Goal: Feedback & Contribution: Contribute content

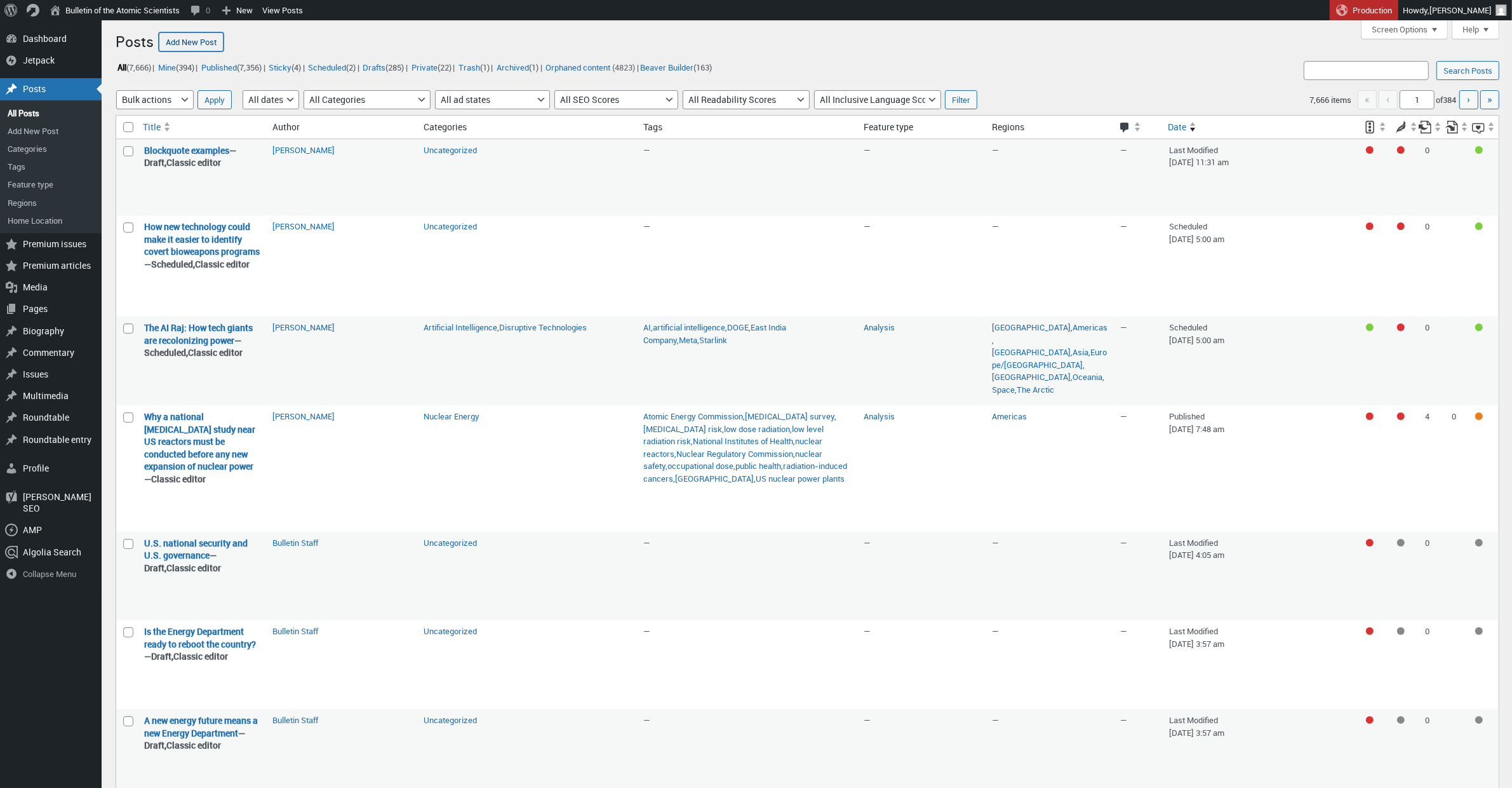
click at [199, 51] on link "Add New Post" at bounding box center [191, 41] width 65 height 19
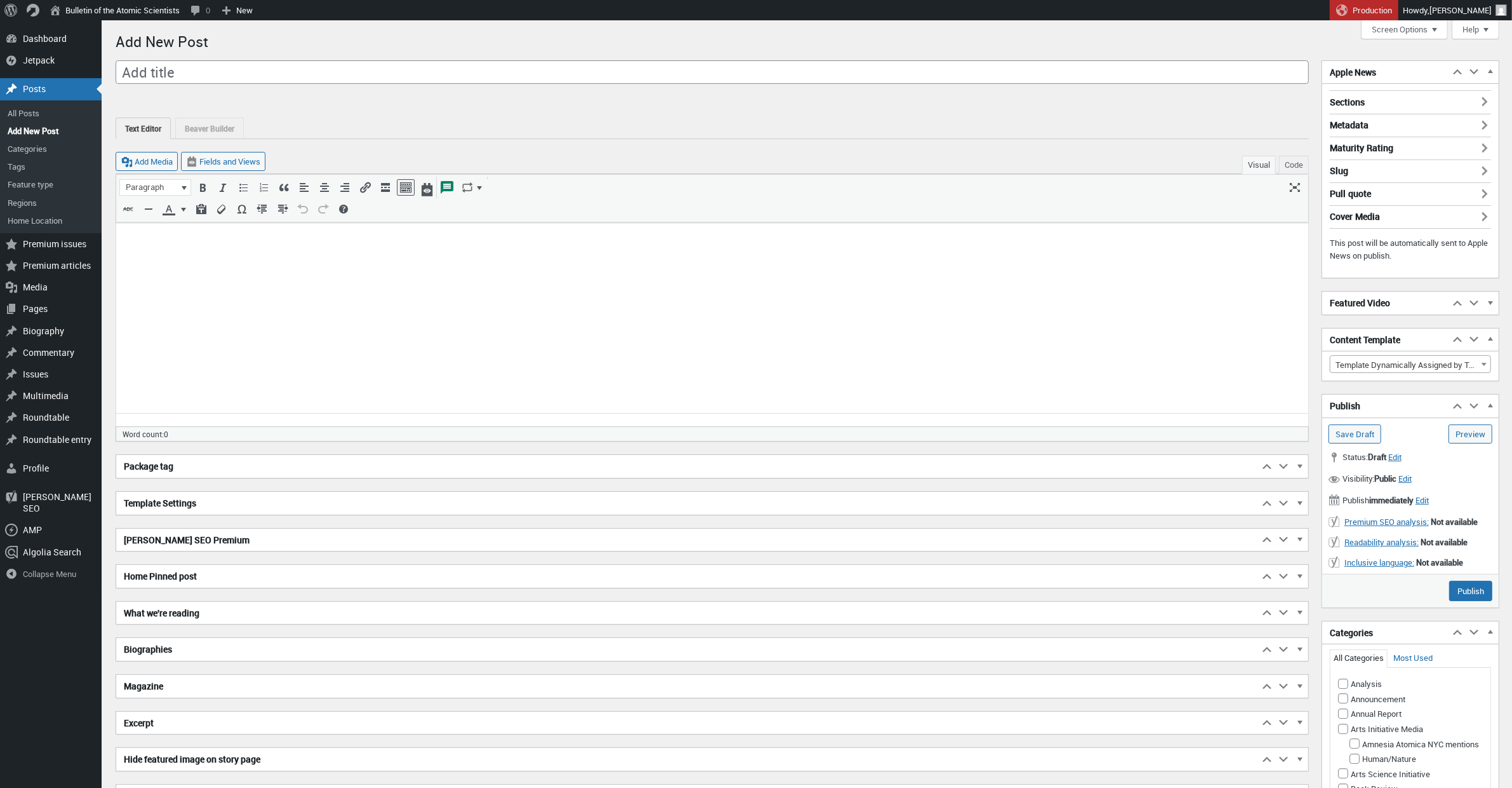
scroll to position [10, 0]
click at [151, 251] on body at bounding box center [711, 243] width 1177 height 27
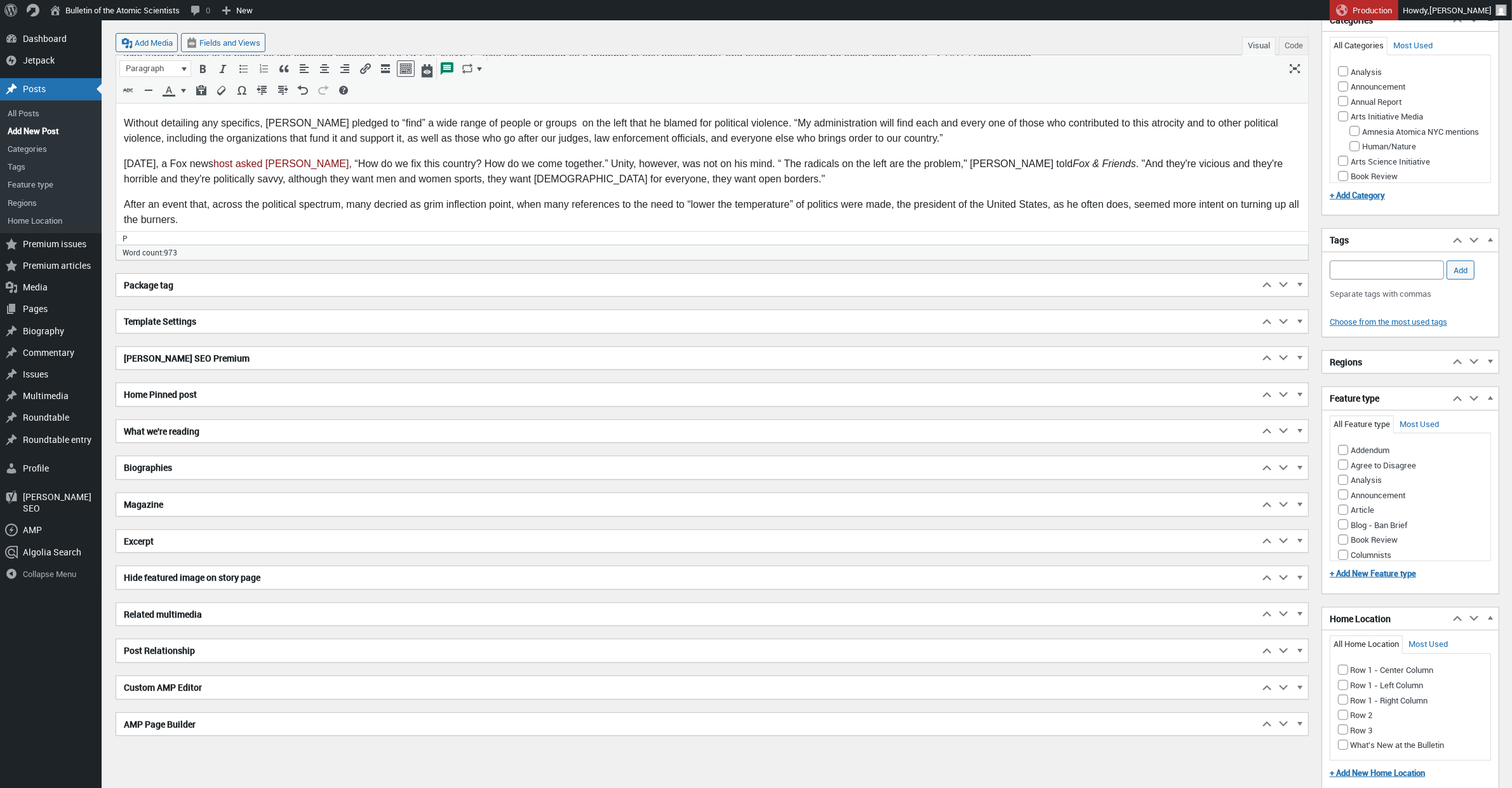
scroll to position [510, 0]
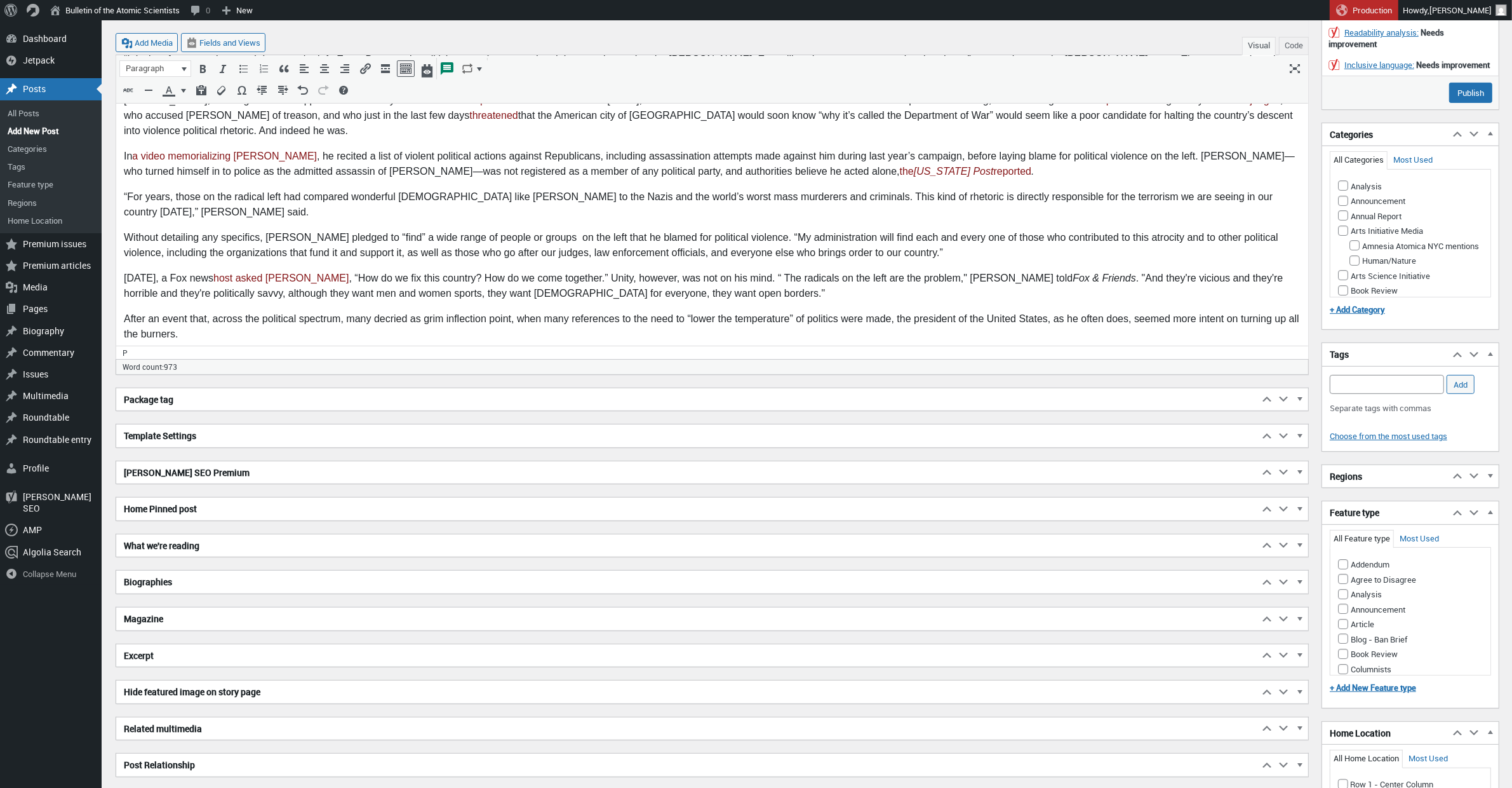
click at [172, 557] on h2 "What we're reading" at bounding box center [687, 545] width 1142 height 23
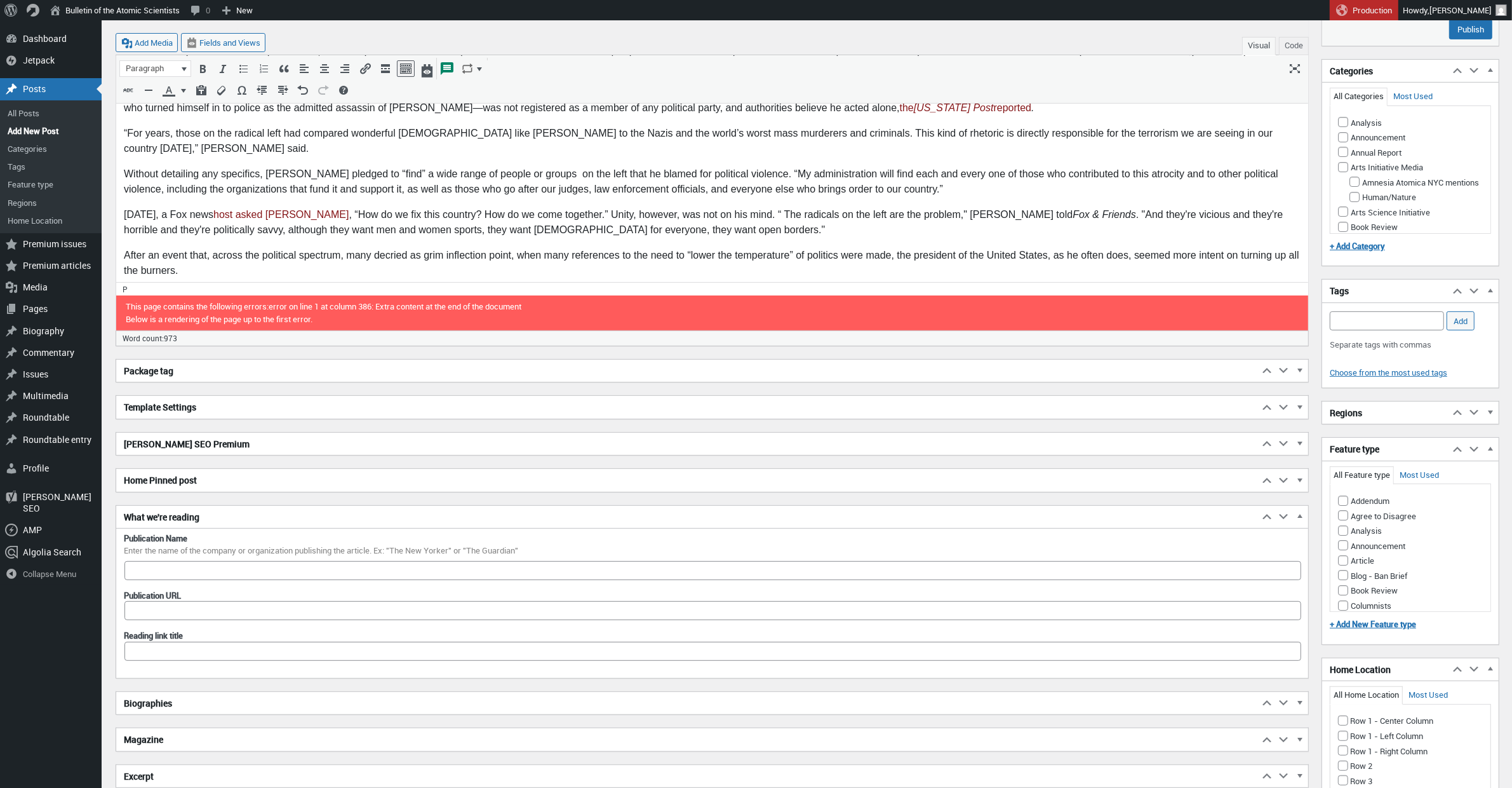
scroll to position [647, 0]
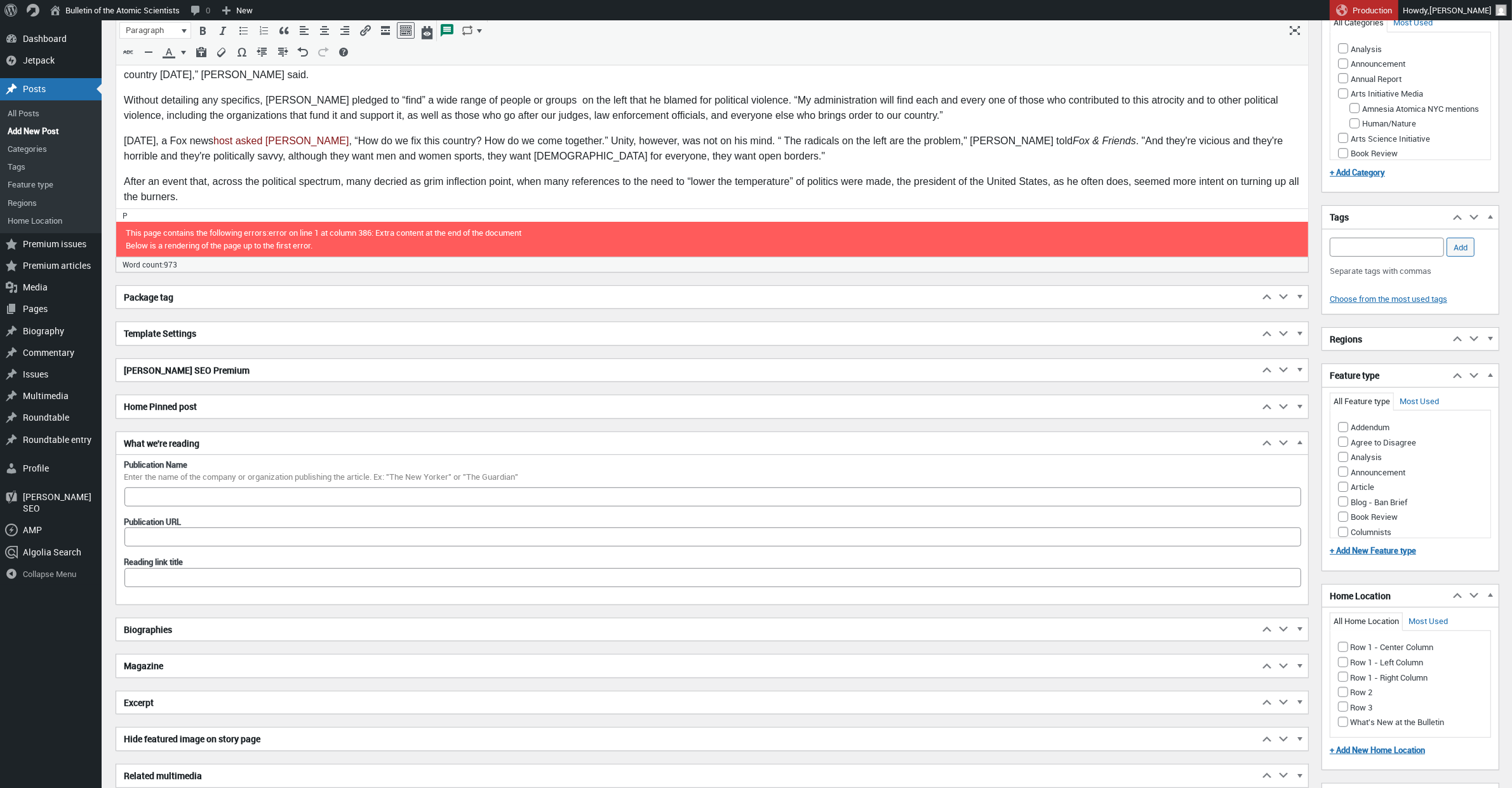
click at [176, 628] on h2 "Biographies" at bounding box center [687, 629] width 1142 height 23
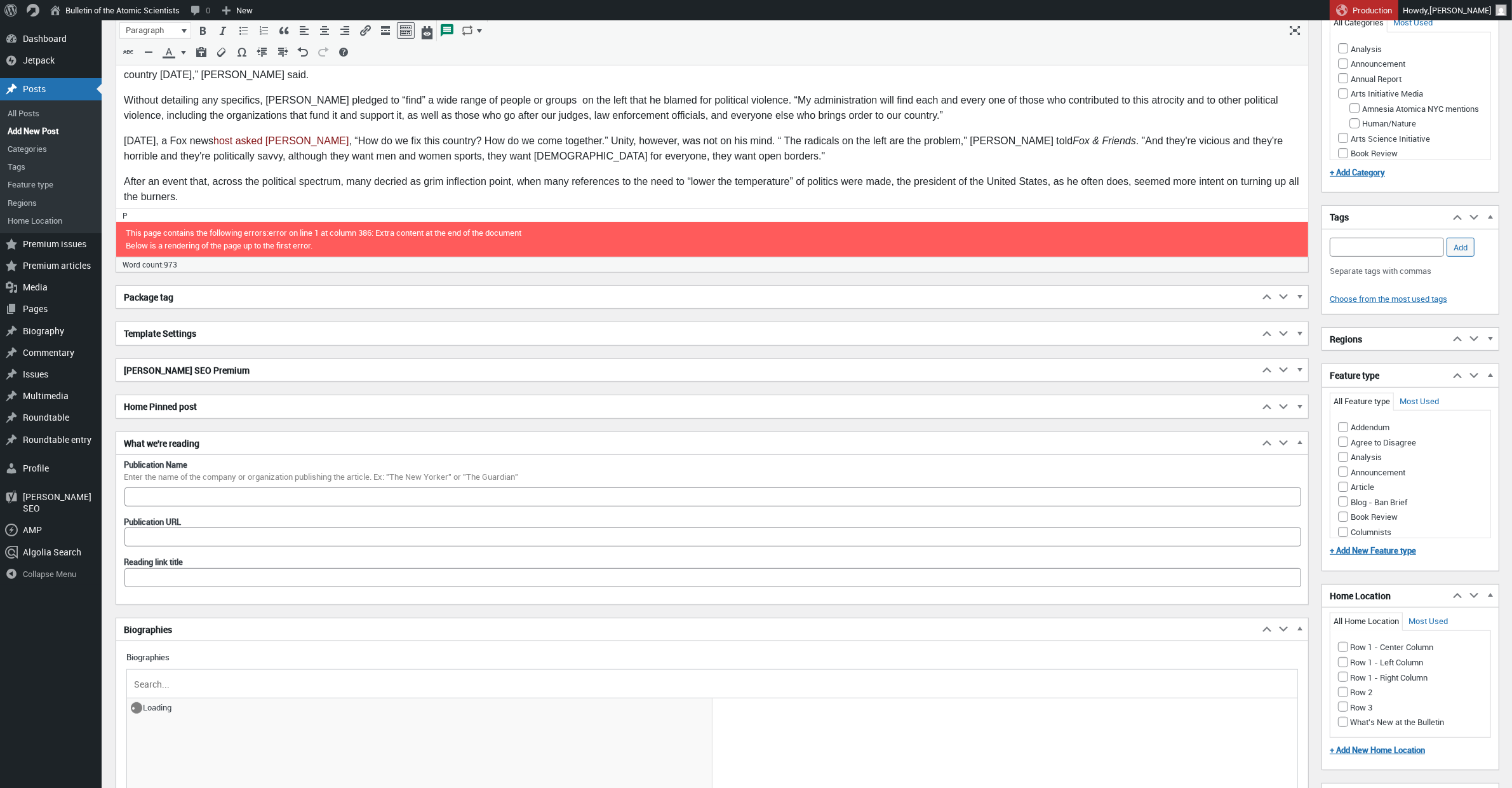
click at [157, 688] on input "text" at bounding box center [712, 683] width 1161 height 19
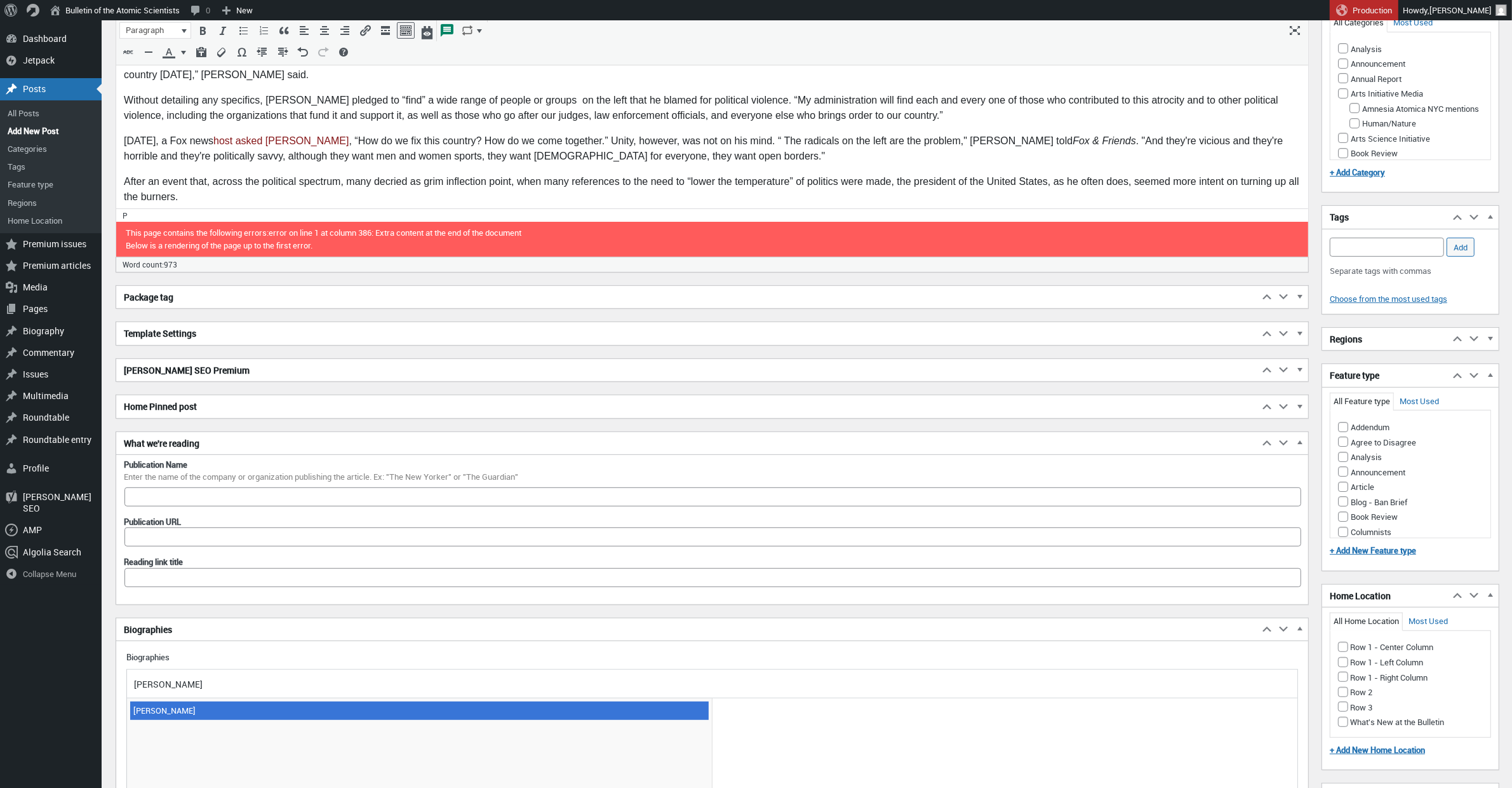
type input "[PERSON_NAME]"
click at [157, 713] on span "[PERSON_NAME]" at bounding box center [419, 710] width 579 height 17
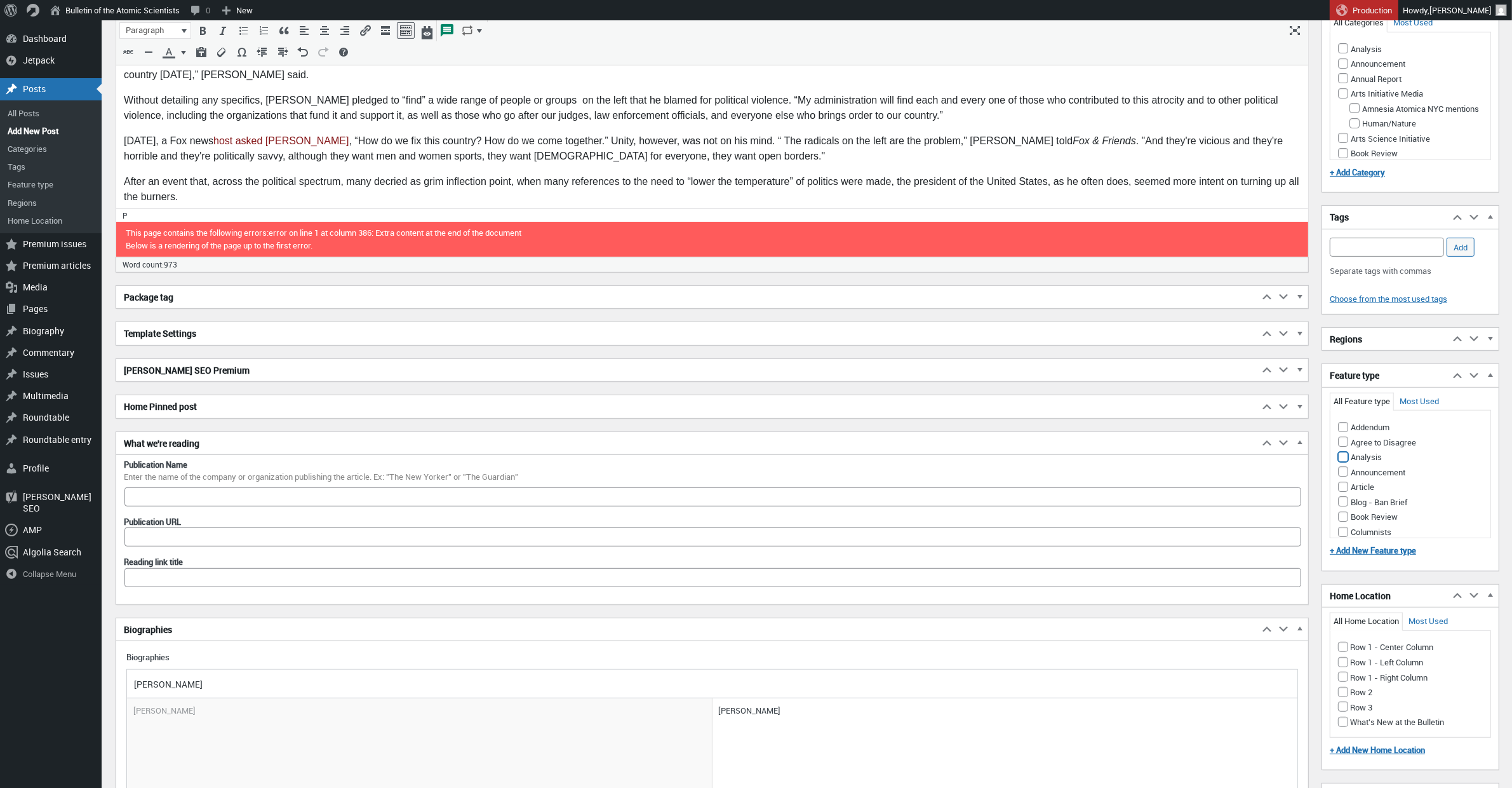
click at [1344, 462] on input "Analysis" at bounding box center [1343, 457] width 10 height 10
checkbox input "true"
click at [1344, 682] on input "Row 1 - Right Column" at bounding box center [1343, 677] width 10 height 10
checkbox input "true"
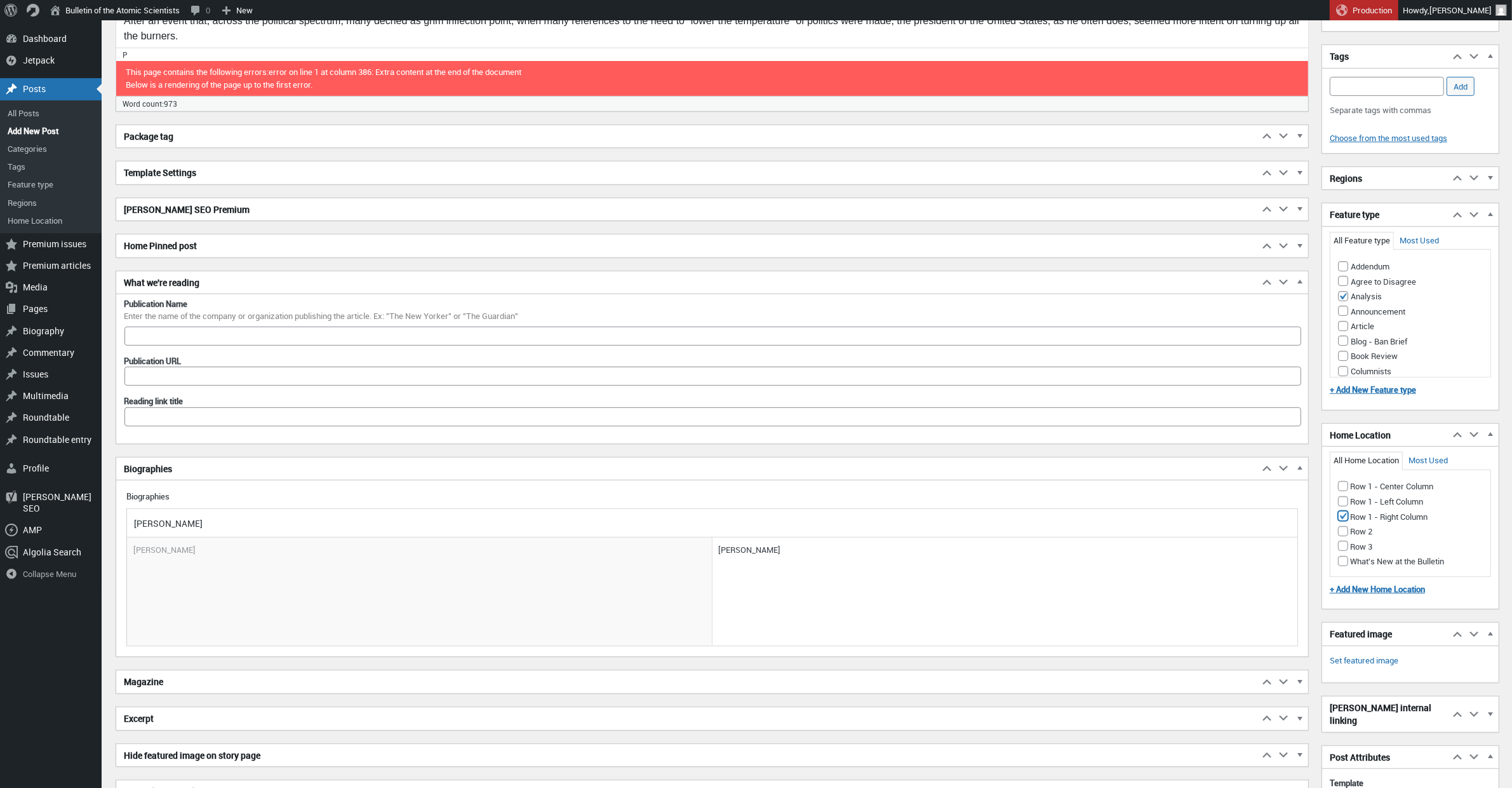
scroll to position [1160, 0]
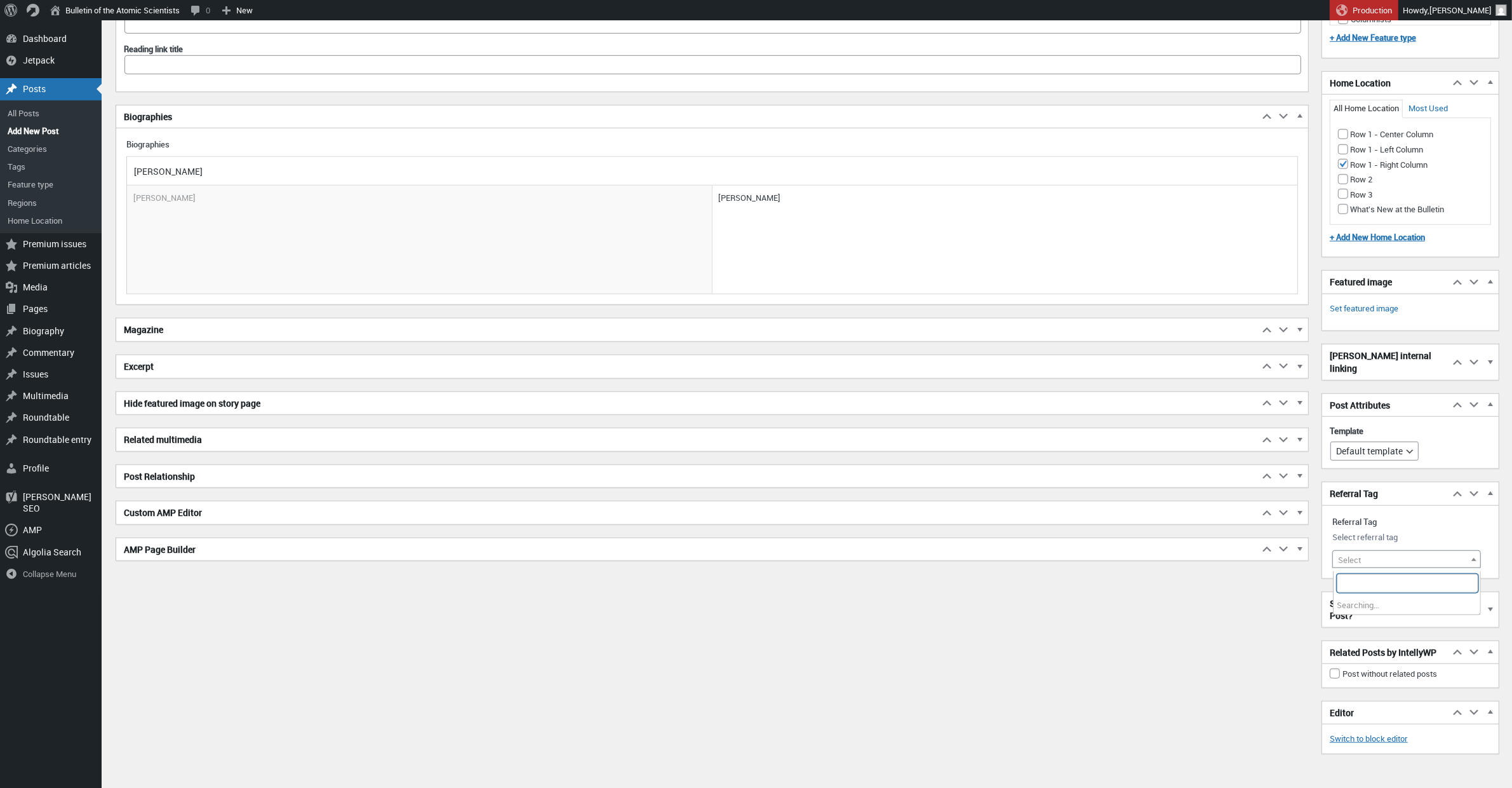
click at [1354, 568] on span "Select" at bounding box center [1406, 559] width 148 height 17
type input "trump"
select select "11462"
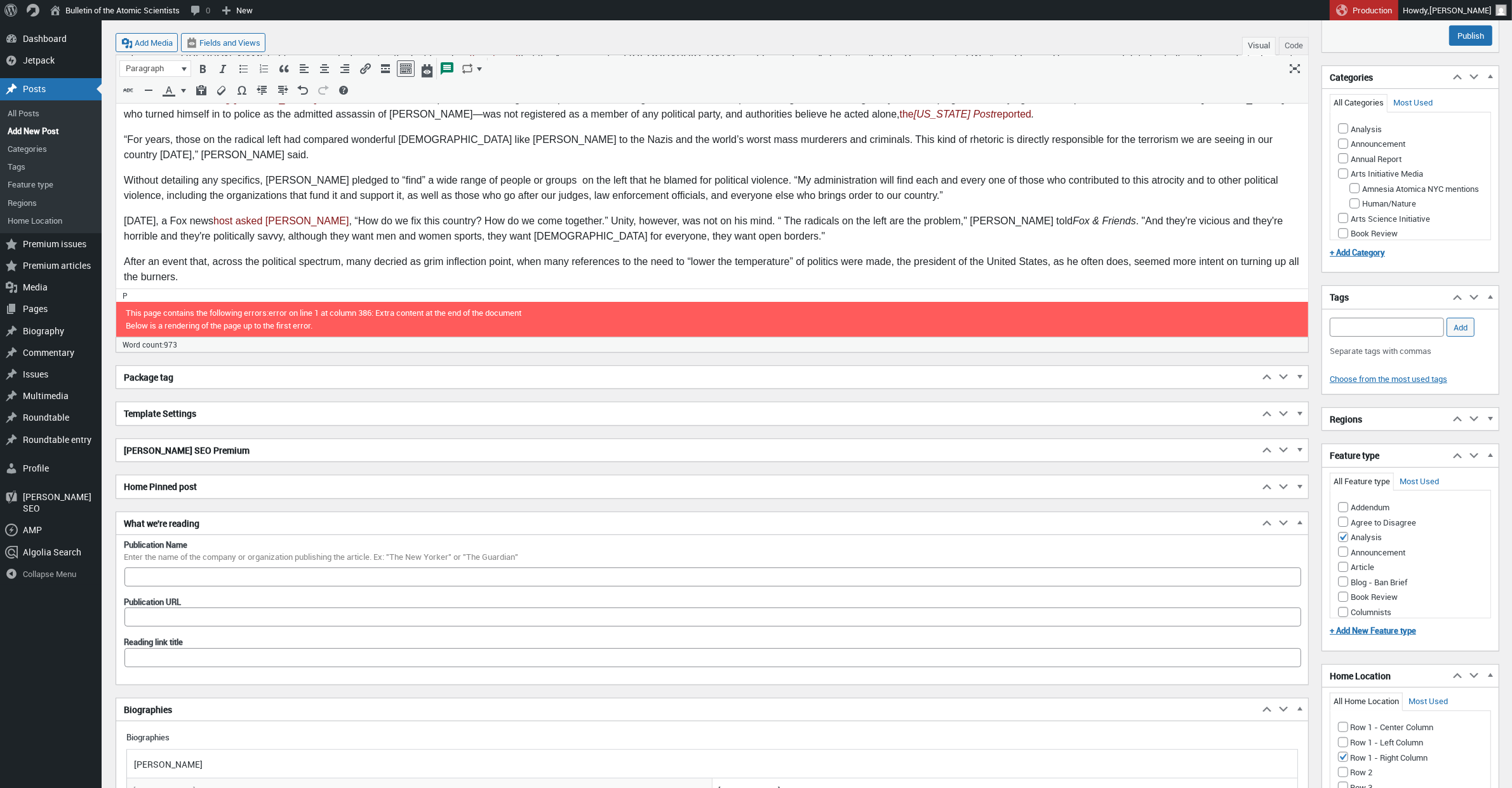
scroll to position [484, 0]
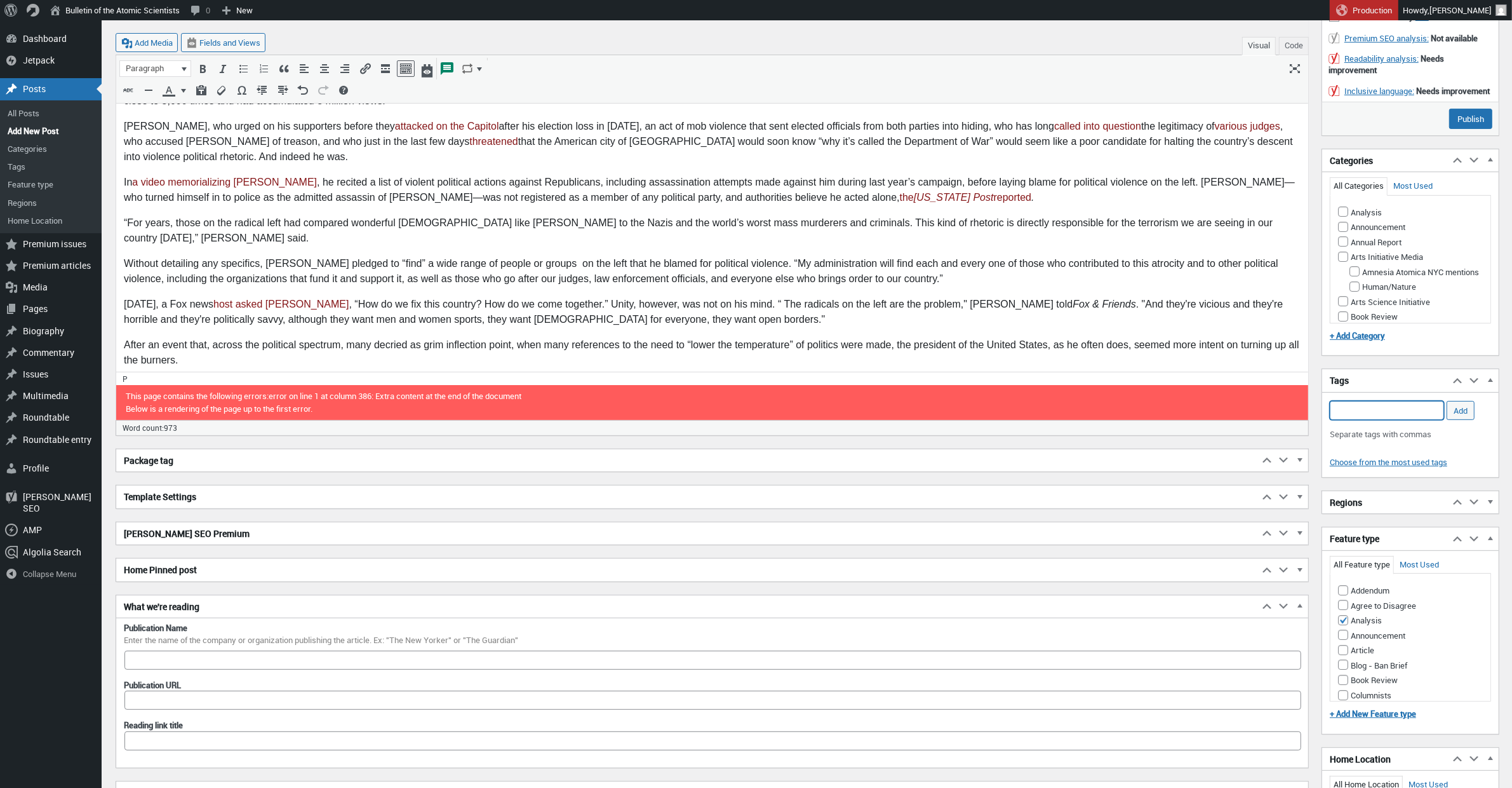
click at [1359, 420] on input "Add Tag" at bounding box center [1386, 410] width 115 height 19
type input "C"
click at [1412, 445] on li "political violence" at bounding box center [1387, 447] width 113 height 17
type input "political violence,"
click at [1462, 420] on input "Add" at bounding box center [1460, 410] width 28 height 19
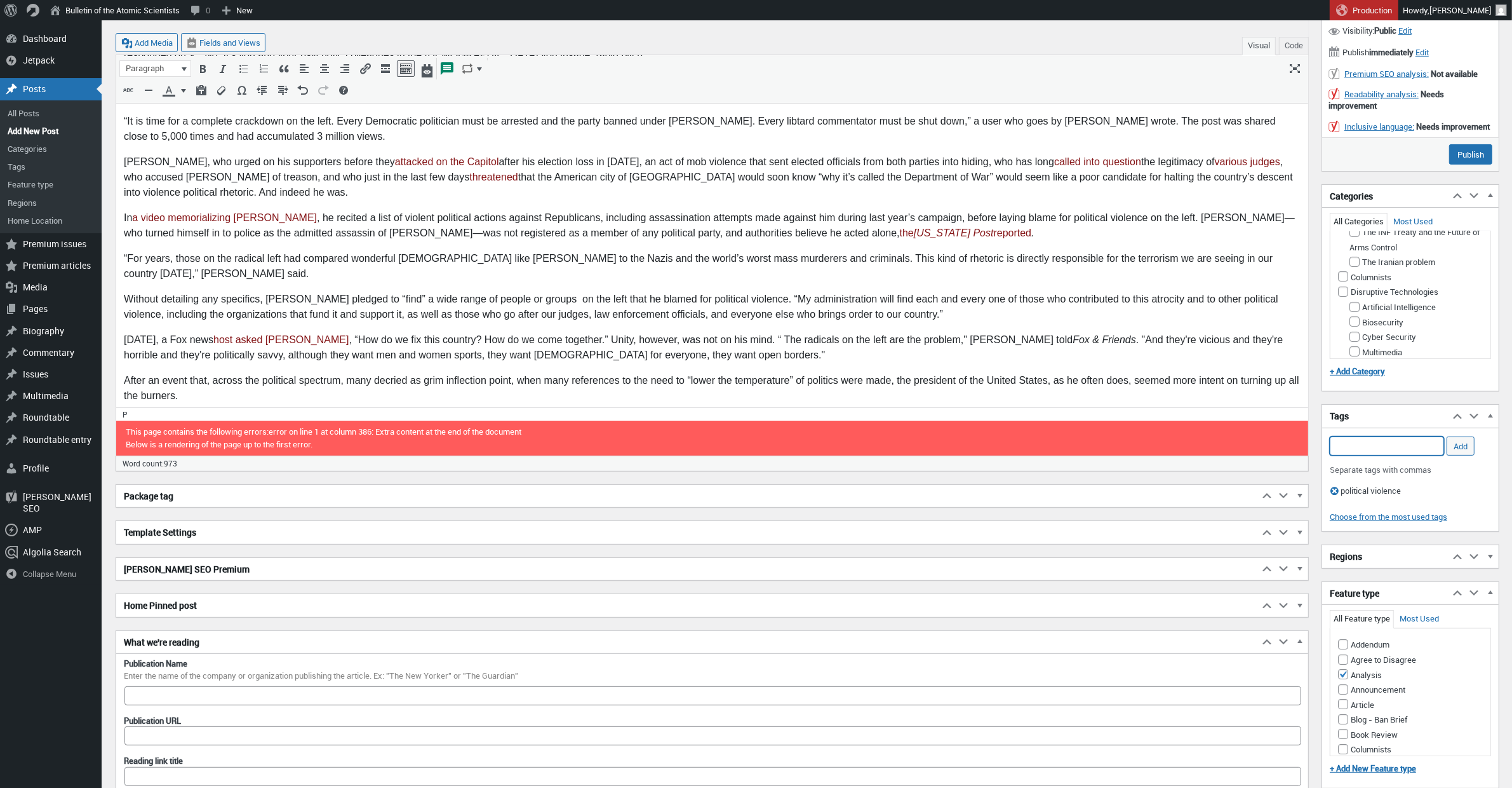
scroll to position [302, 0]
click at [1341, 294] on input "Disruptive Technologies" at bounding box center [1343, 289] width 10 height 10
checkbox input "true"
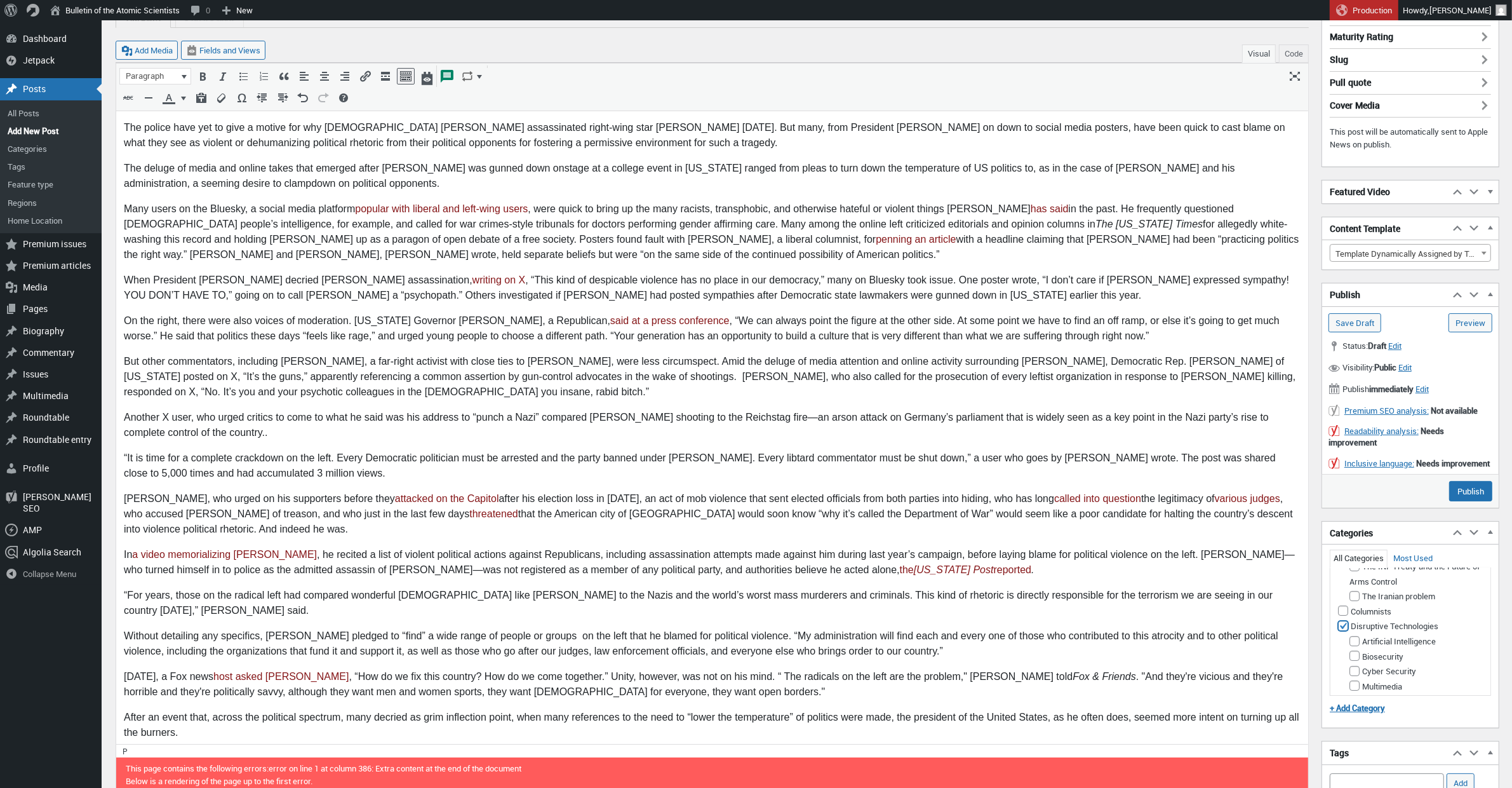
scroll to position [0, 0]
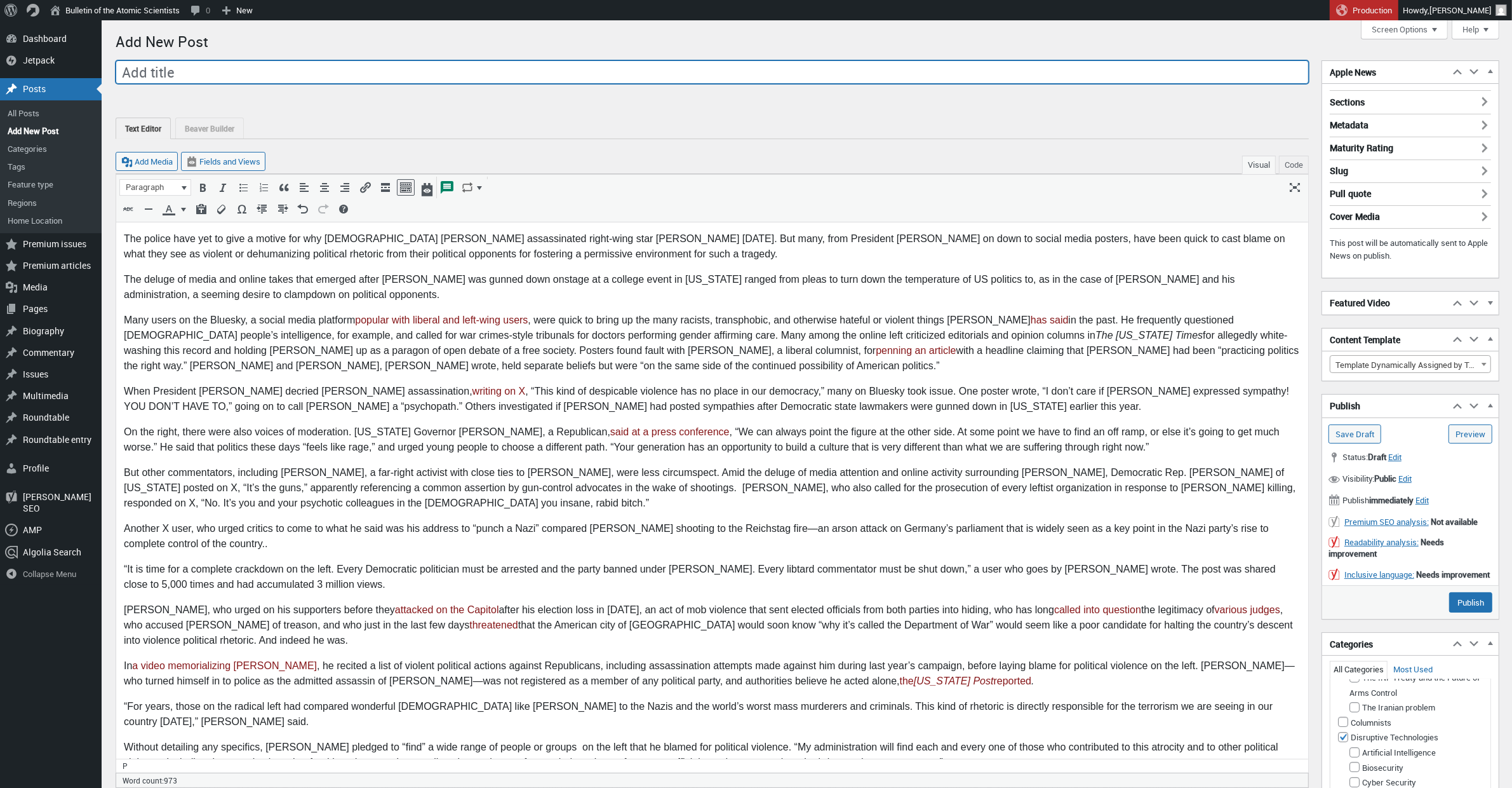
click at [210, 74] on input "Add title" at bounding box center [713, 72] width 1194 height 24
paste input "Terrible takes on the Kirk assassination, starting with Trump’s"
drag, startPoint x: 350, startPoint y: 72, endPoint x: 279, endPoint y: 82, distance: 71.7
click at [286, 71] on input "Terrible takes on the Kirk assassination, starting with Trump’s" at bounding box center [713, 72] width 1194 height 24
type input "Terrible takes on the [PERSON_NAME] killing, starting with [PERSON_NAME]"
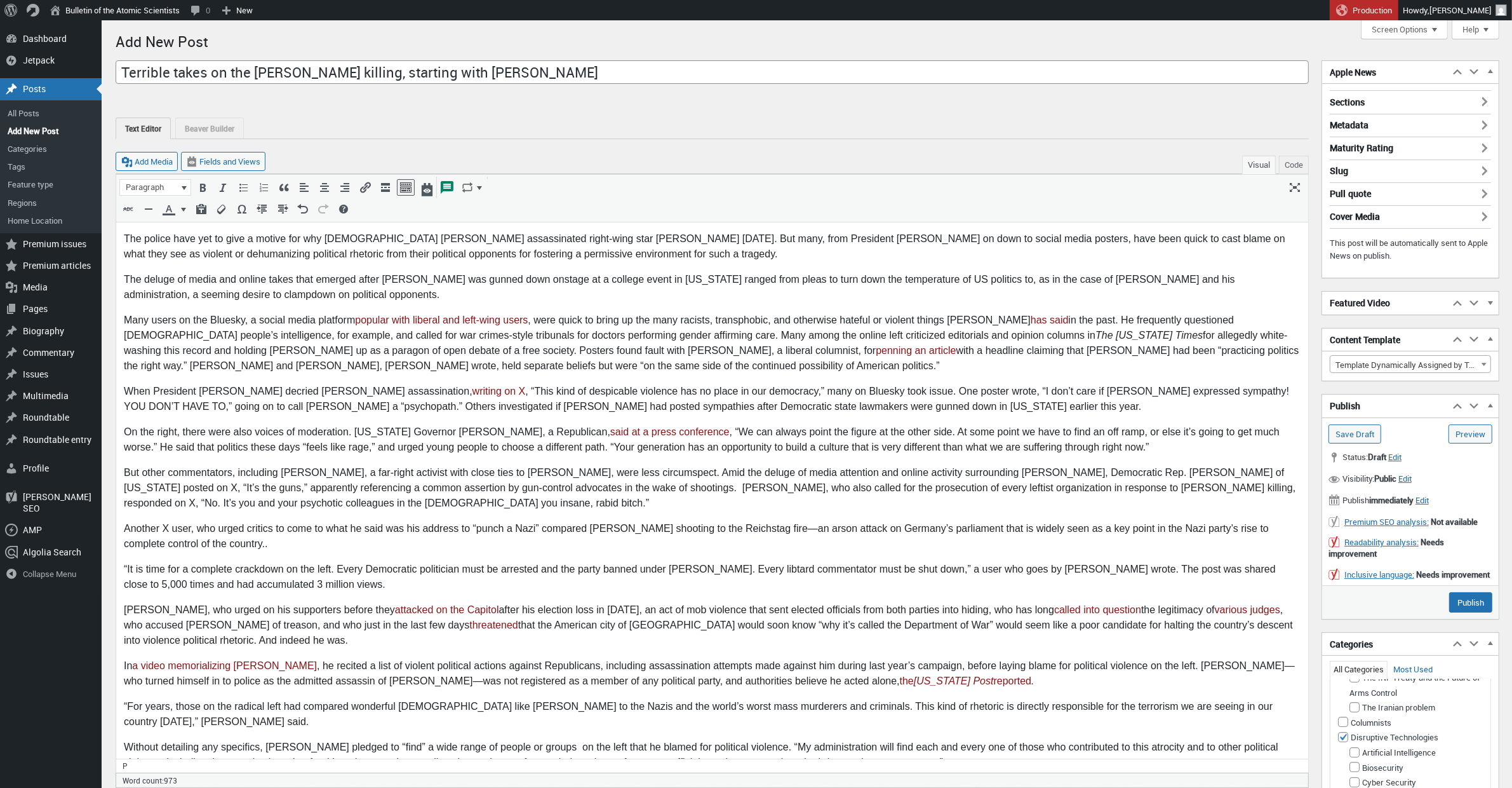
click at [151, 392] on p "When President Barack Obama decried Kirk’s assassination, writing on X , “This …" at bounding box center [711, 399] width 1177 height 30
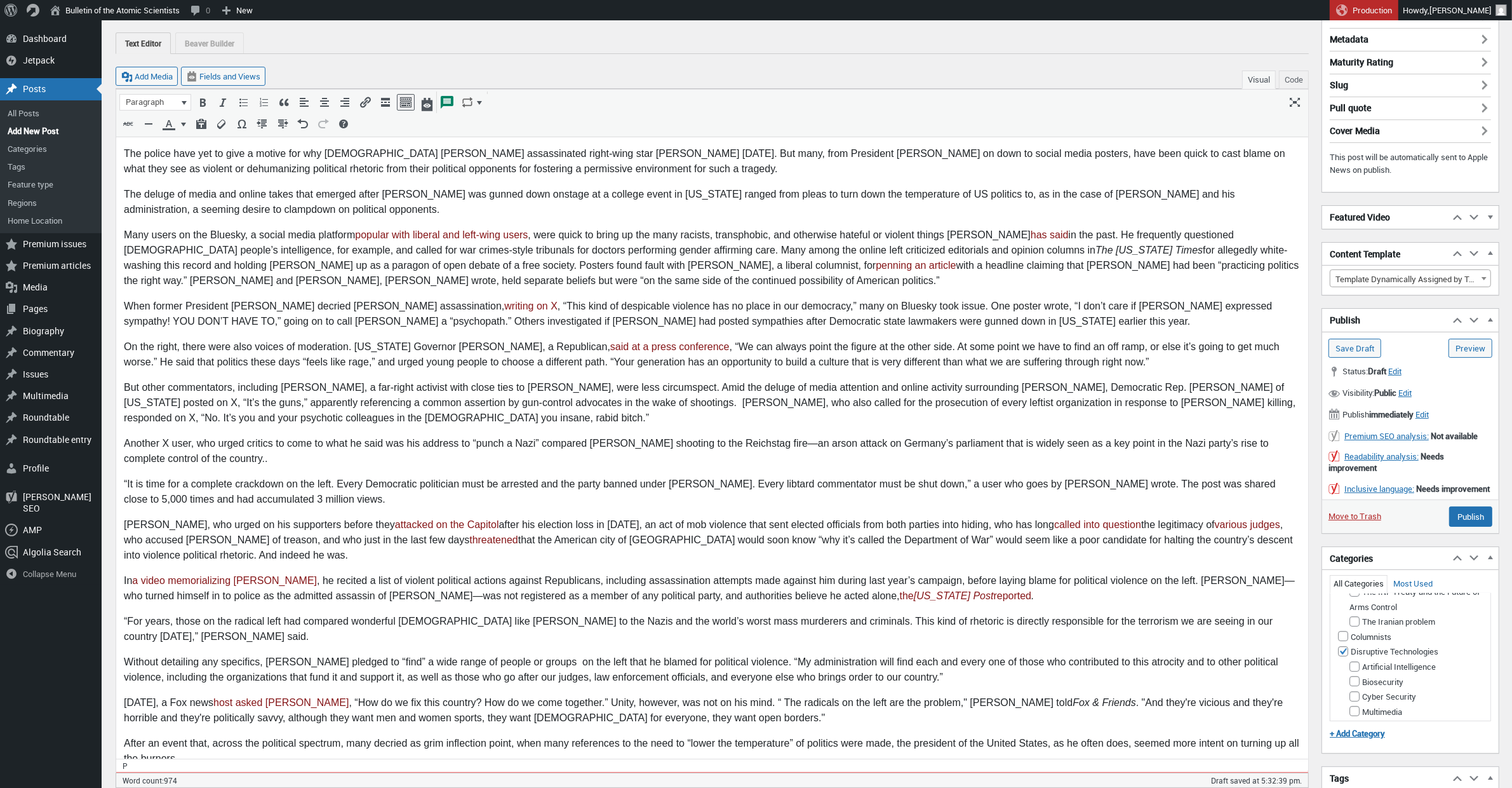
scroll to position [86, 0]
click at [526, 654] on p "Without detailing any specifics, Trump pledged to “find” a wide range of people…" at bounding box center [711, 669] width 1177 height 30
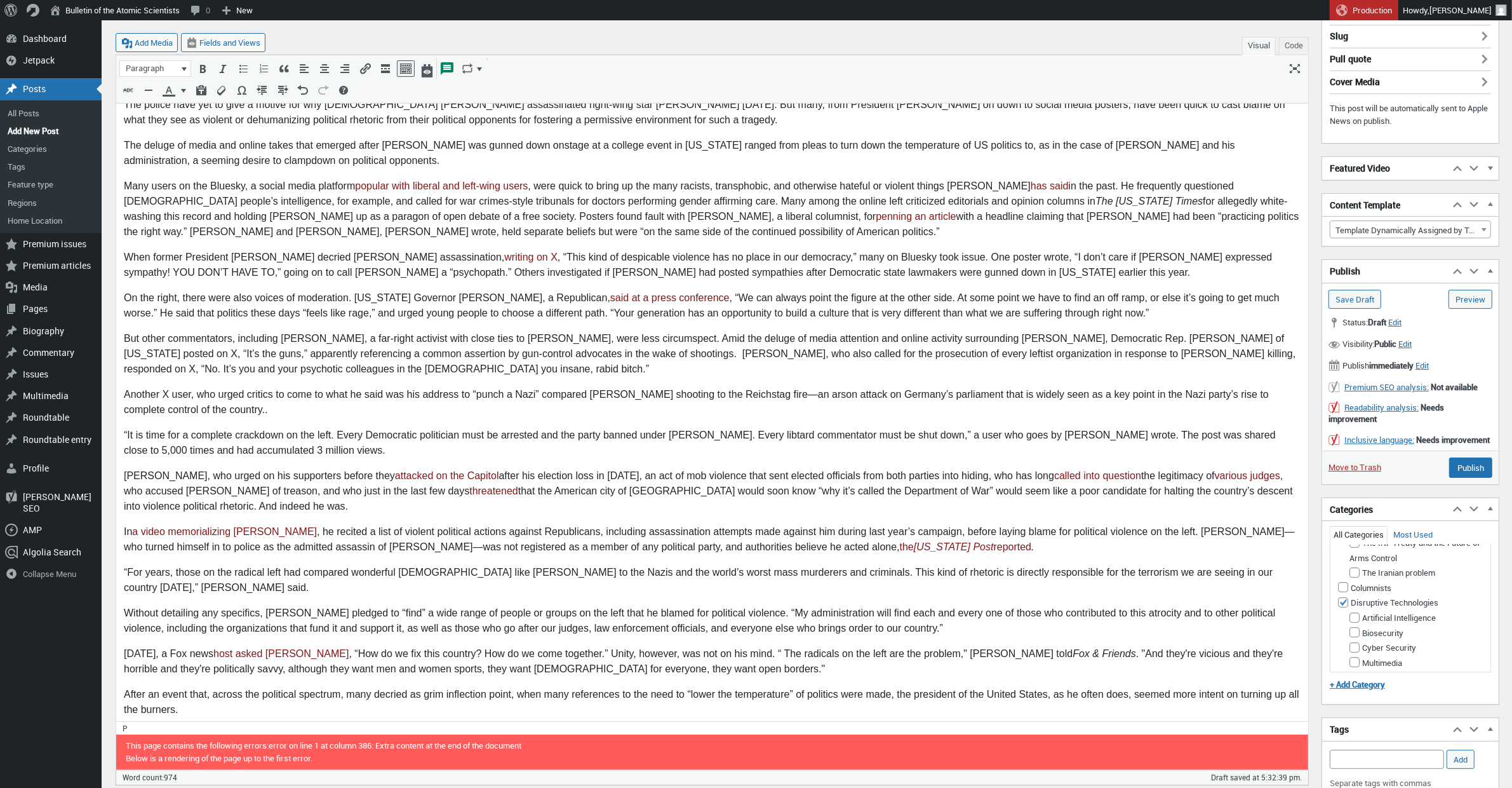
scroll to position [144, 0]
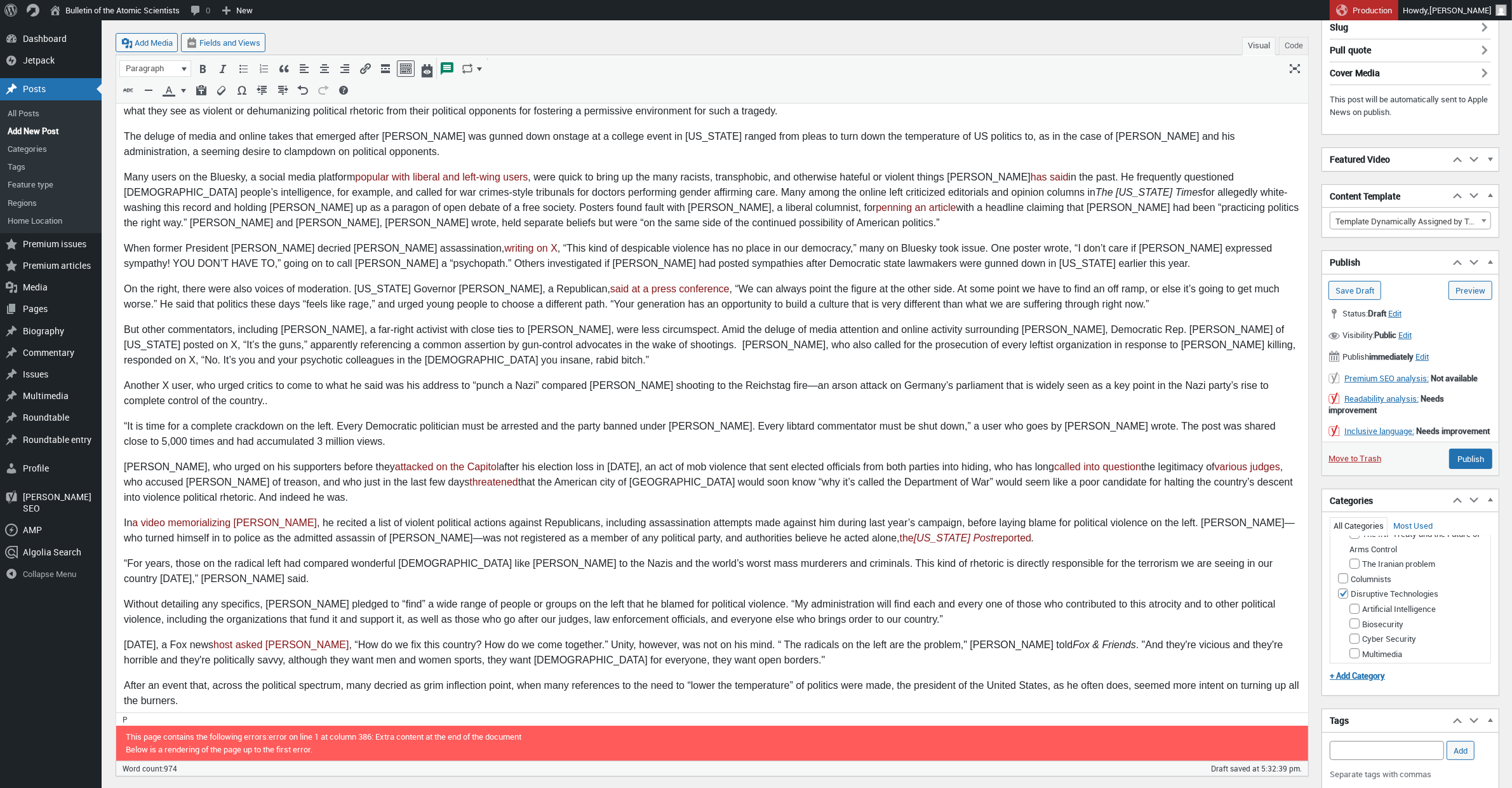
drag, startPoint x: 898, startPoint y: 670, endPoint x: 208, endPoint y: 688, distance: 690.2
click at [183, 684] on p "After an event that, across the political spectrum, many decried as grim inflec…" at bounding box center [711, 693] width 1177 height 30
drag, startPoint x: 900, startPoint y: 670, endPoint x: 1223, endPoint y: 667, distance: 323.0
click at [1223, 678] on p "After an event that, across the political spectrum, many decried as grim inflec…" at bounding box center [711, 693] width 1177 height 30
copy p "the president of the United States, as he often does, seemed more intent"
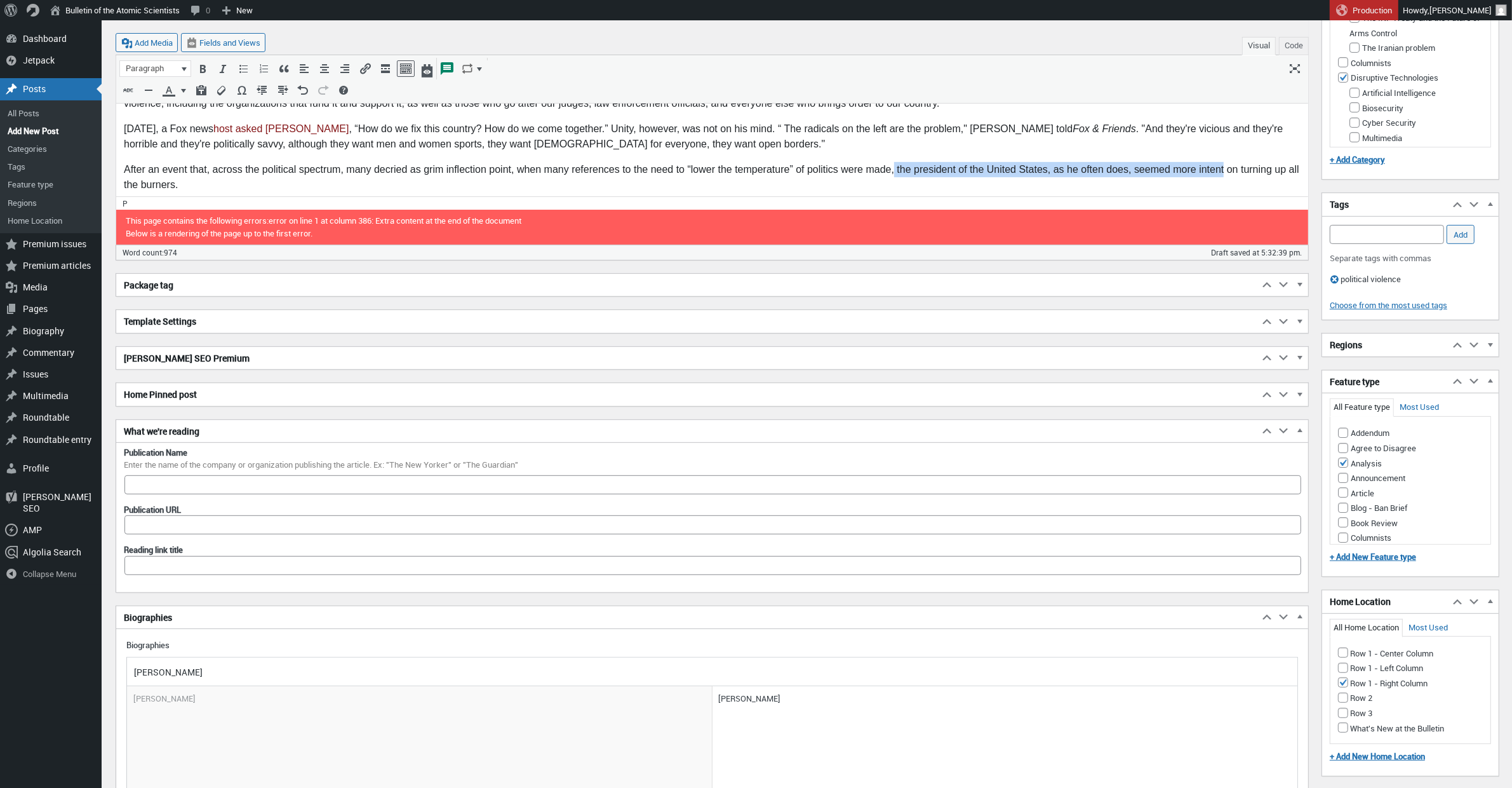
scroll to position [816, 0]
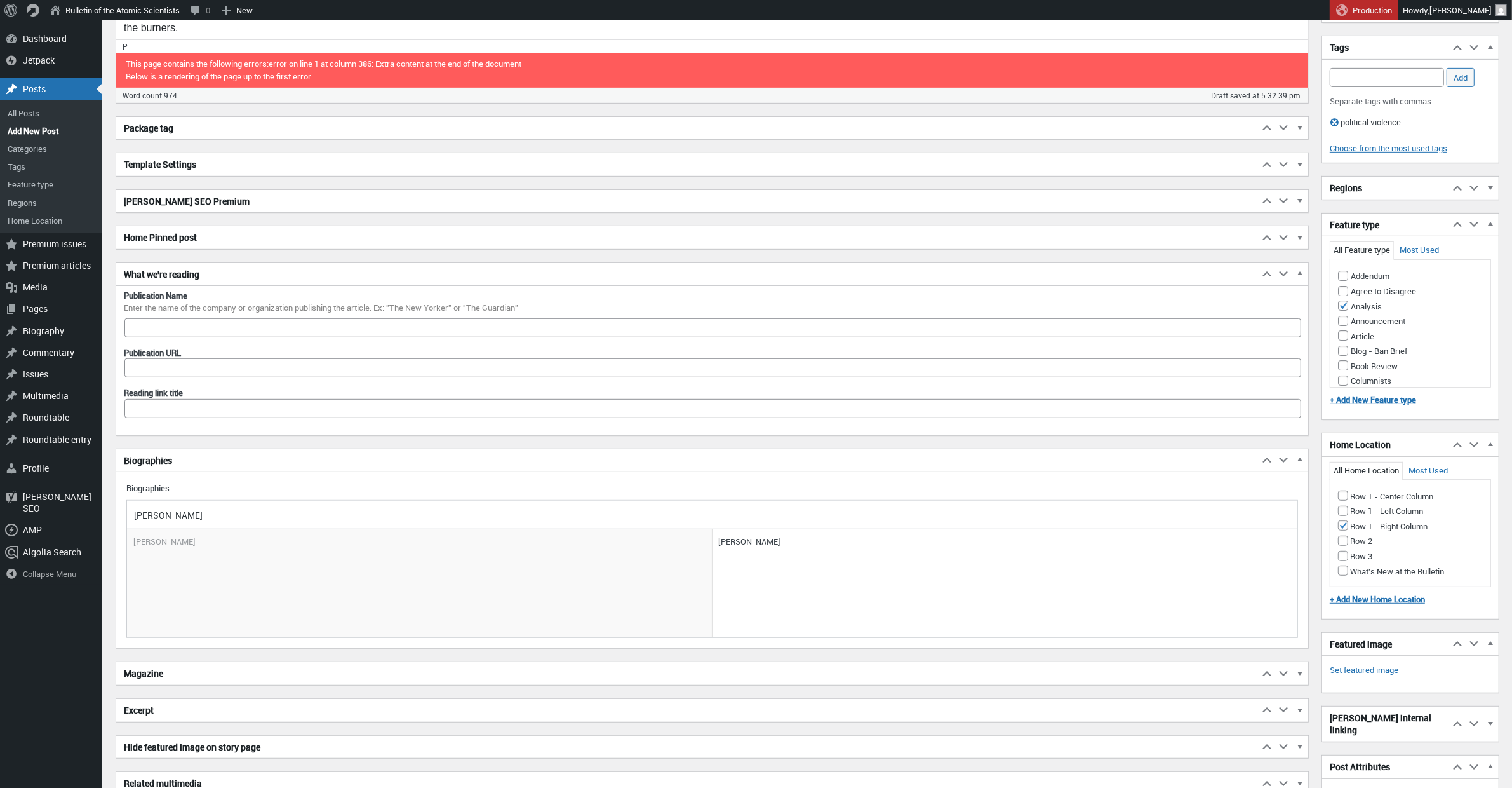
click at [177, 723] on div "Excerpt Move up Move Excerpt box up Move down Move Excerpt box down Toggle pane…" at bounding box center [713, 710] width 1192 height 23
click at [173, 721] on h2 "Excerpt" at bounding box center [687, 710] width 1142 height 23
click at [166, 752] on textarea "Excerpt" at bounding box center [712, 747] width 1177 height 36
paste textarea "the president of the United States, as he often does, seemed more intent"
drag, startPoint x: 142, startPoint y: 741, endPoint x: 108, endPoint y: 739, distance: 34.1
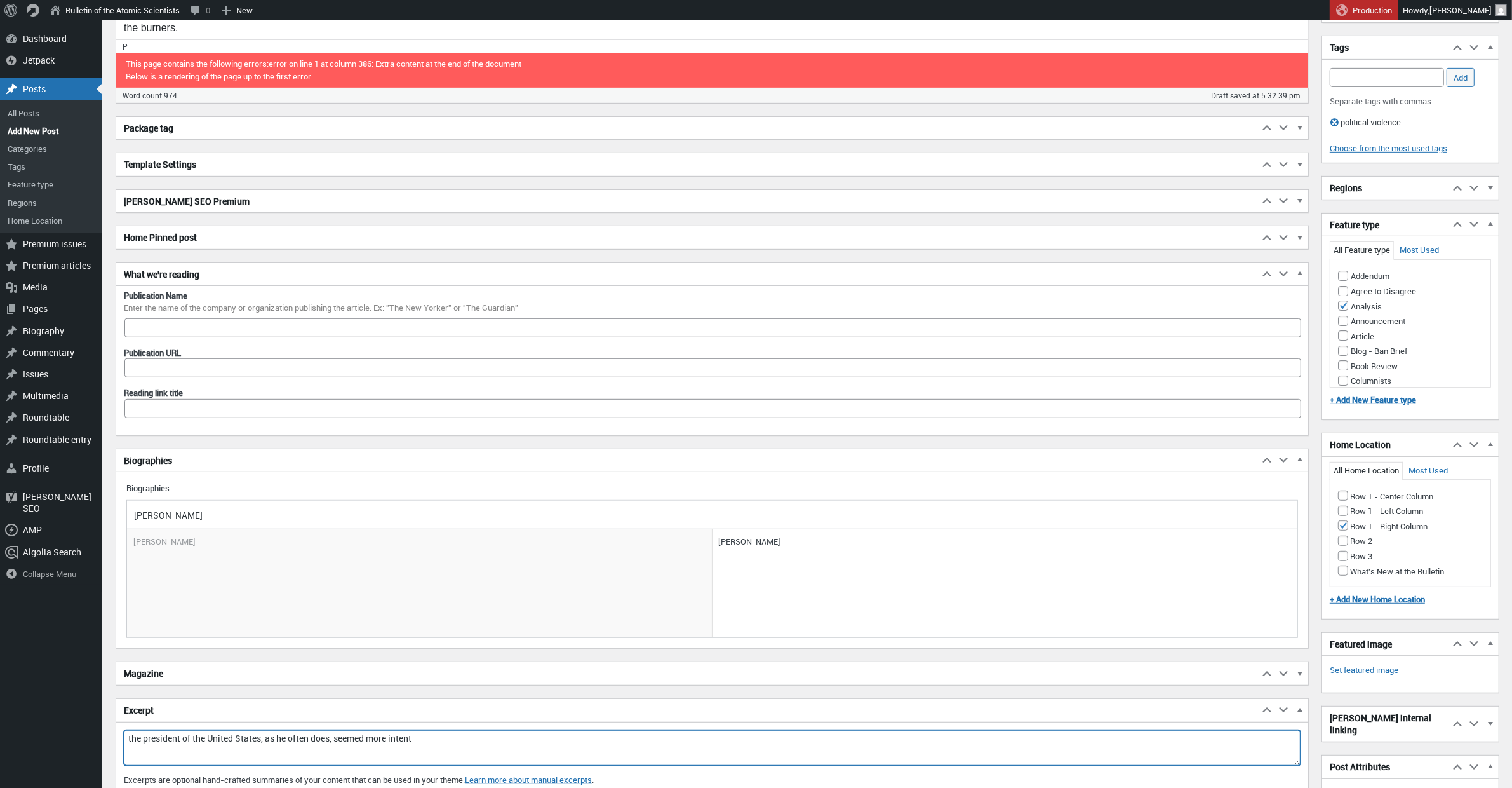
click at [110, 739] on div "Menu About WordPress About WordPress Get Involved WordPress.org Documentation L…" at bounding box center [806, 187] width 1410 height 1966
click at [341, 743] on textarea "The president of the United States, as he often does, seemed more intent" at bounding box center [712, 747] width 1177 height 36
drag, startPoint x: 390, startPoint y: 739, endPoint x: 284, endPoint y: 732, distance: 106.2
click at [284, 732] on div "Excerpt Move up Move Excerpt box up Move down Move Excerpt box down Toggle pane…" at bounding box center [713, 746] width 1194 height 96
drag, startPoint x: 285, startPoint y: 745, endPoint x: 382, endPoint y: 748, distance: 97.0
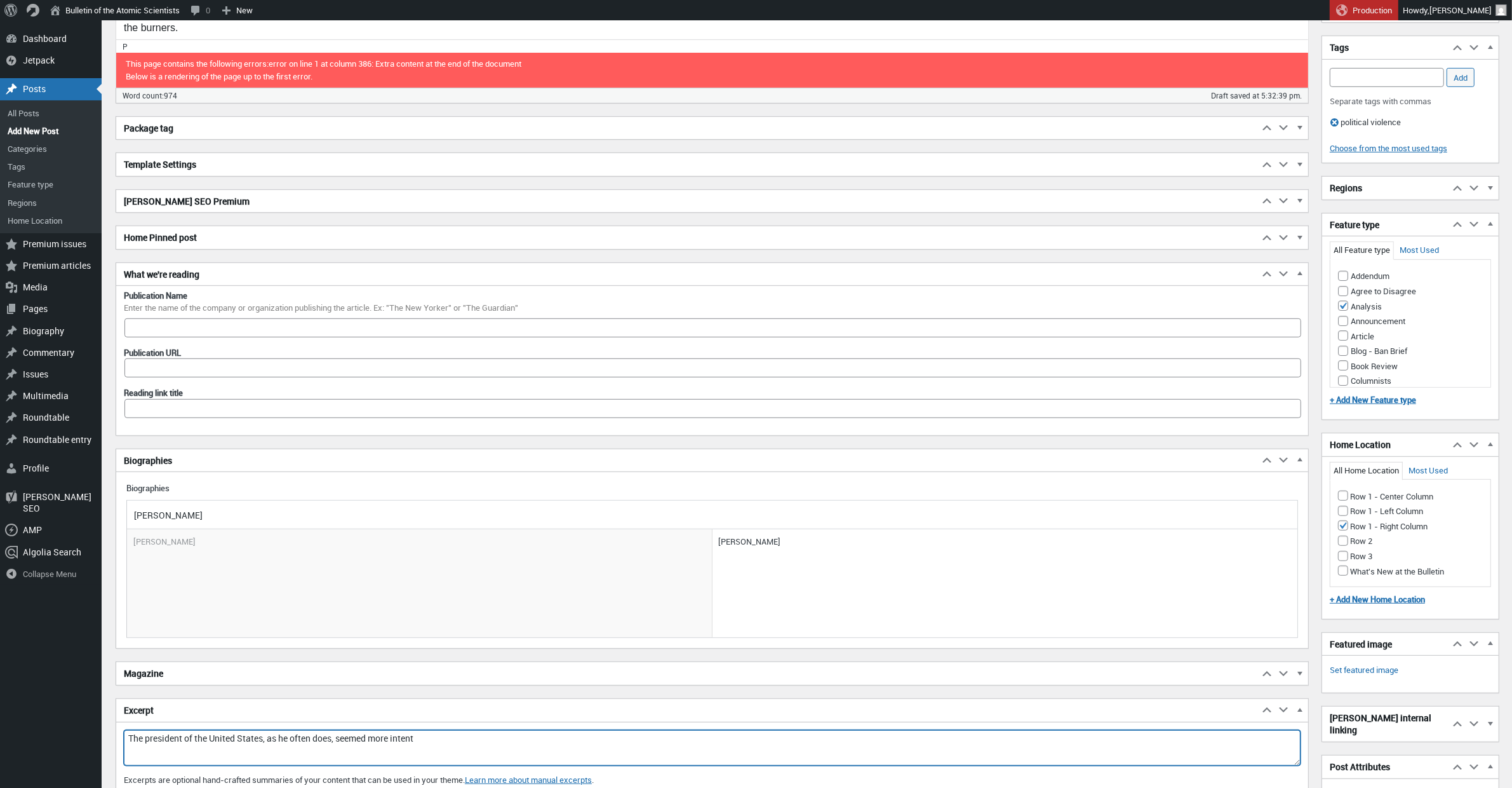
click at [283, 741] on textarea "The president of the United States, as he often does, seemed more intent" at bounding box center [712, 747] width 1177 height 36
drag, startPoint x: 446, startPoint y: 747, endPoint x: 290, endPoint y: 743, distance: 156.1
click at [290, 743] on textarea "The president of the United States, as he often does, seemed more intent" at bounding box center [712, 747] width 1177 height 36
click at [629, 744] on textarea "The president of the United States did not seem intent on lowering the temperat…" at bounding box center [712, 747] width 1177 height 36
drag, startPoint x: 634, startPoint y: 742, endPoint x: 586, endPoint y: 743, distance: 48.0
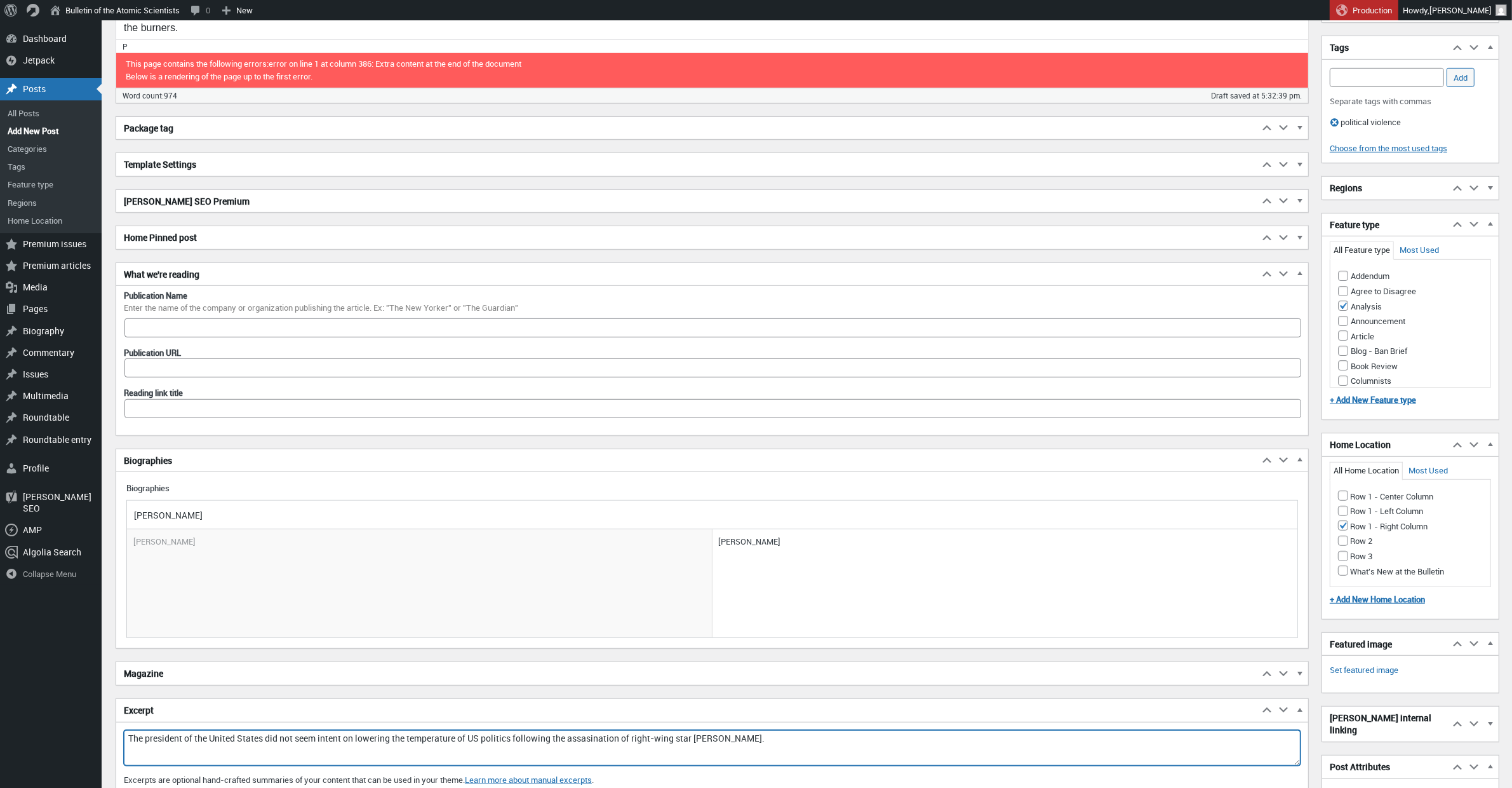
click at [586, 743] on textarea "The president of the United States did not seem intent on lowering the temperat…" at bounding box center [712, 747] width 1177 height 36
click at [630, 750] on textarea "The president of the United States did not seem intent on lowering the temperat…" at bounding box center [712, 747] width 1177 height 36
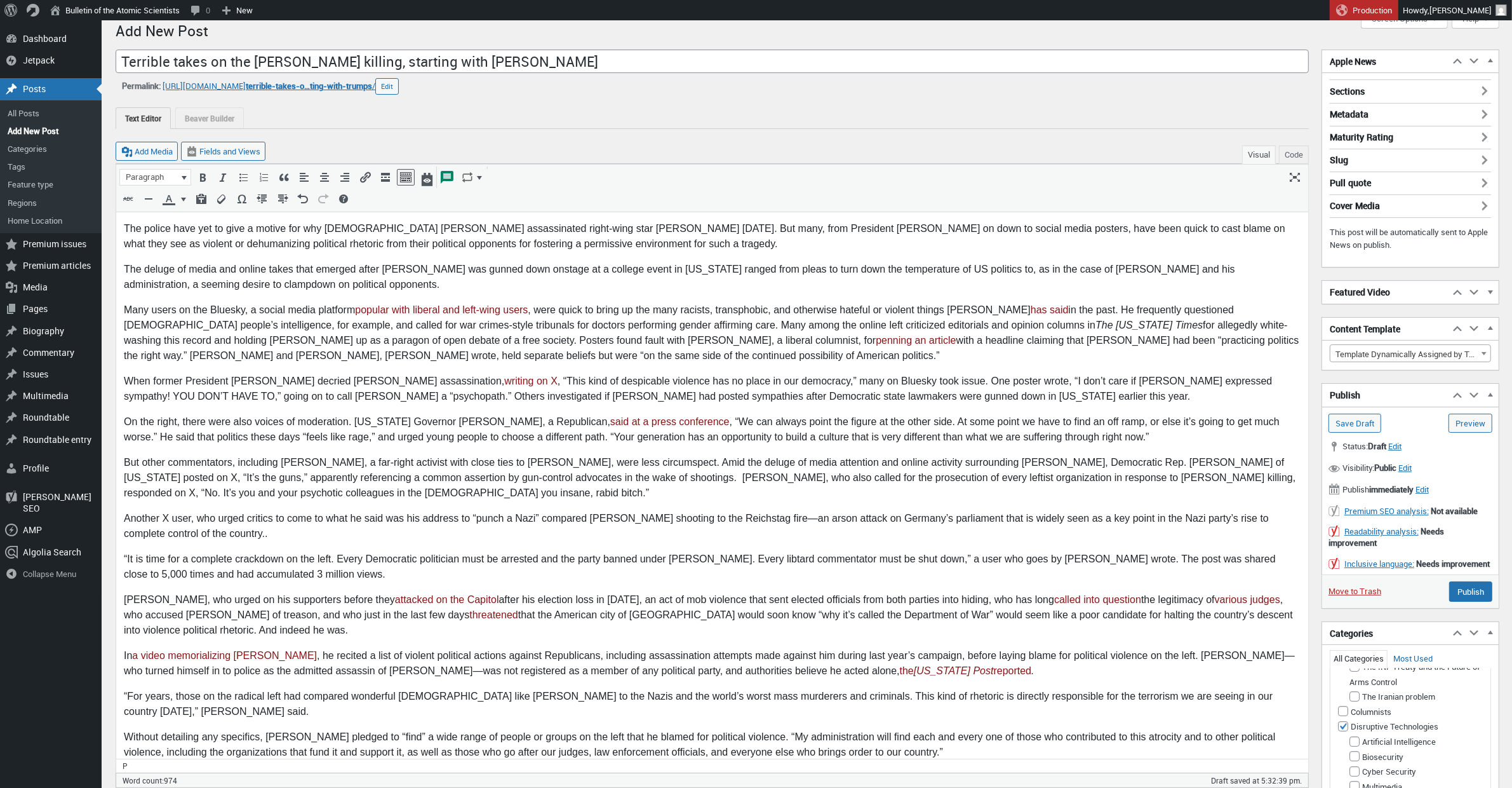
scroll to position [0, 0]
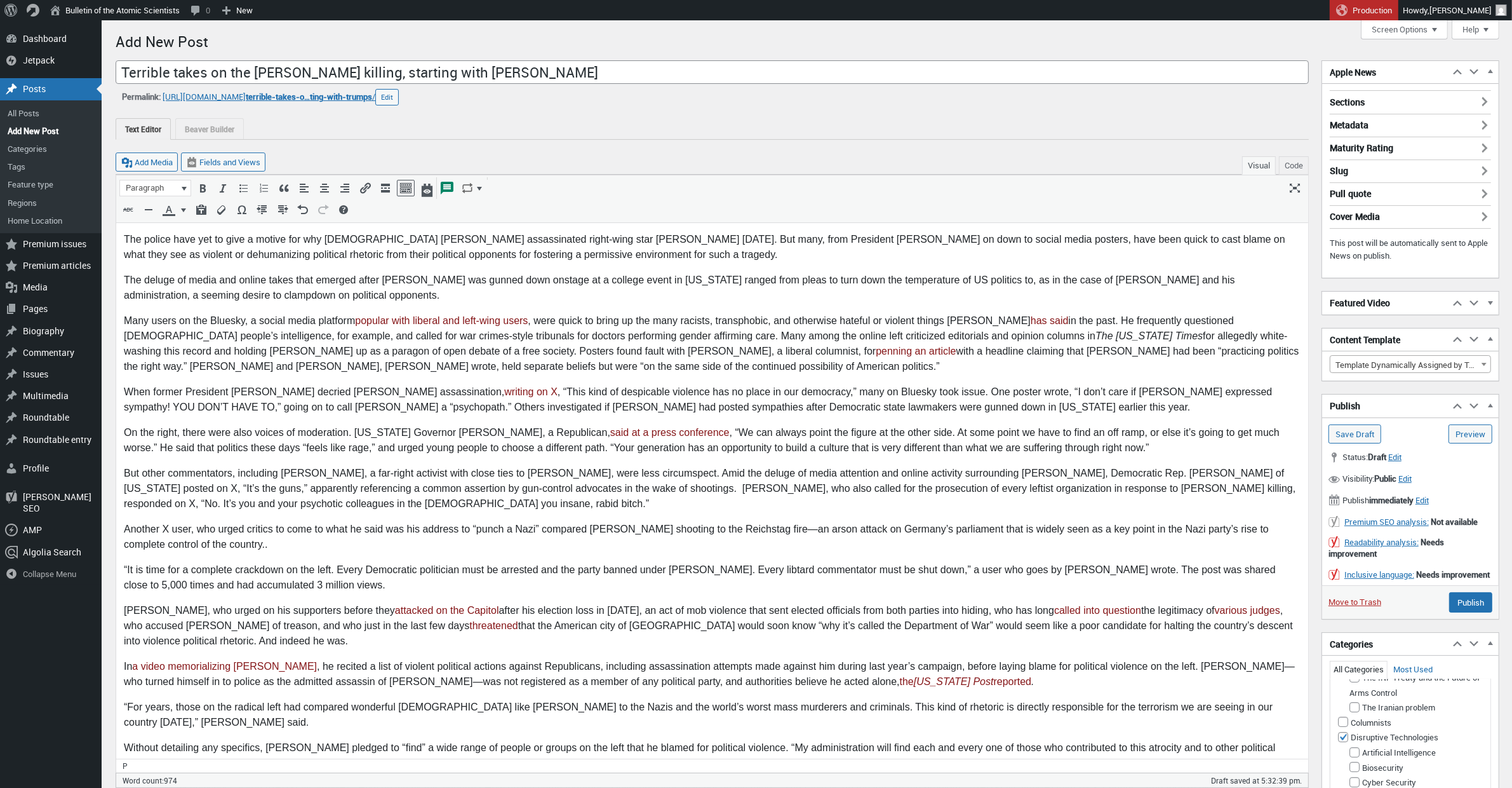
type textarea "The president of the United States did not seem intent on lowering the temperat…"
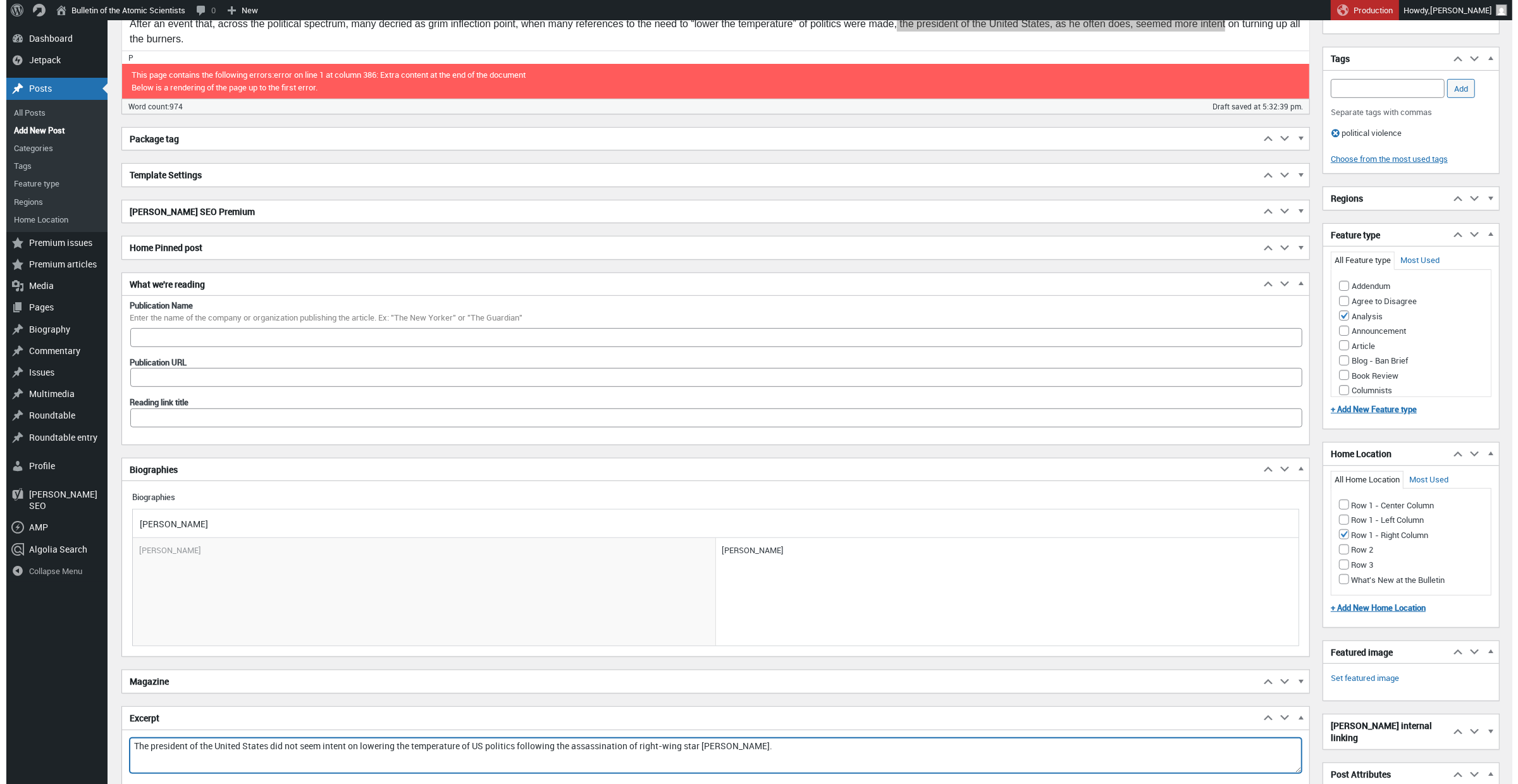
scroll to position [969, 0]
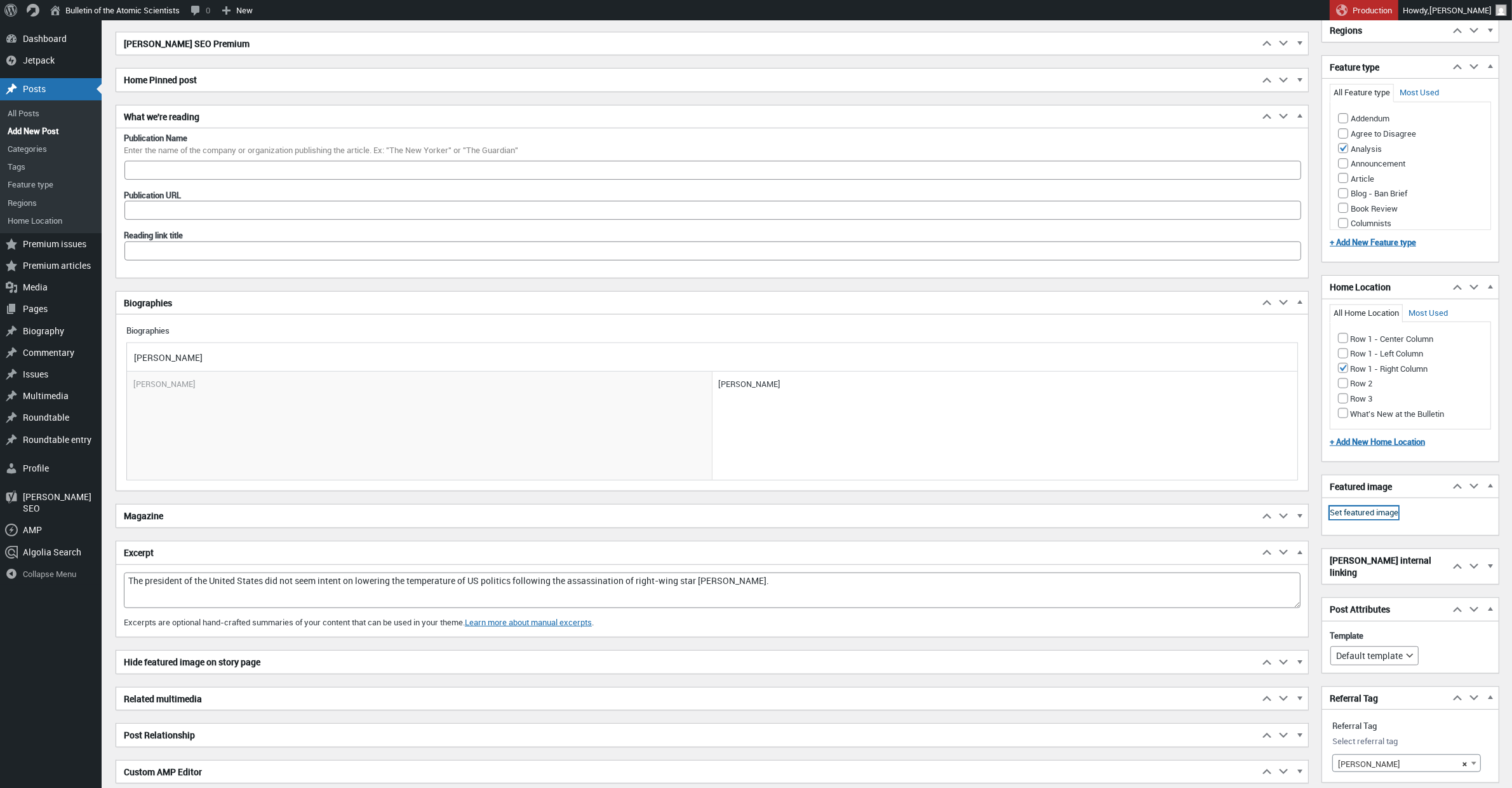
click at [1379, 519] on link "Set featured image" at bounding box center [1364, 513] width 69 height 13
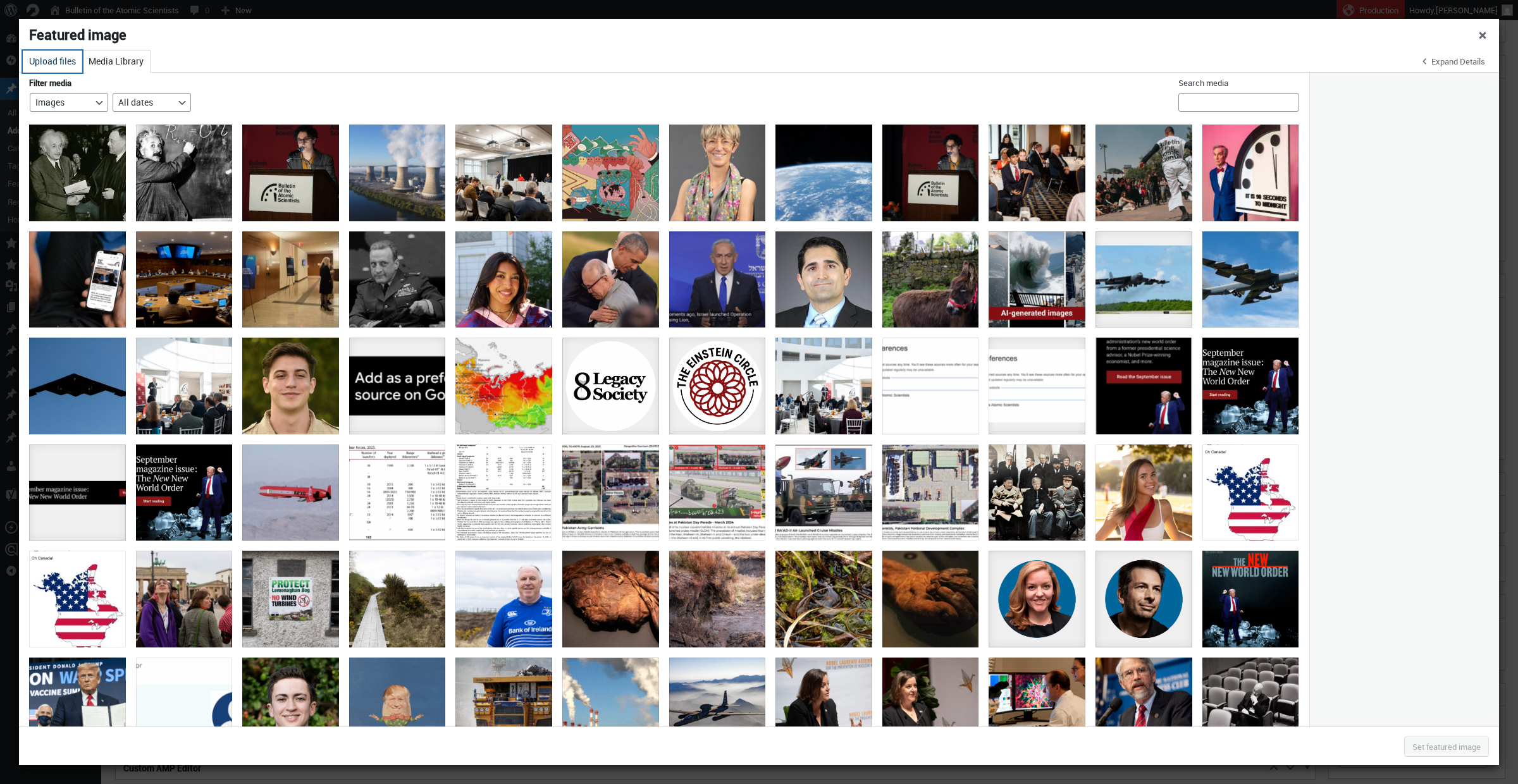
click at [60, 66] on button "Upload files" at bounding box center [52, 61] width 59 height 22
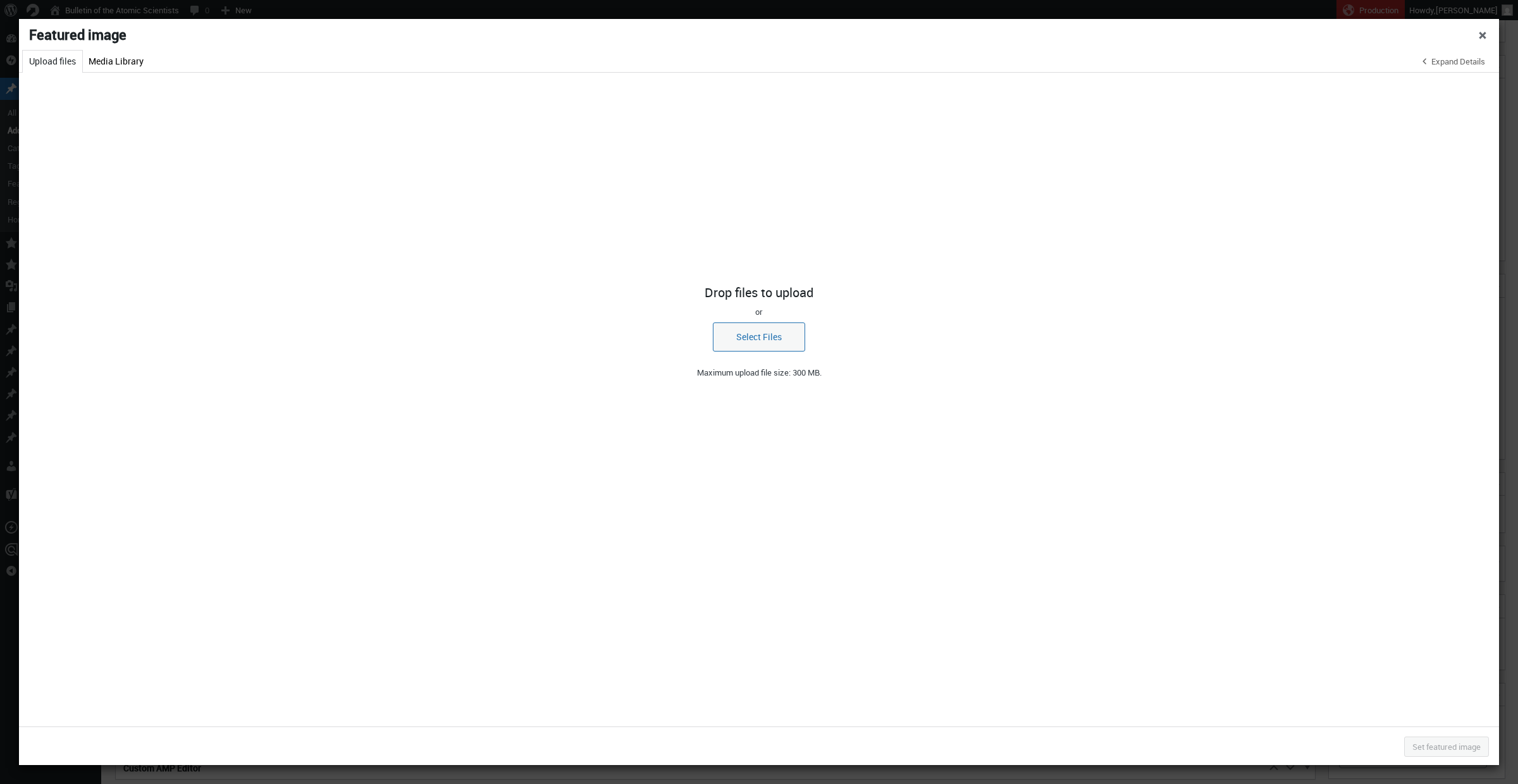
click at [803, 353] on div "Drop files to upload or Select Files Uploading / – Dismiss errors Maximum uploa…" at bounding box center [759, 331] width 1480 height 125
click at [742, 323] on button "Select Files" at bounding box center [759, 336] width 92 height 29
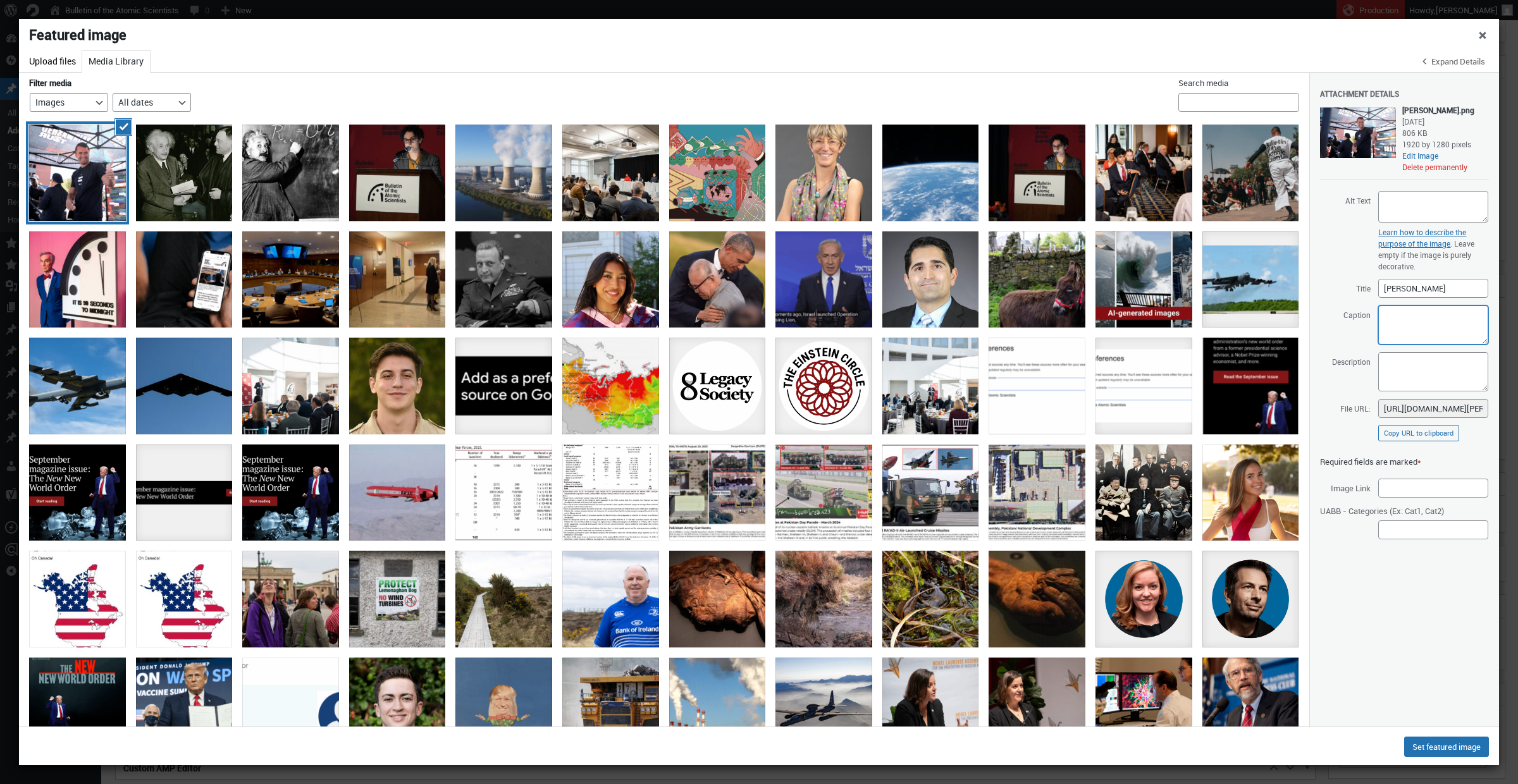
click at [1406, 313] on textarea "Caption" at bounding box center [1433, 325] width 110 height 39
click at [1443, 317] on textarea "Charlie Kirk at an event in 2024. Credit Gage Skidomre via Wikimedia Commons. C…" at bounding box center [1433, 325] width 110 height 39
click at [1433, 339] on textarea "Charlie Kirk at an event in 2024. Credit Gage Skidmore via Wikimedia Commons. C…" at bounding box center [1433, 325] width 110 height 39
type textarea "Charlie Kirk at an event in 2024. Credit Gage Skidmore via Wikimedia Commons. C…"
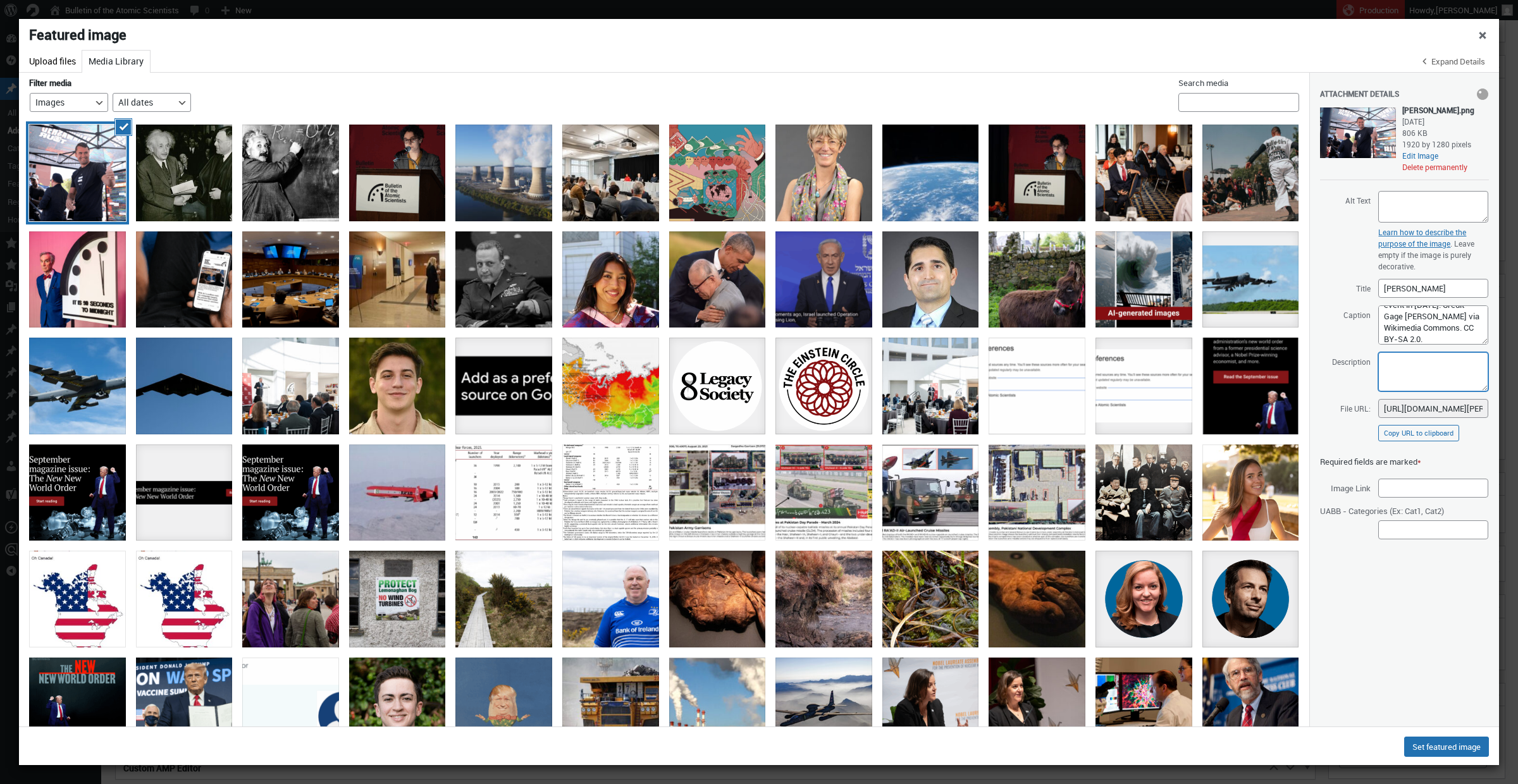
click at [1420, 385] on textarea "Description" at bounding box center [1433, 371] width 110 height 39
paste textarea "Charlie Kirk at an event in 2024. Credit Gage Skidmore via Wikimedia Commons. C…"
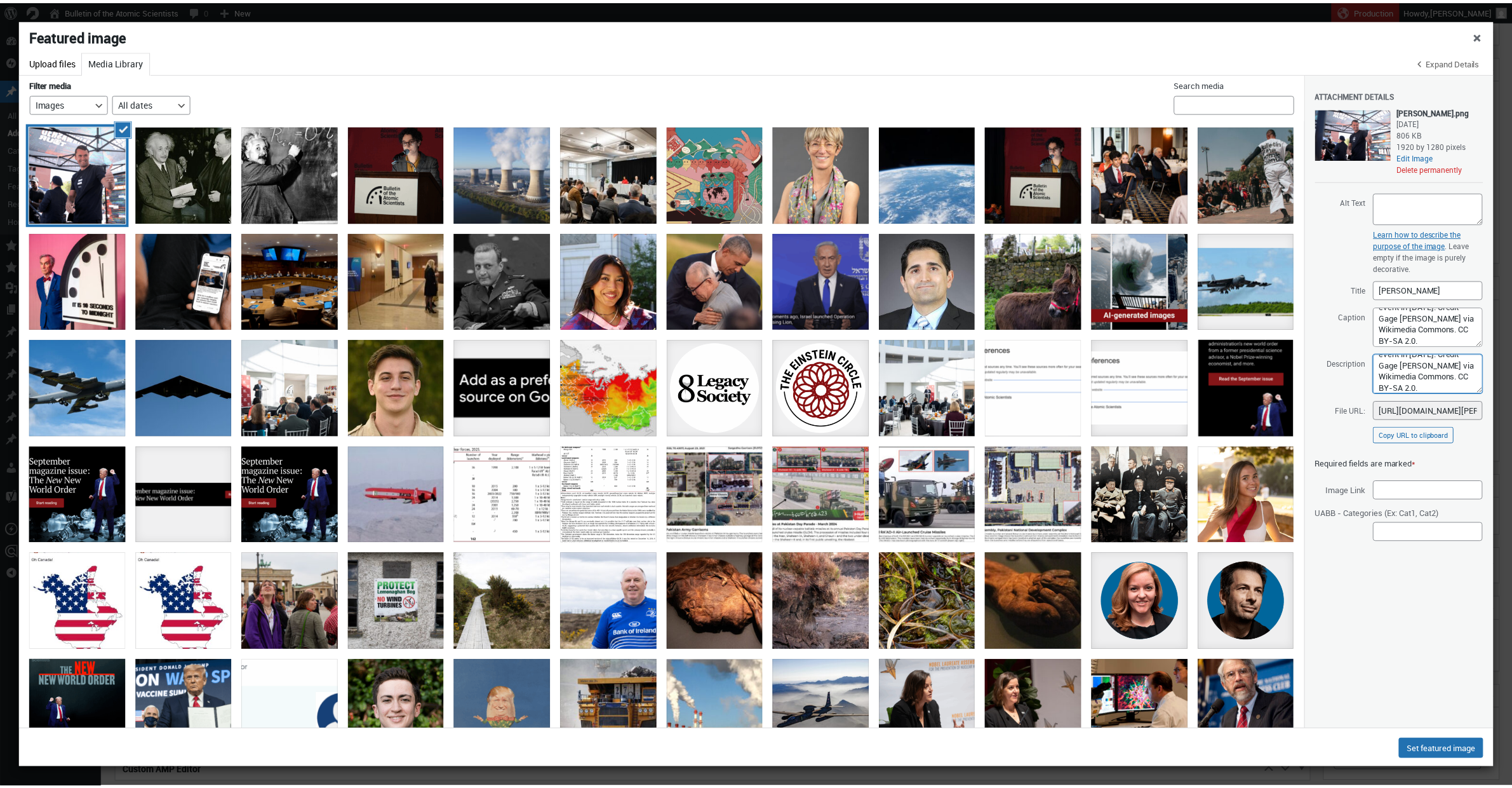
scroll to position [0, 0]
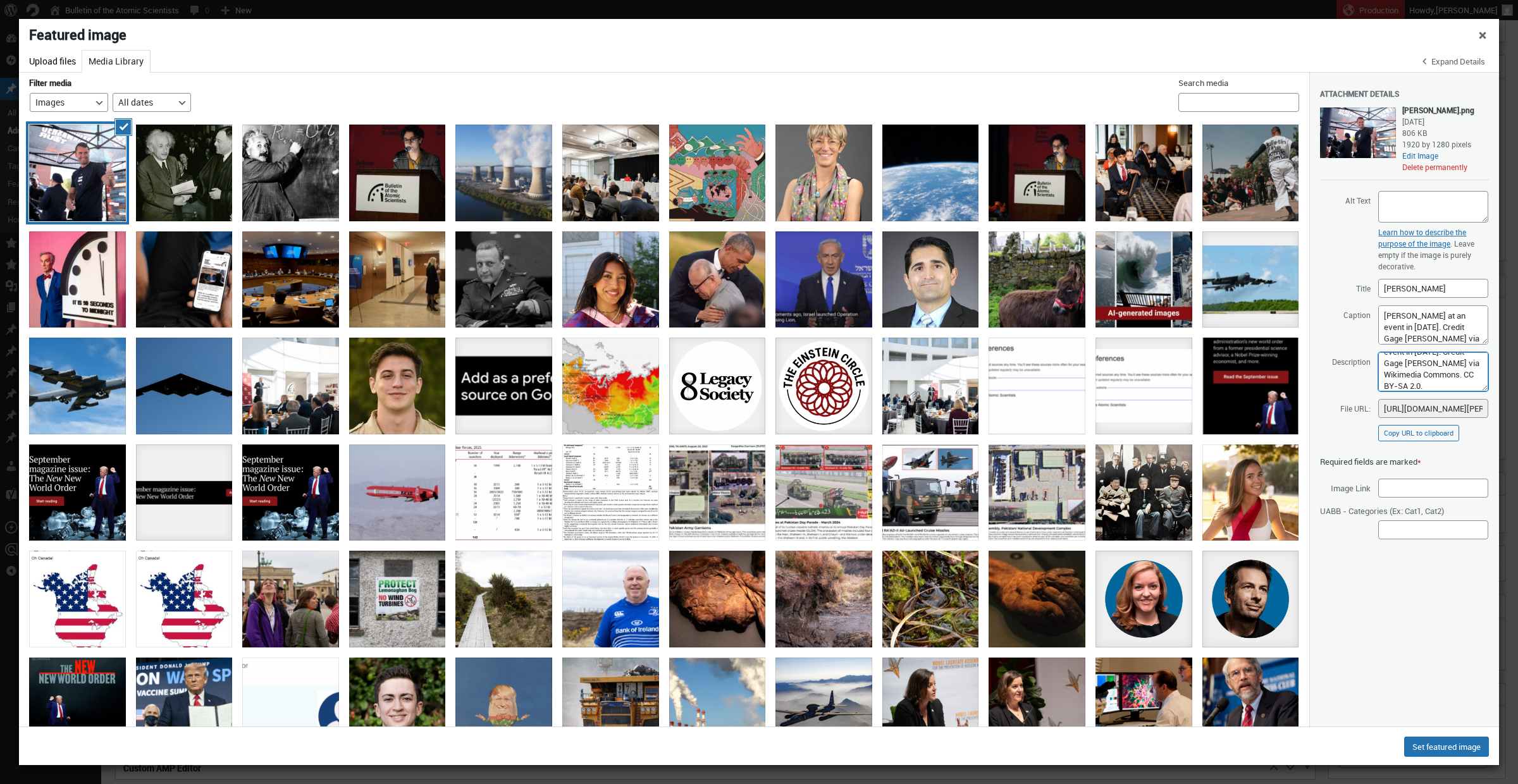
type textarea "Charlie Kirk at an event in 2024. Credit Gage Skidmore via Wikimedia Commons. C…"
click at [1425, 215] on textarea "Alt Text" at bounding box center [1433, 206] width 110 height 32
type textarea "Charlie Kirk."
click at [1437, 750] on button "Set featured image" at bounding box center [1446, 746] width 84 height 20
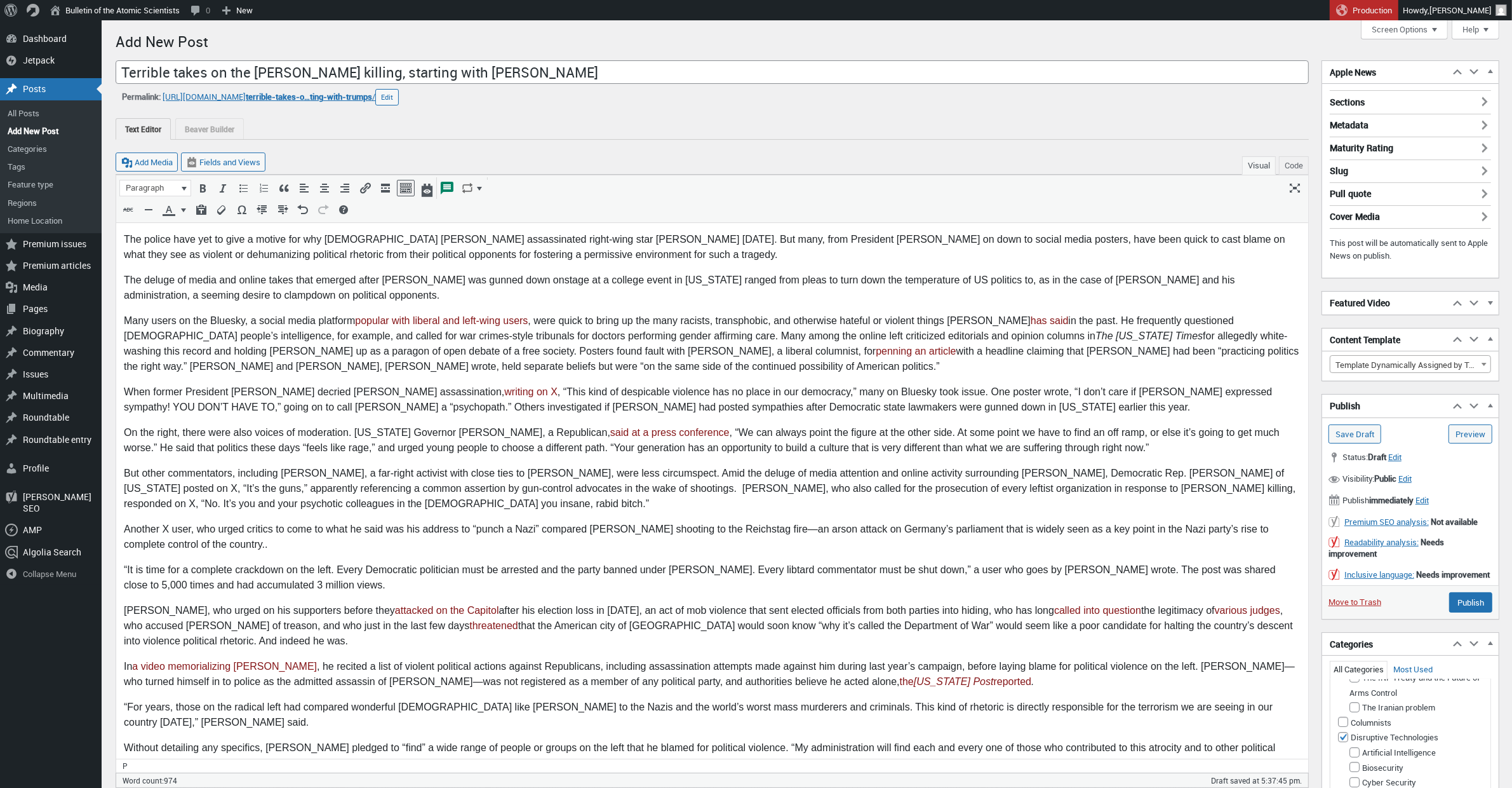
scroll to position [3, 0]
click at [1477, 436] on link "Preview (opens in a new tab)" at bounding box center [1471, 430] width 44 height 19
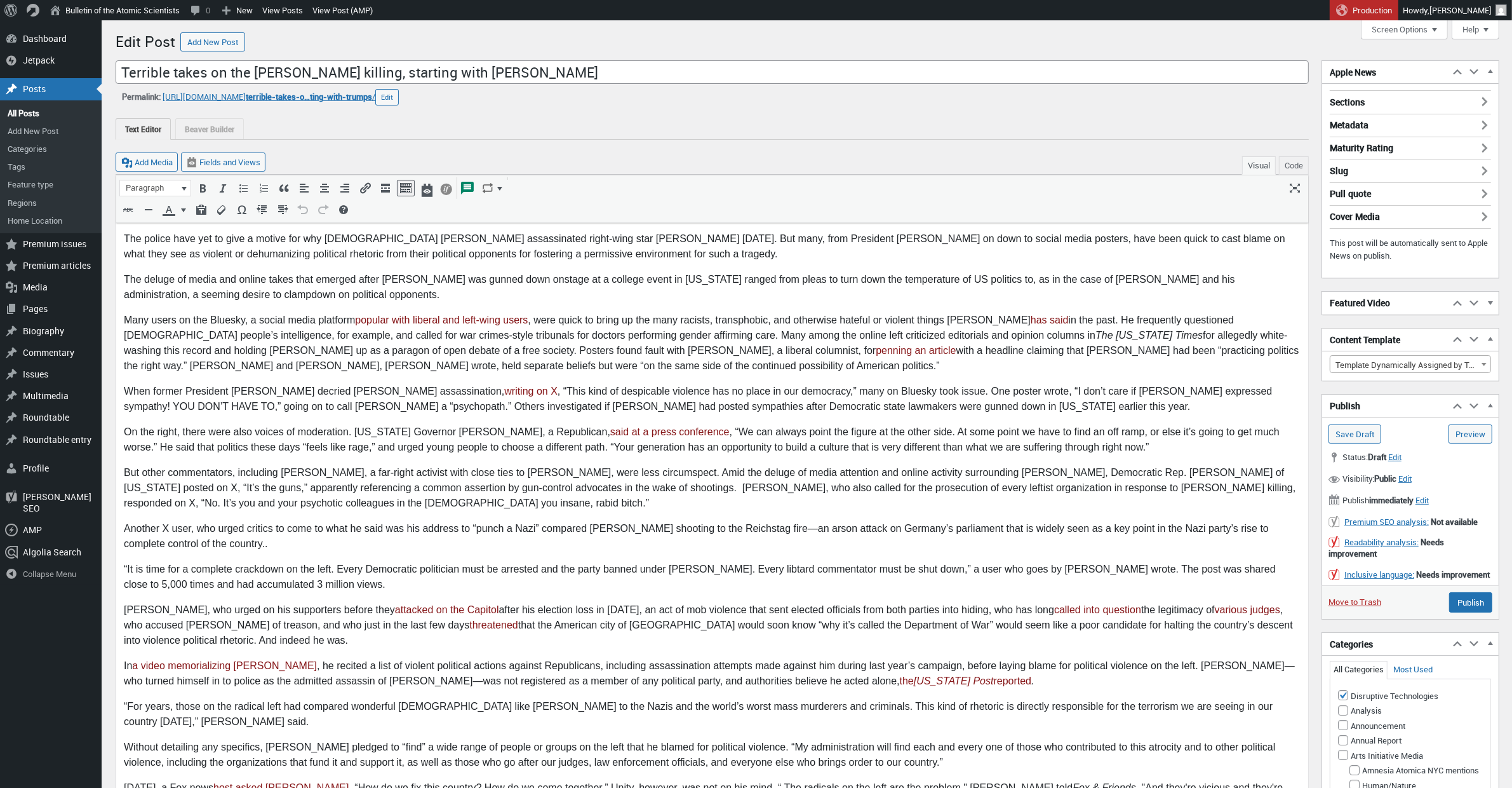
scroll to position [10, 0]
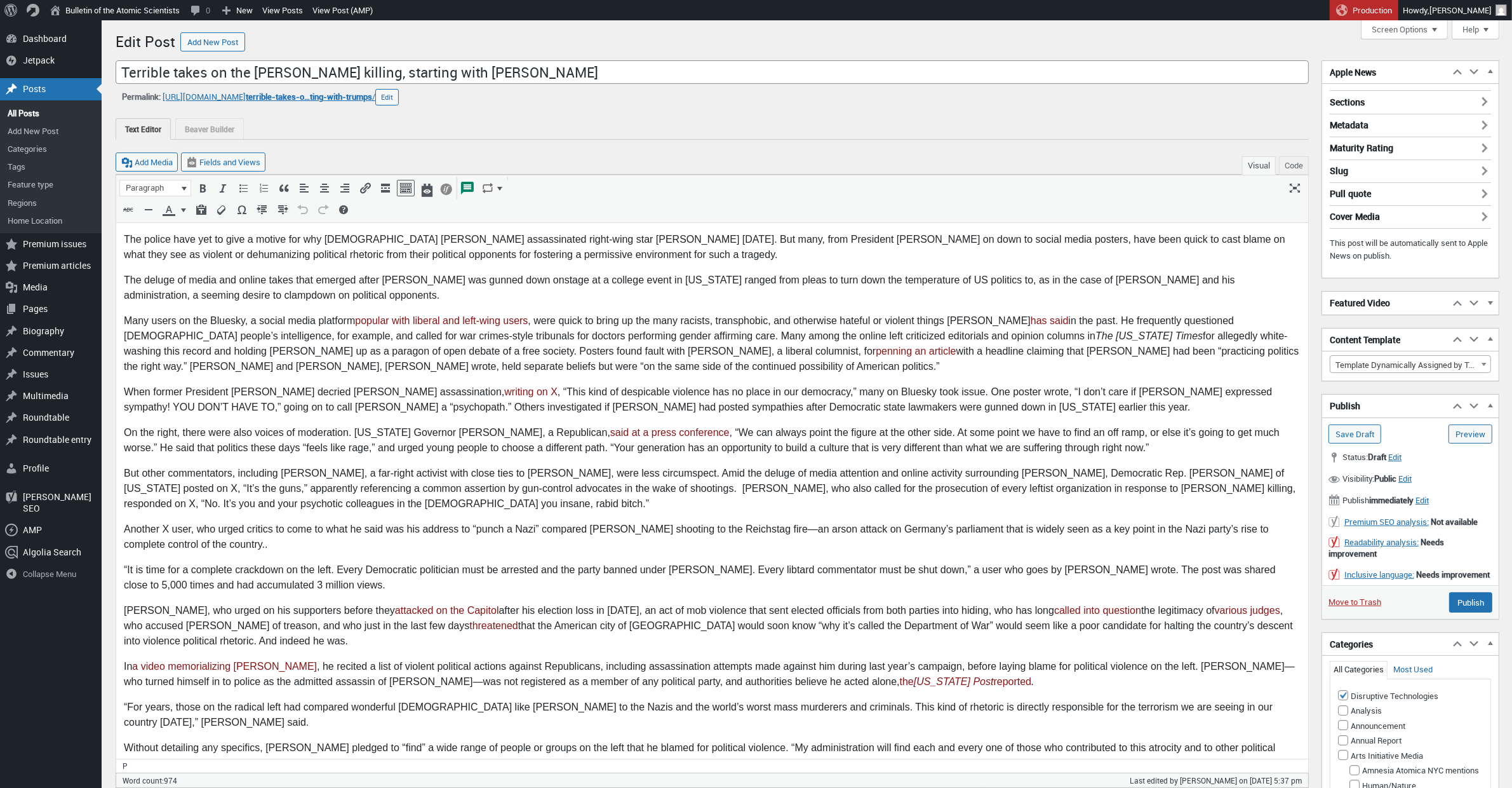
click at [449, 240] on p "The police have yet to give a motive for why 22-year-old Tyler Robinson assassi…" at bounding box center [711, 247] width 1177 height 30
drag, startPoint x: 271, startPoint y: 256, endPoint x: 153, endPoint y: 258, distance: 118.0
click at [153, 258] on p "The police have yet to give a motive for why 22-year-old Tyler Robinson alleged…" at bounding box center [711, 247] width 1177 height 30
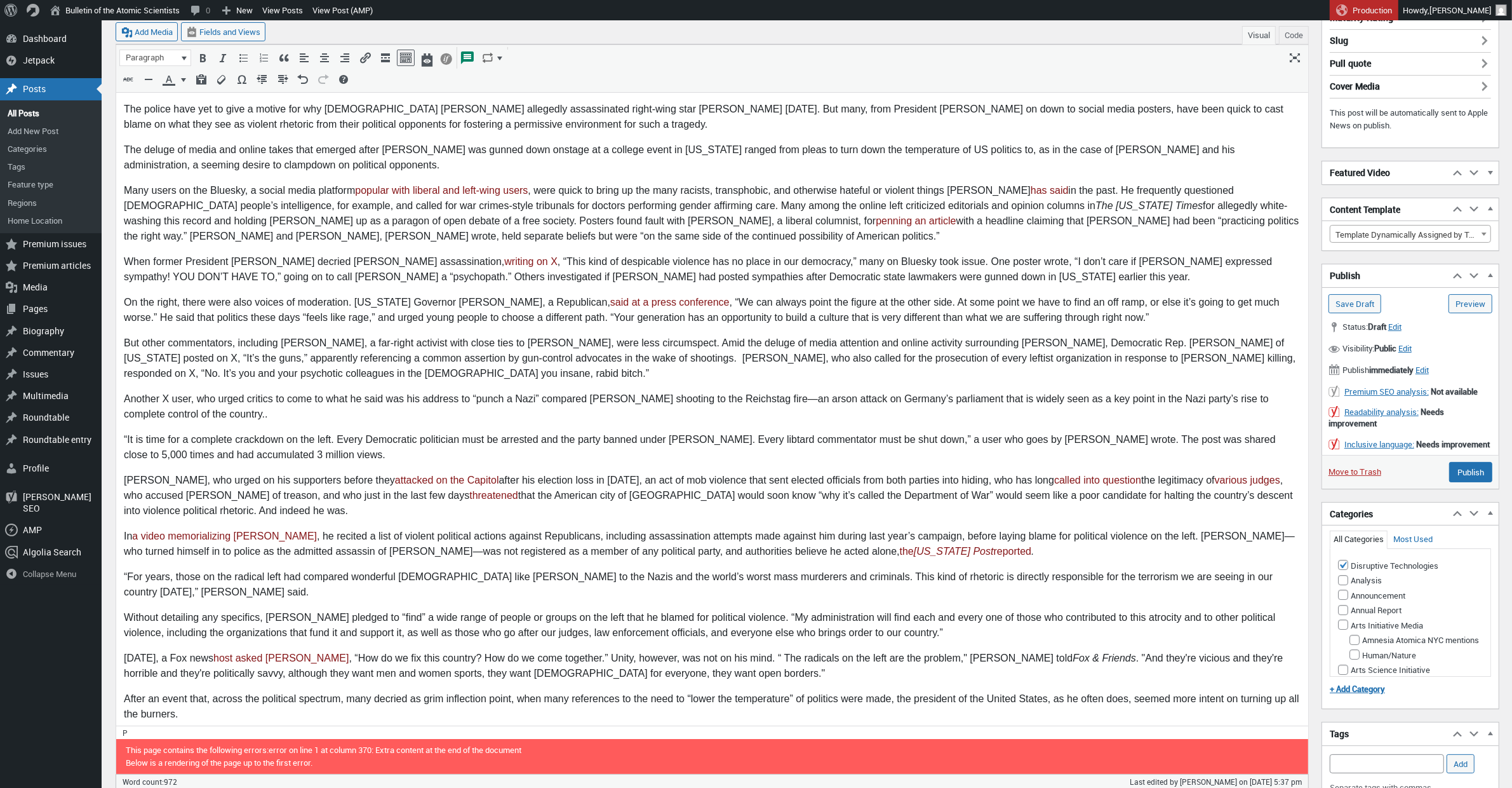
scroll to position [137, 0]
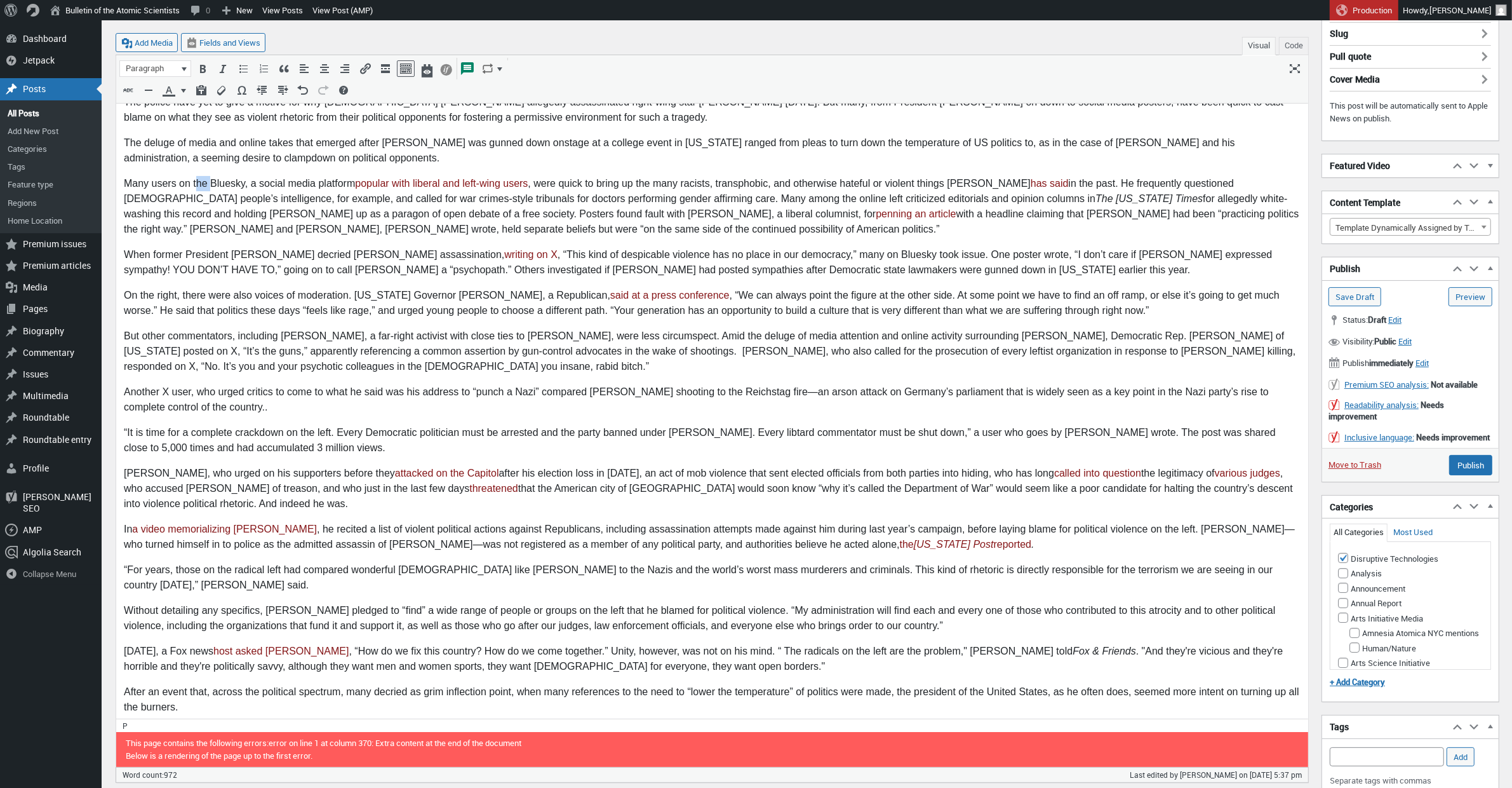
drag, startPoint x: 208, startPoint y: 185, endPoint x: 196, endPoint y: 185, distance: 12.0
click at [196, 185] on p "Many users on the Bluesky, a social media platform popular with liberal and lef…" at bounding box center [711, 207] width 1177 height 61
drag, startPoint x: 179, startPoint y: 185, endPoint x: 151, endPoint y: 186, distance: 28.0
click at [152, 184] on p "Many users on Bluesky, a social media platform popular with liberal and left-wi…" at bounding box center [711, 207] width 1177 height 61
drag, startPoint x: 634, startPoint y: 183, endPoint x: 612, endPoint y: 186, distance: 22.2
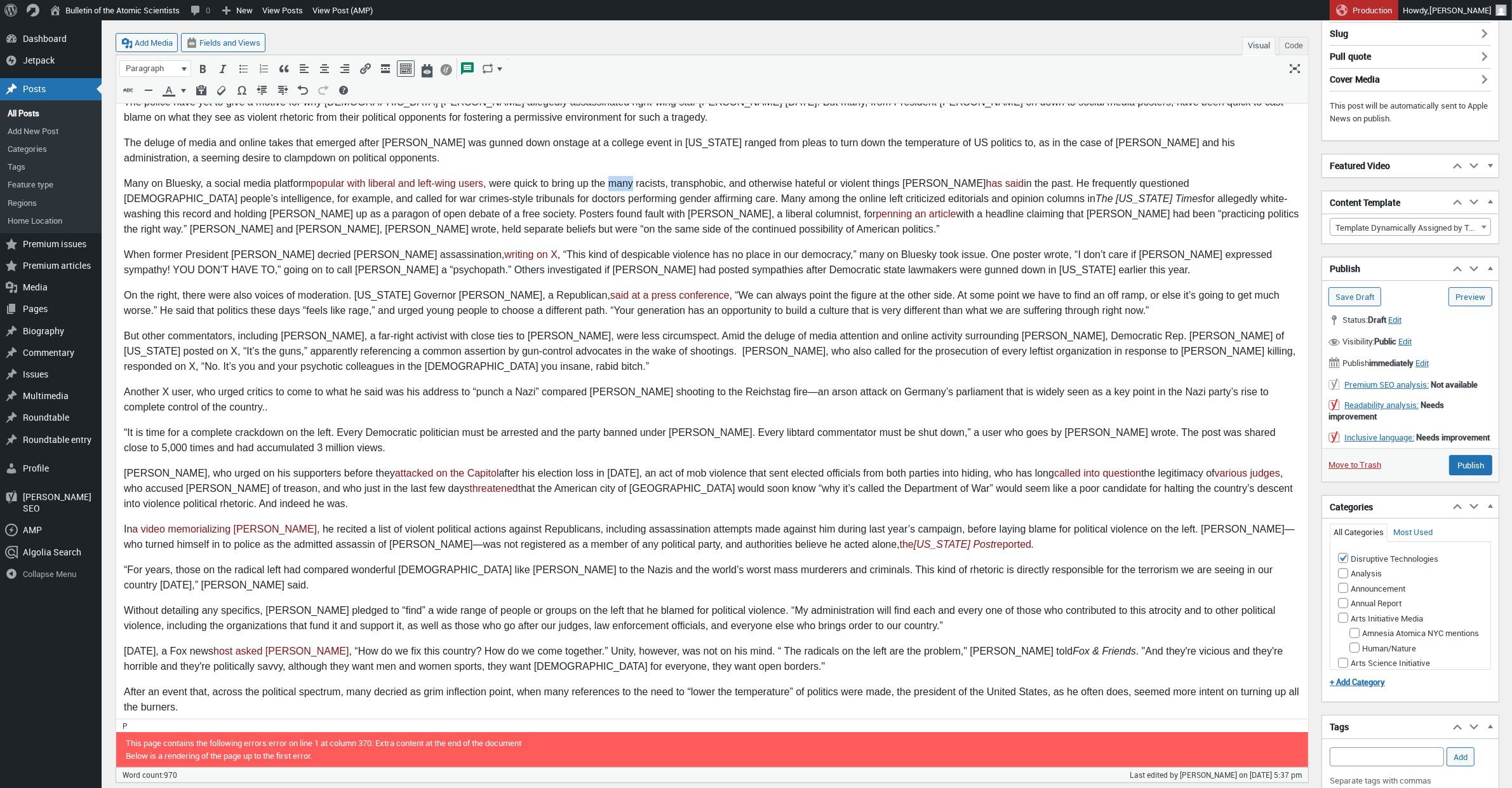
click at [612, 186] on p "Many on Bluesky, a social media platform popular with liberal and left-wing use…" at bounding box center [711, 207] width 1177 height 61
click at [205, 214] on p "Many on Bluesky, a social media platform popular with liberal and left-wing use…" at bounding box center [711, 207] width 1177 height 61
drag, startPoint x: 177, startPoint y: 405, endPoint x: 190, endPoint y: 431, distance: 29.1
click at [177, 406] on p "Another X user, who urged critics to come to what he said was his address to “p…" at bounding box center [711, 400] width 1177 height 30
click at [287, 448] on p "“It is time for a complete crackdown on the left. Every Democratic politician m…" at bounding box center [711, 440] width 1177 height 30
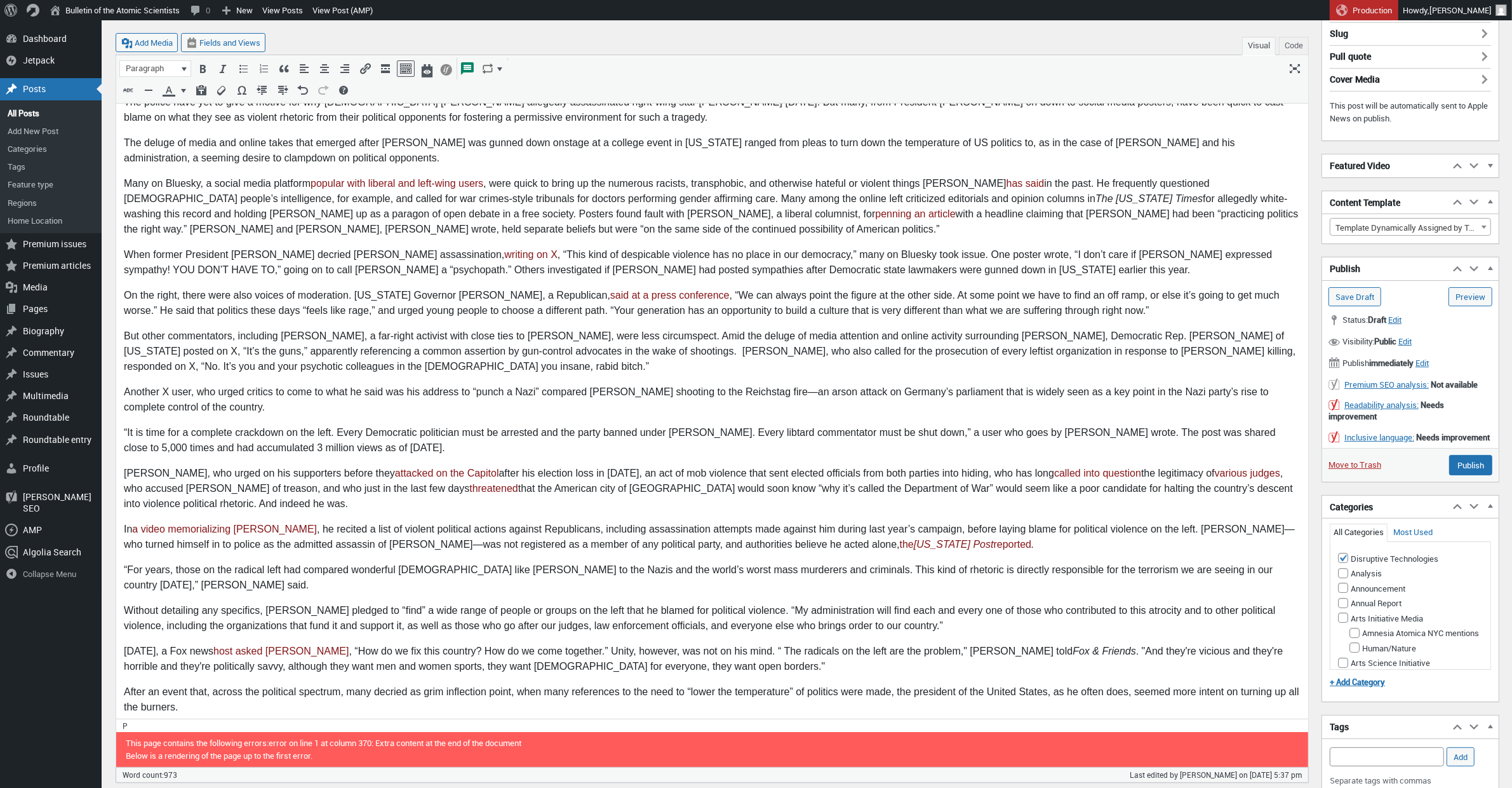
click at [249, 491] on p "Trump, who urged on his supporters before they attacked on the Capitol after hi…" at bounding box center [711, 488] width 1177 height 46
click at [472, 488] on link "threatened" at bounding box center [496, 488] width 49 height 11
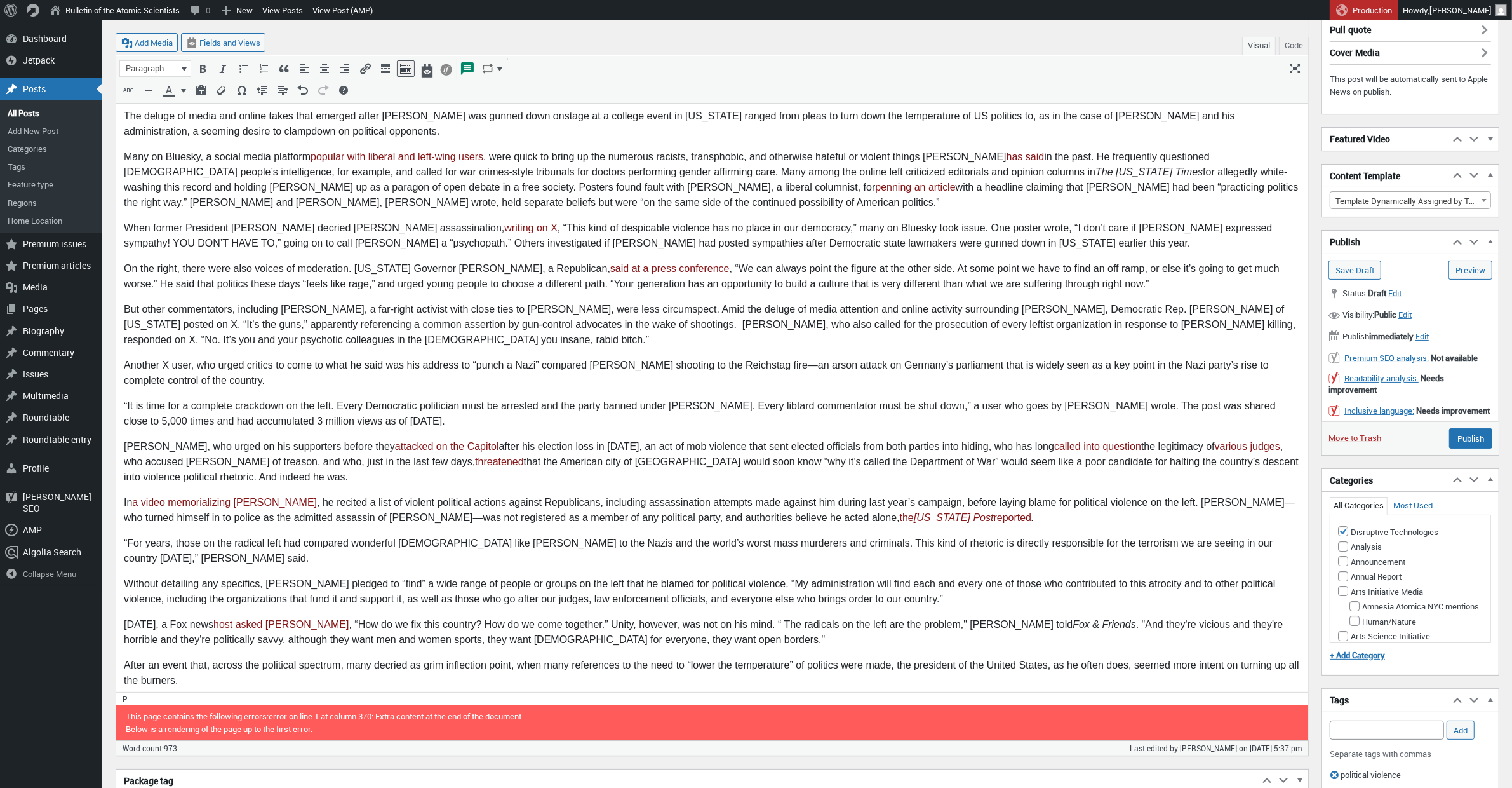
click at [1182, 458] on p "Trump, who urged on his supporters before they attacked on the Capitol after hi…" at bounding box center [711, 462] width 1177 height 46
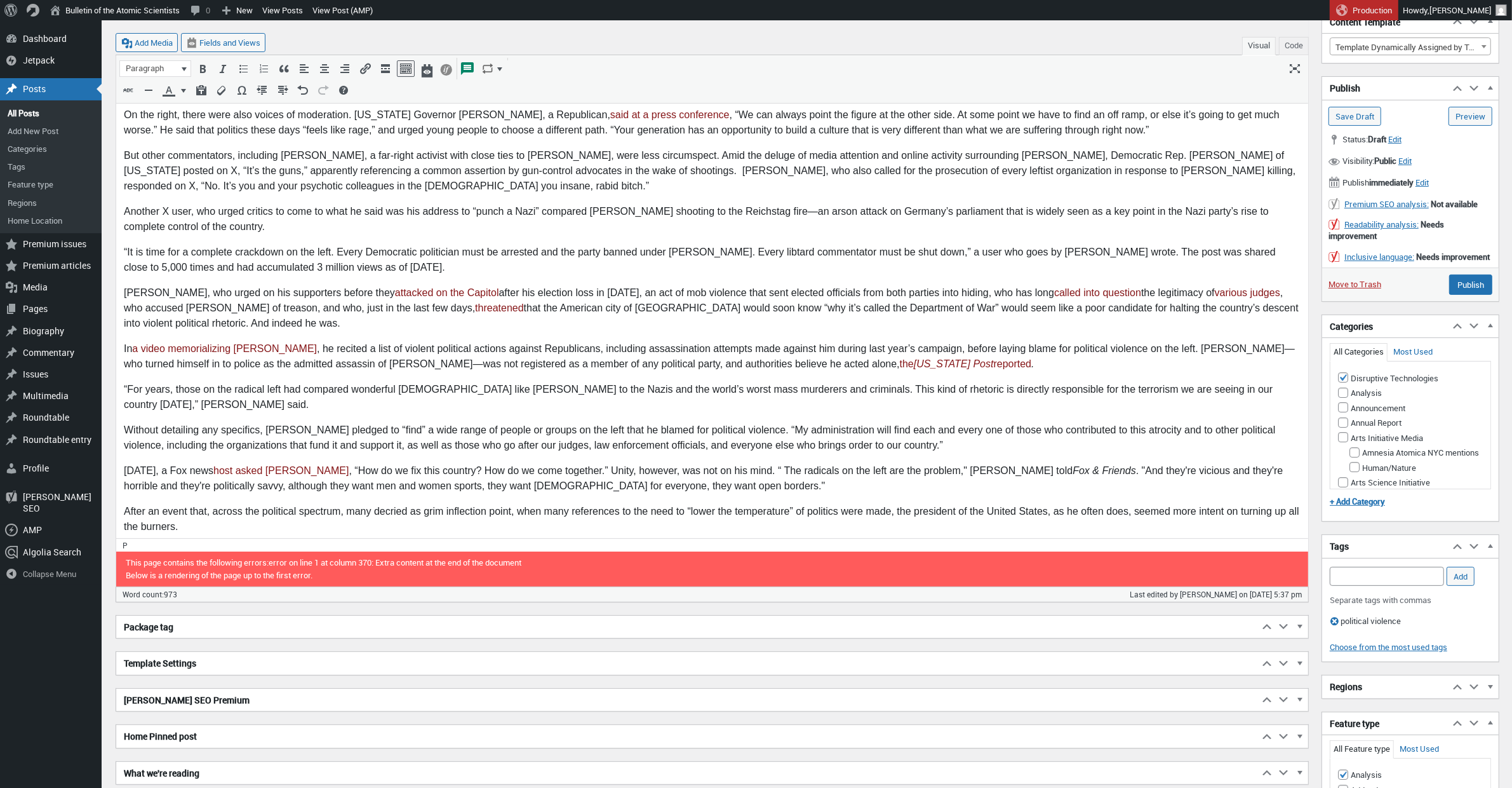
scroll to position [320, 0]
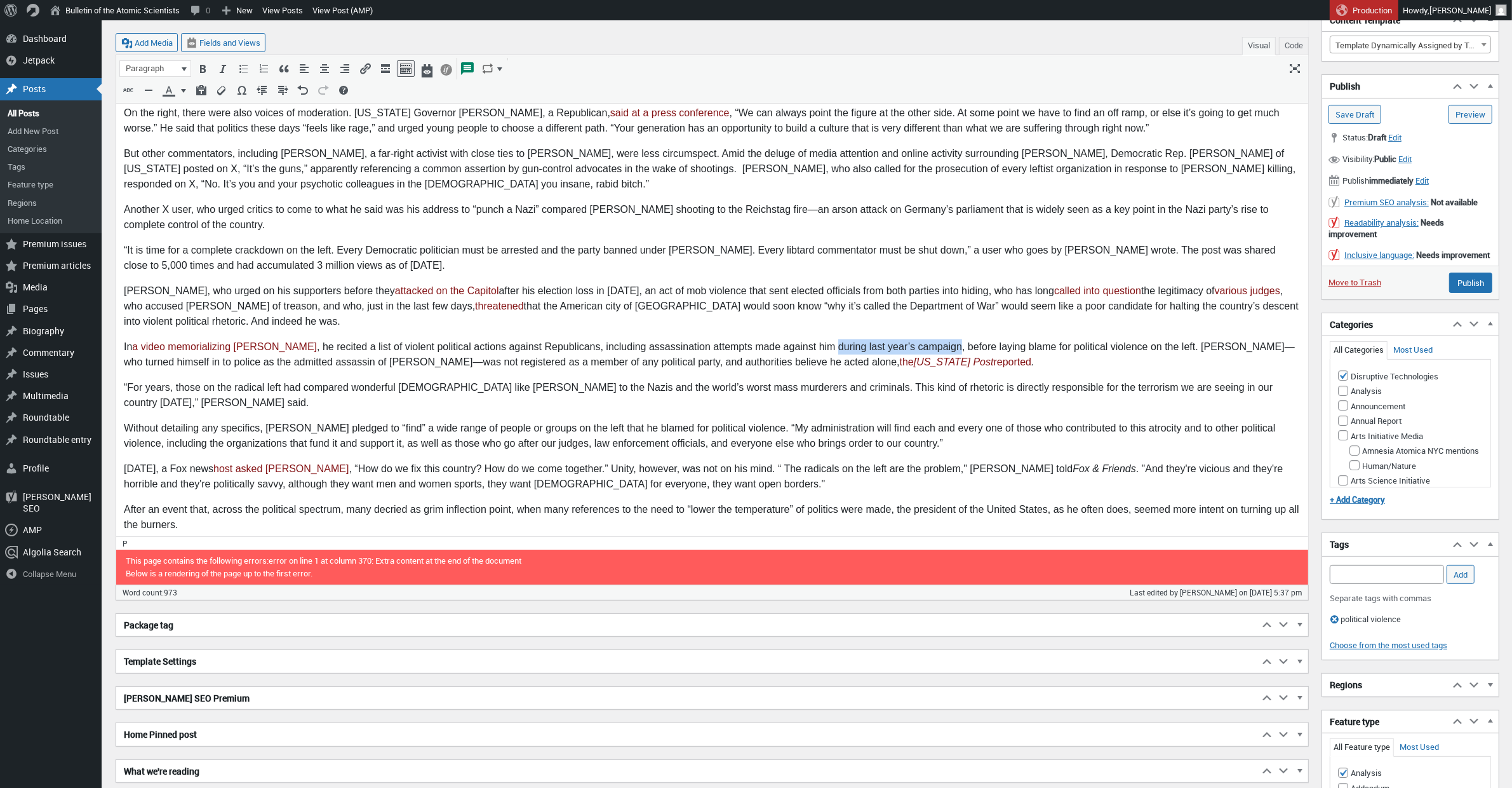
drag, startPoint x: 777, startPoint y: 346, endPoint x: 898, endPoint y: 346, distance: 121.0
click at [898, 346] on p "In a video memorializing Kirk , he recited a list of violent political actions …" at bounding box center [711, 355] width 1177 height 30
drag, startPoint x: 170, startPoint y: 416, endPoint x: 159, endPoint y: 418, distance: 11.2
click at [159, 421] on p "Without detailing any specifics, Trump pledged to “find” a wide range of people…" at bounding box center [711, 436] width 1177 height 30
click at [704, 462] on p "On Friday, a Fox news host asked Trump , “How do we fix this country? How do we…" at bounding box center [711, 477] width 1177 height 30
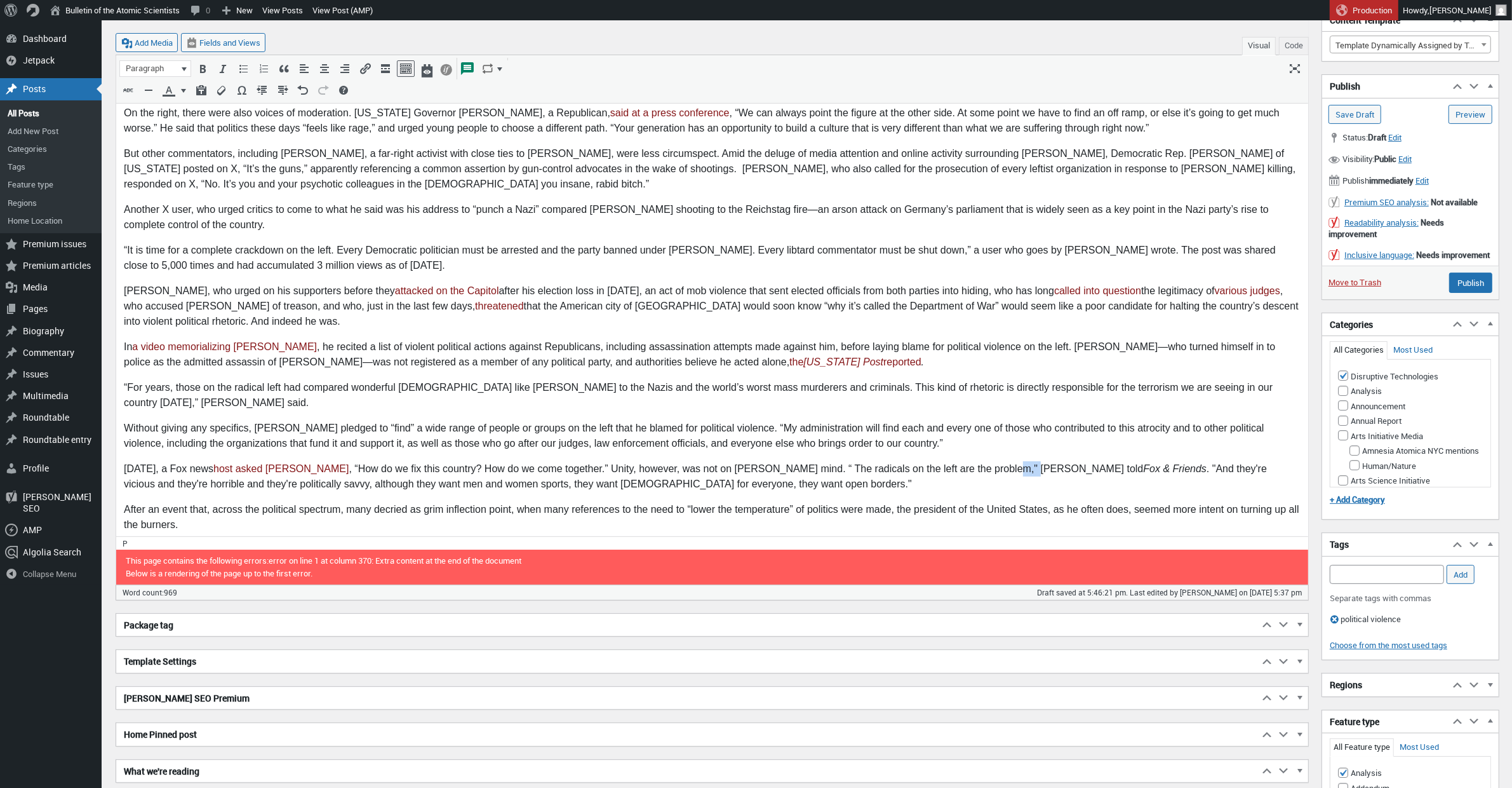
drag, startPoint x: 982, startPoint y: 455, endPoint x: 961, endPoint y: 454, distance: 21.0
click at [961, 462] on p "On Friday, a Fox news host asked Trump , “How do we fix this country? How do we…" at bounding box center [711, 477] width 1177 height 30
click at [206, 502] on p "After an event that, across the political spectrum, many decried as grim inflec…" at bounding box center [711, 517] width 1177 height 30
drag, startPoint x: 332, startPoint y: 495, endPoint x: 227, endPoint y: 492, distance: 105.0
click at [227, 502] on p "After an event th, across the political spectrum, many decried as grim inflecti…" at bounding box center [711, 517] width 1177 height 30
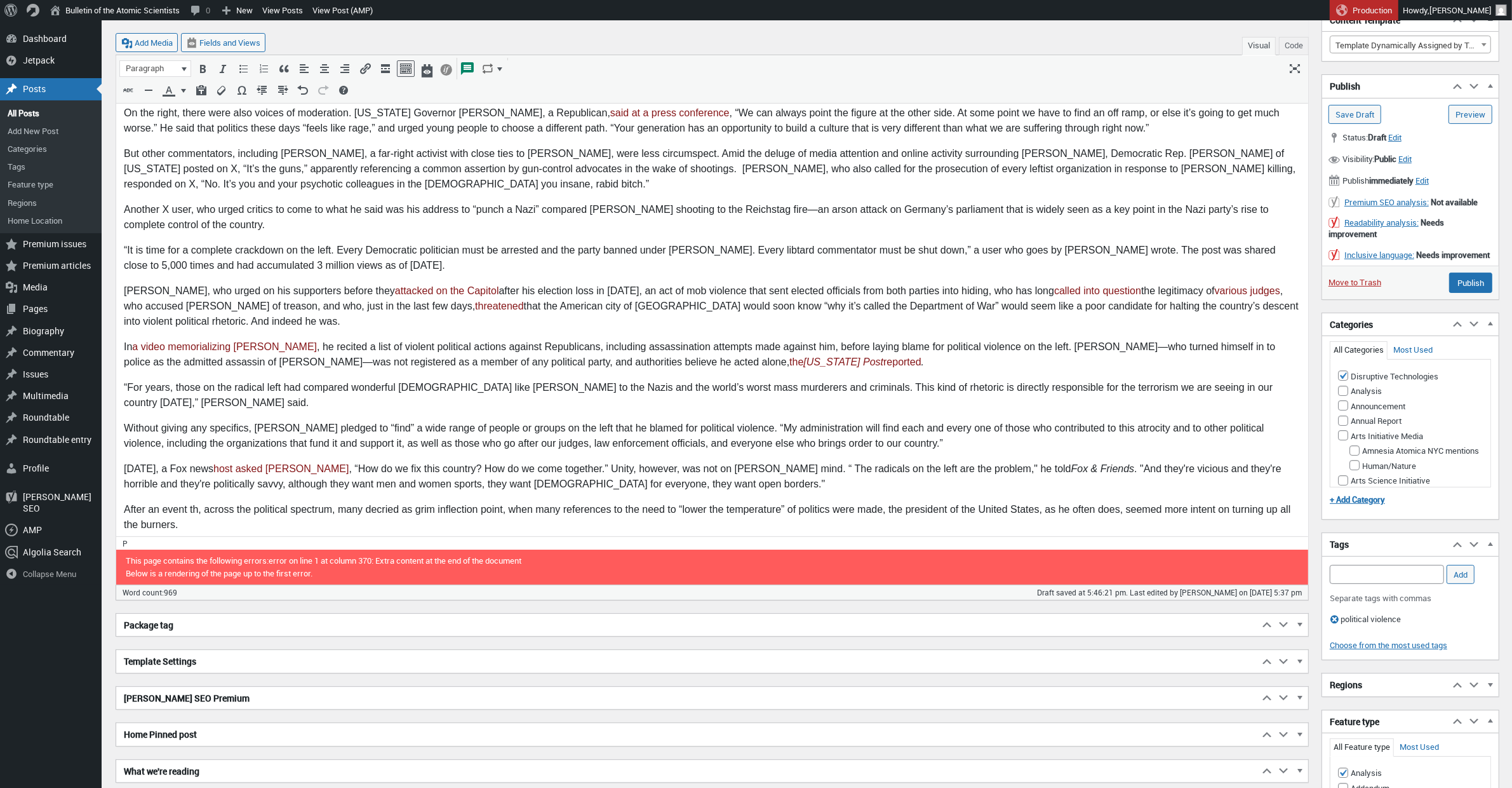
click at [203, 502] on p "After an event th, across the political spectrum, many decried as grim inflecti…" at bounding box center [711, 517] width 1177 height 30
click at [398, 502] on p "After an event that many across the political spectrum, many decried as grim in…" at bounding box center [711, 517] width 1177 height 30
drag, startPoint x: 564, startPoint y: 496, endPoint x: 539, endPoint y: 491, distance: 25.5
click at [539, 502] on p "After an event that many across the political spectrum decried as grim inflecti…" at bounding box center [711, 517] width 1177 height 30
click at [856, 502] on p "After an event that many across the political spectrum decried as grim inflecti…" at bounding box center [711, 517] width 1177 height 30
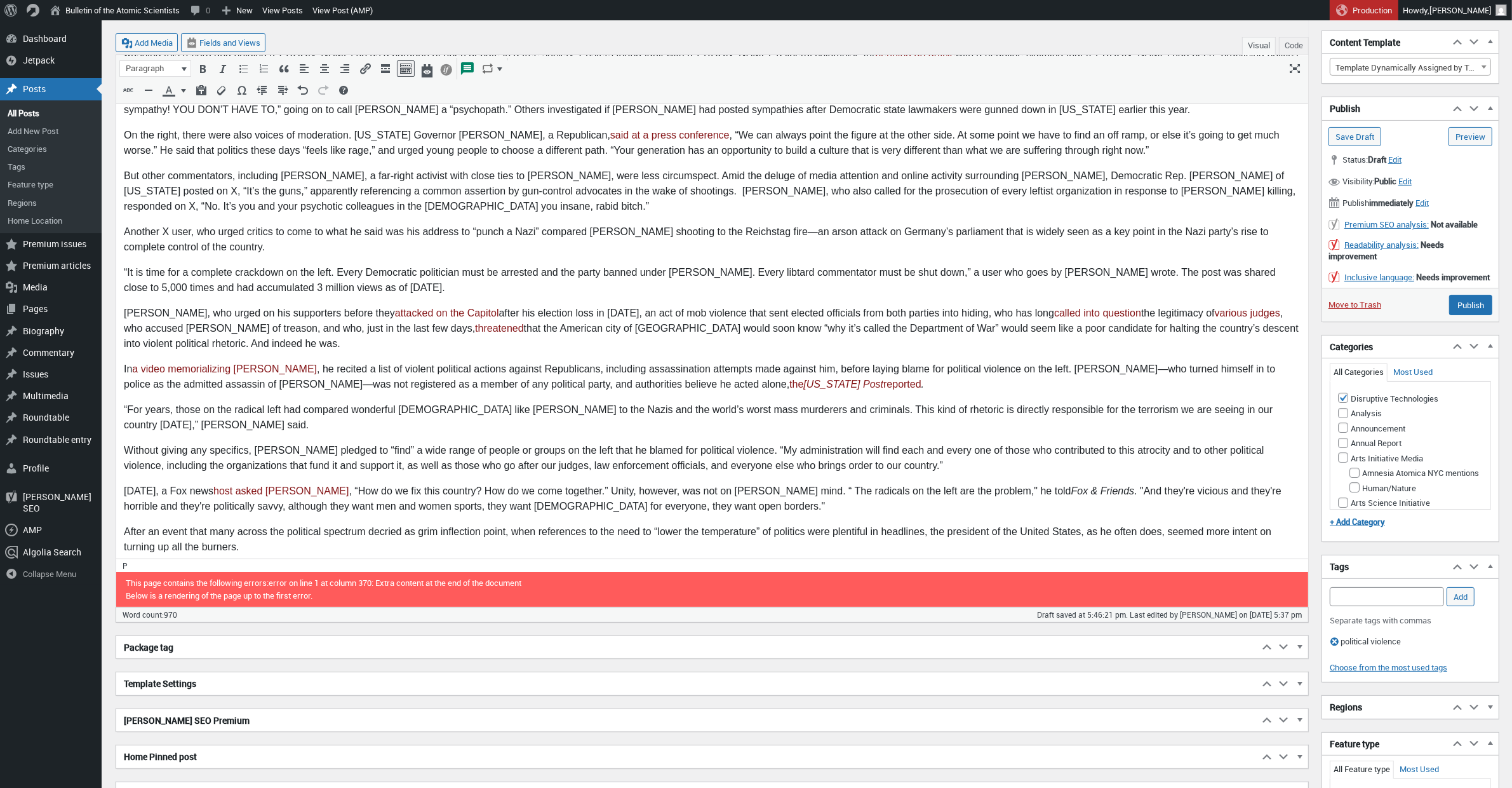
scroll to position [286, 0]
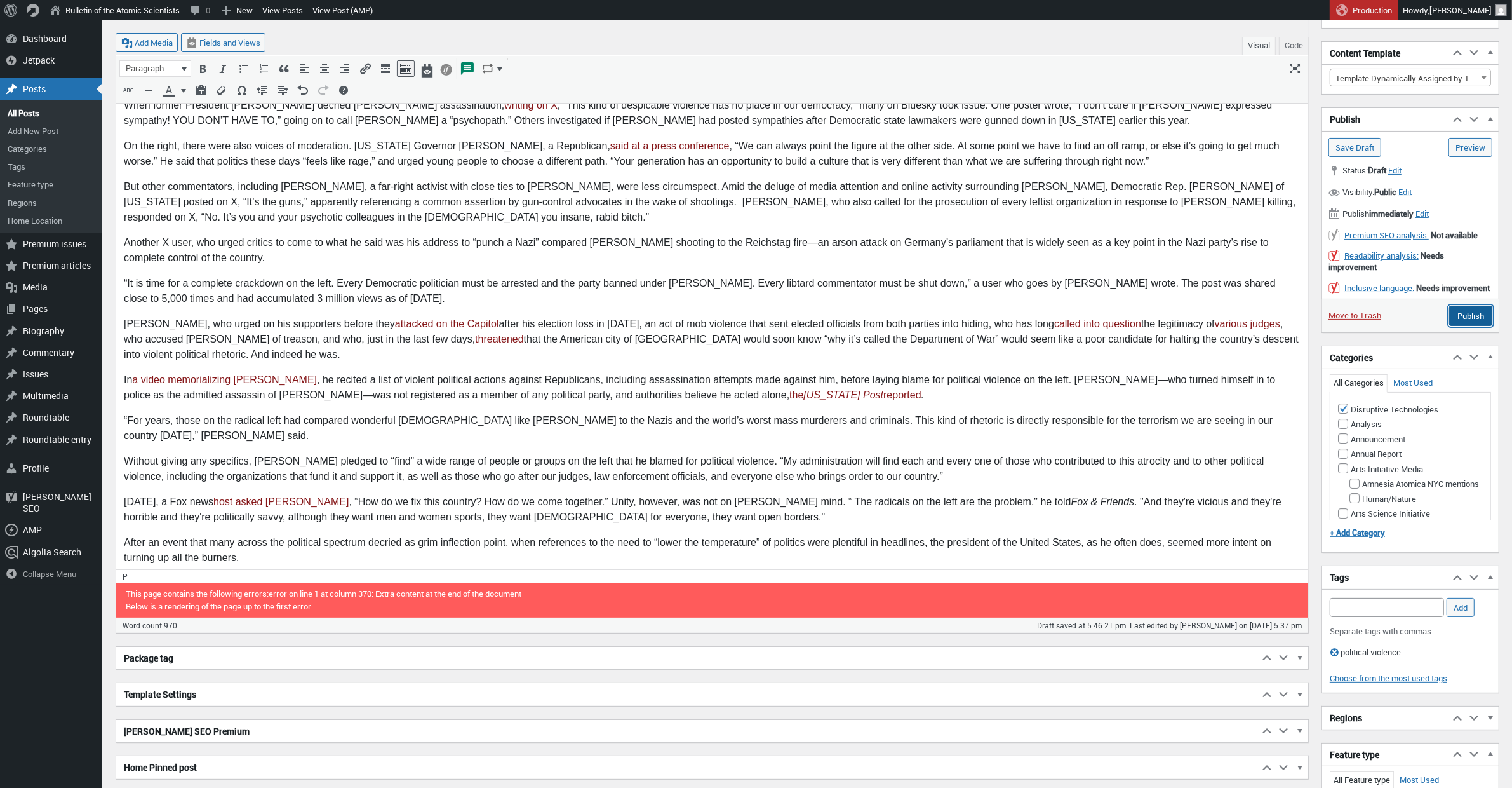
click at [1465, 326] on input "Publish" at bounding box center [1471, 315] width 43 height 20
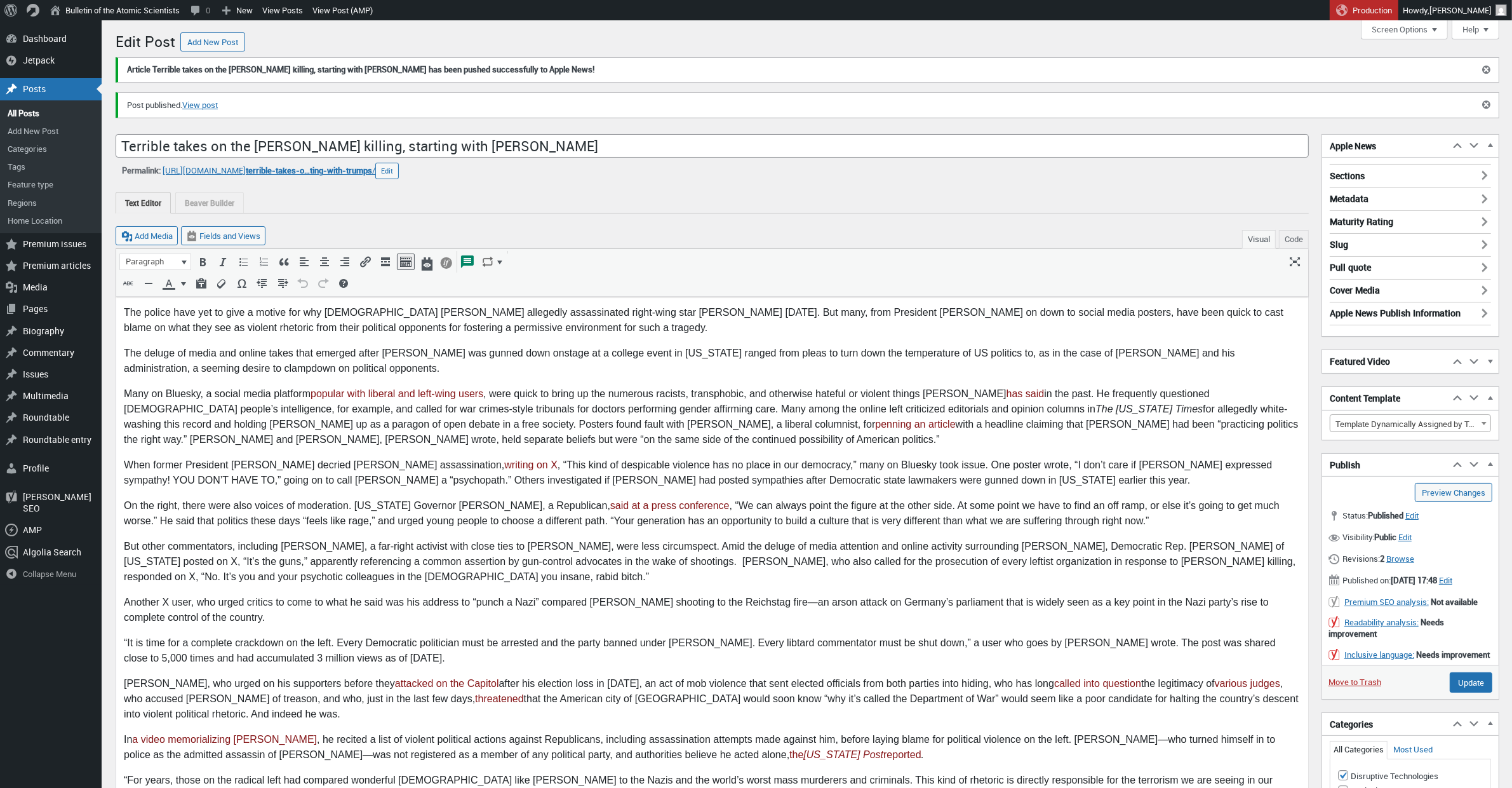
scroll to position [10, 0]
click at [43, 89] on div "Posts" at bounding box center [50, 89] width 102 height 21
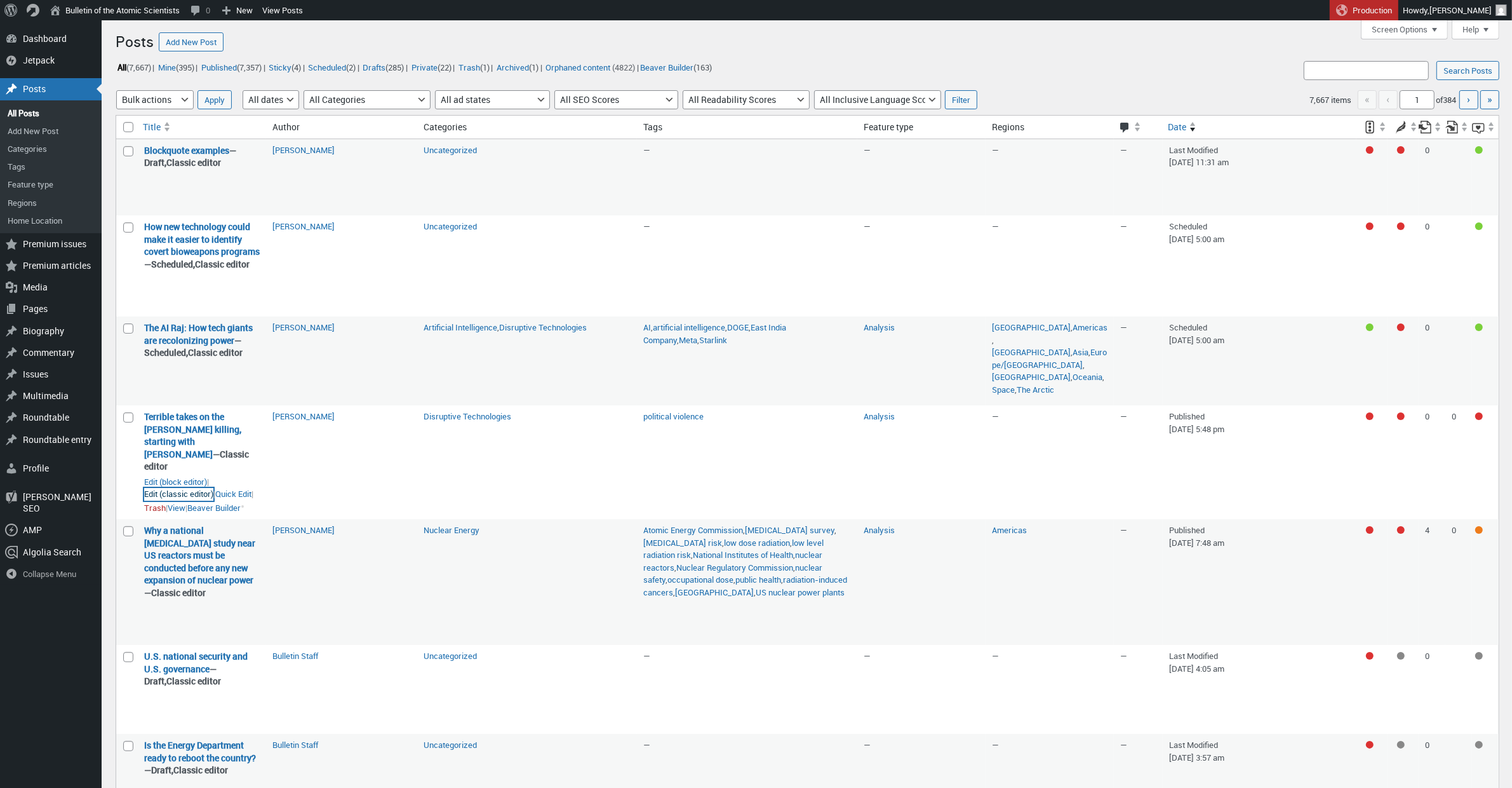
click at [156, 501] on link "Edit (classic editor)" at bounding box center [179, 495] width 69 height 13
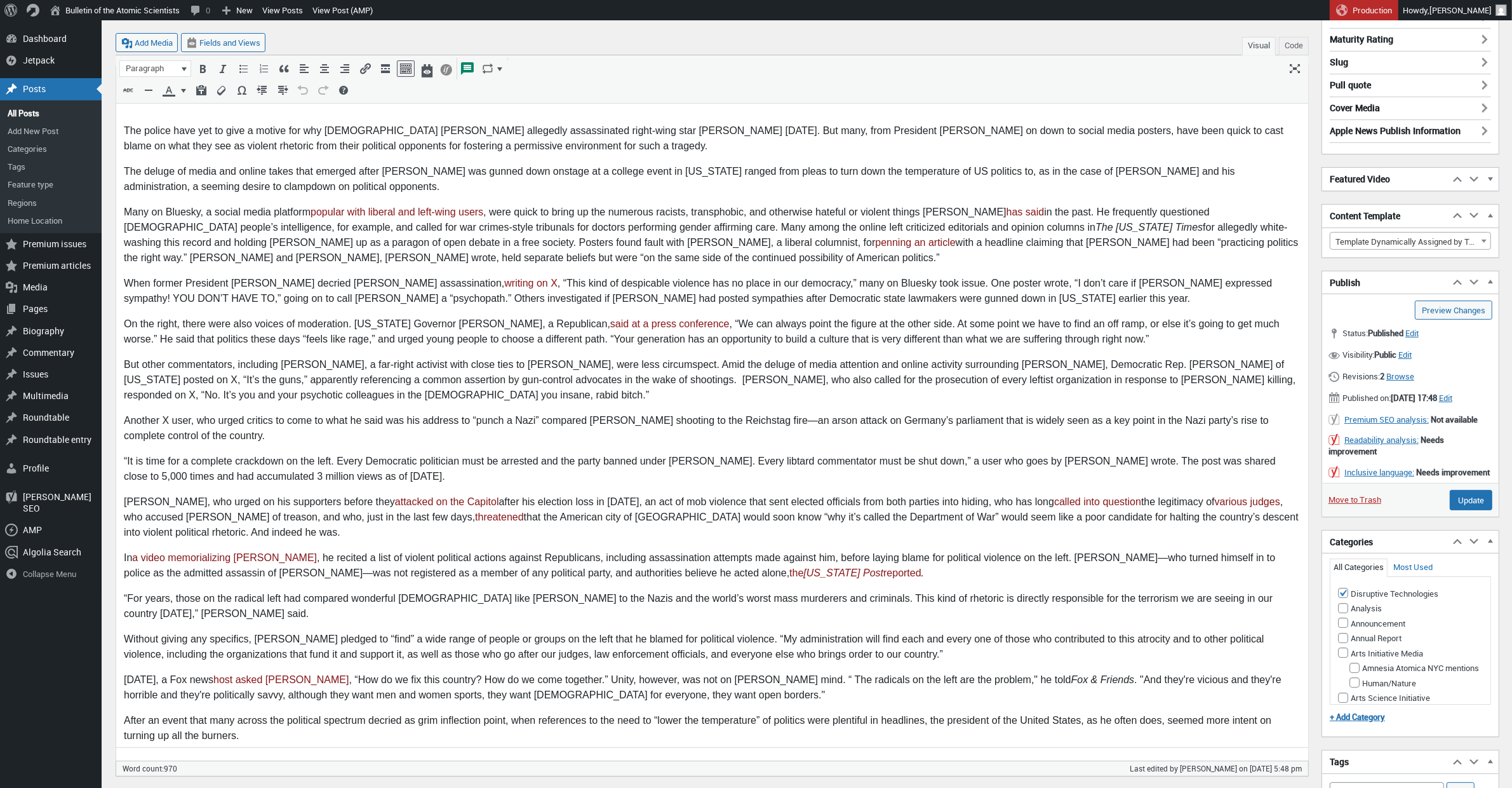
scroll to position [342, 0]
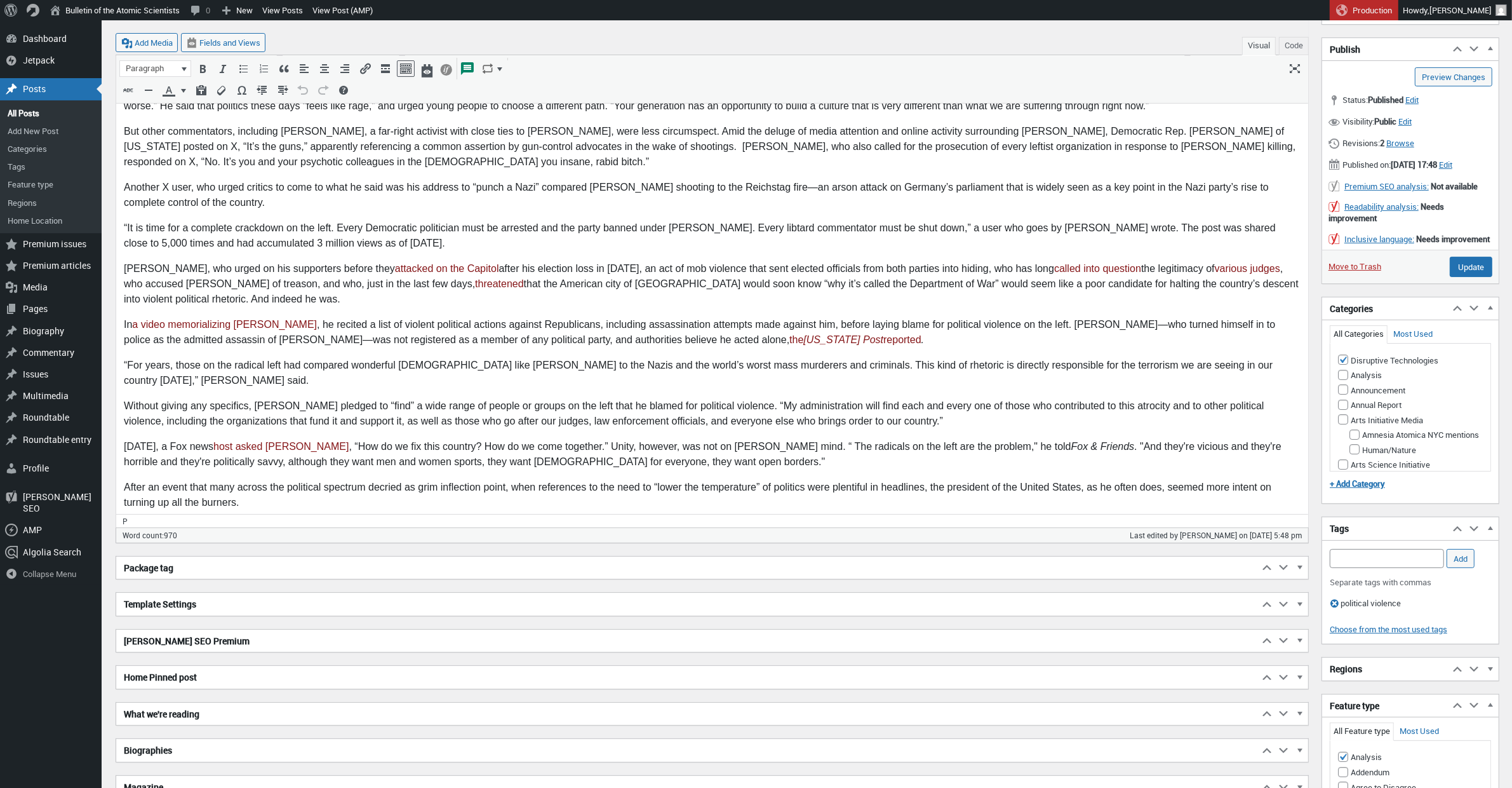
click at [206, 440] on p "[DATE], a Fox news host asked [PERSON_NAME] , “How do we fix this country? How …" at bounding box center [711, 455] width 1177 height 30
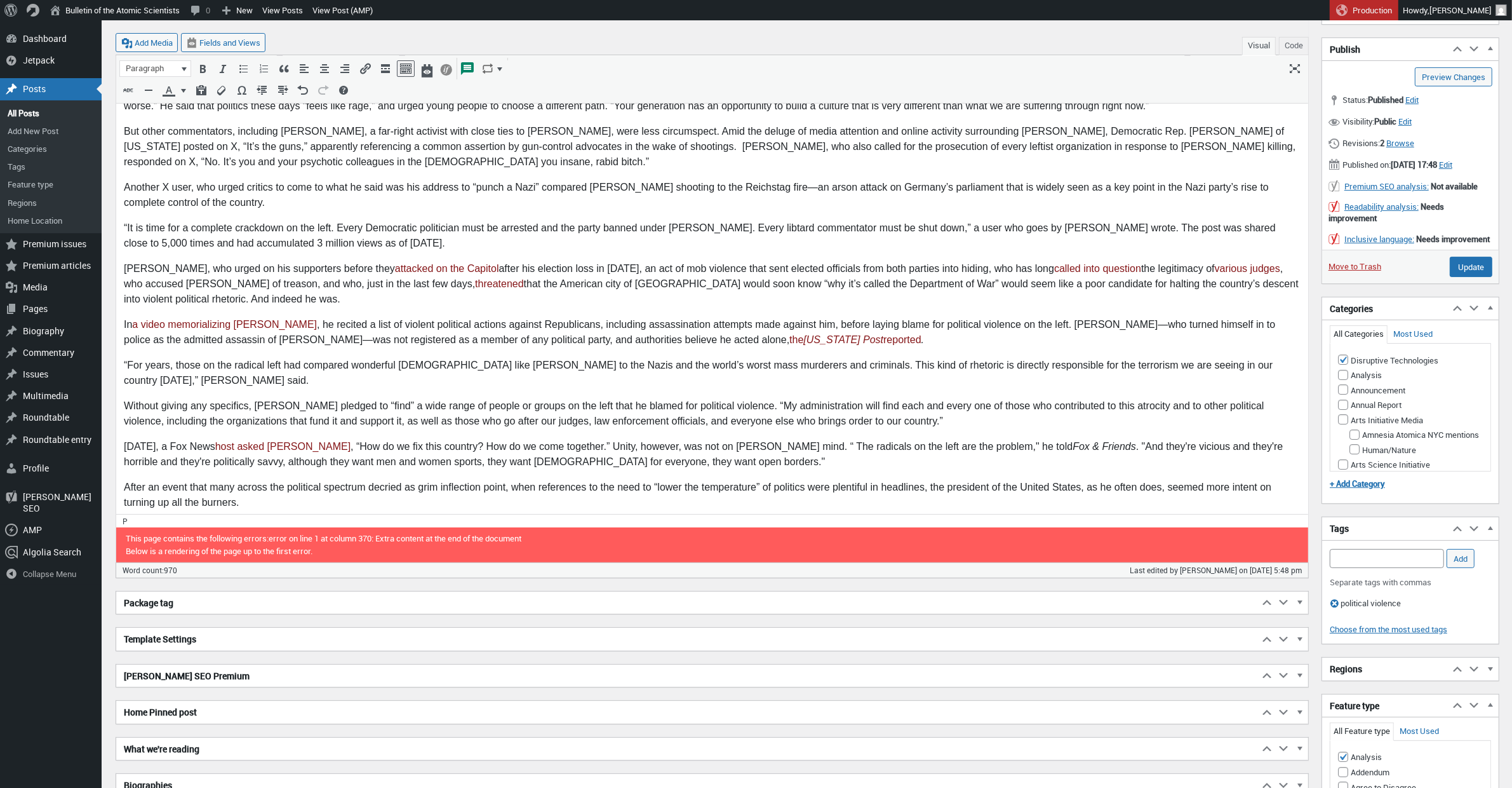
drag, startPoint x: 221, startPoint y: 434, endPoint x: 185, endPoint y: 443, distance: 37.1
click at [183, 440] on p "[DATE], a Fox News host asked [PERSON_NAME] , “How do we fix this country? How …" at bounding box center [711, 455] width 1177 height 30
click at [310, 326] on p "In a video memorializing [PERSON_NAME] , he recited a list of violent political…" at bounding box center [711, 333] width 1177 height 30
click at [386, 348] on body "The police have yet to give a motive for why 22-year-old Tyler Robinson alleged…" at bounding box center [711, 205] width 1177 height 631
click at [41, 92] on div "Posts" at bounding box center [50, 89] width 102 height 21
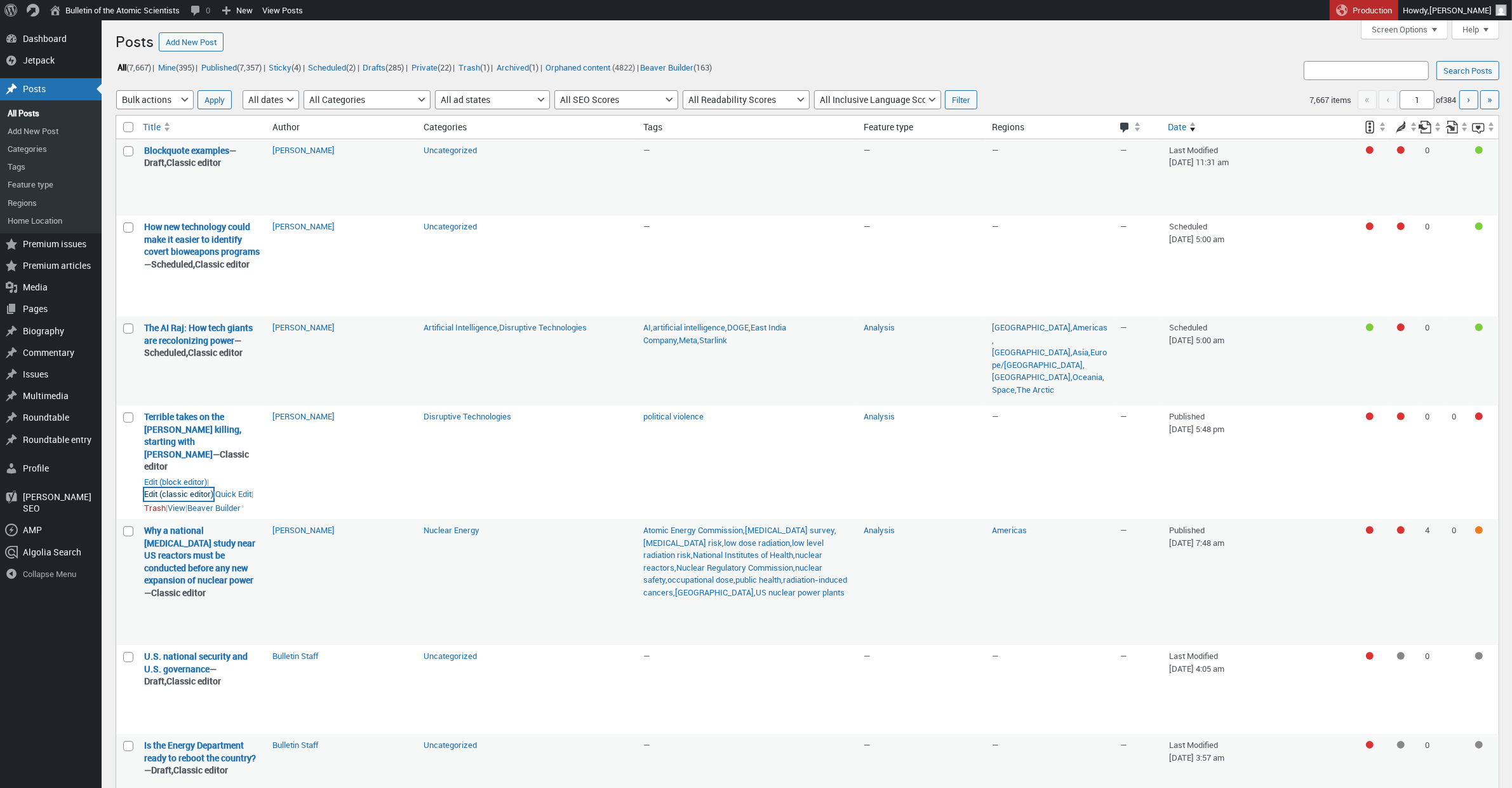
click at [170, 501] on link "Edit (classic editor)" at bounding box center [179, 495] width 69 height 13
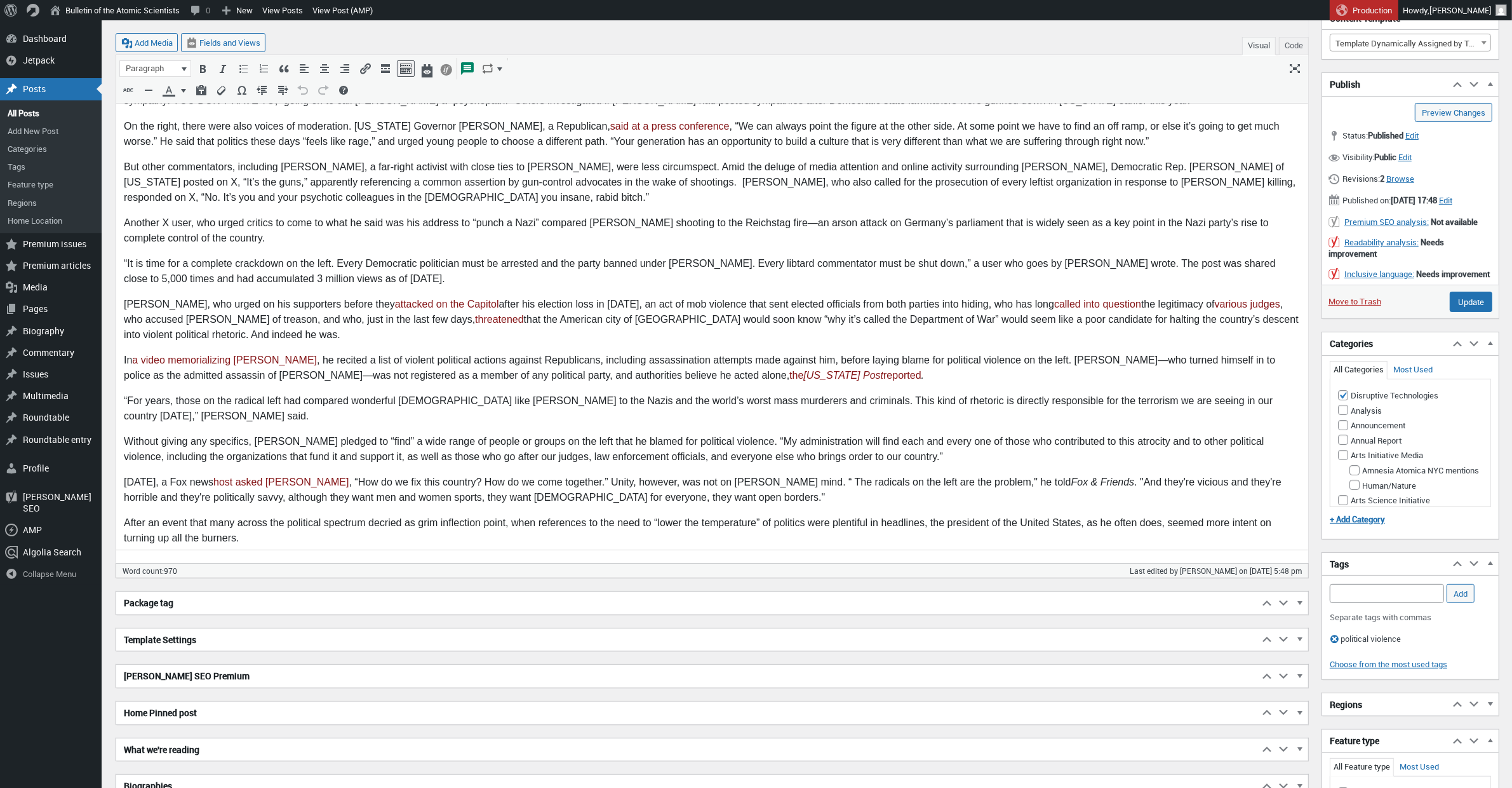
scroll to position [396, 0]
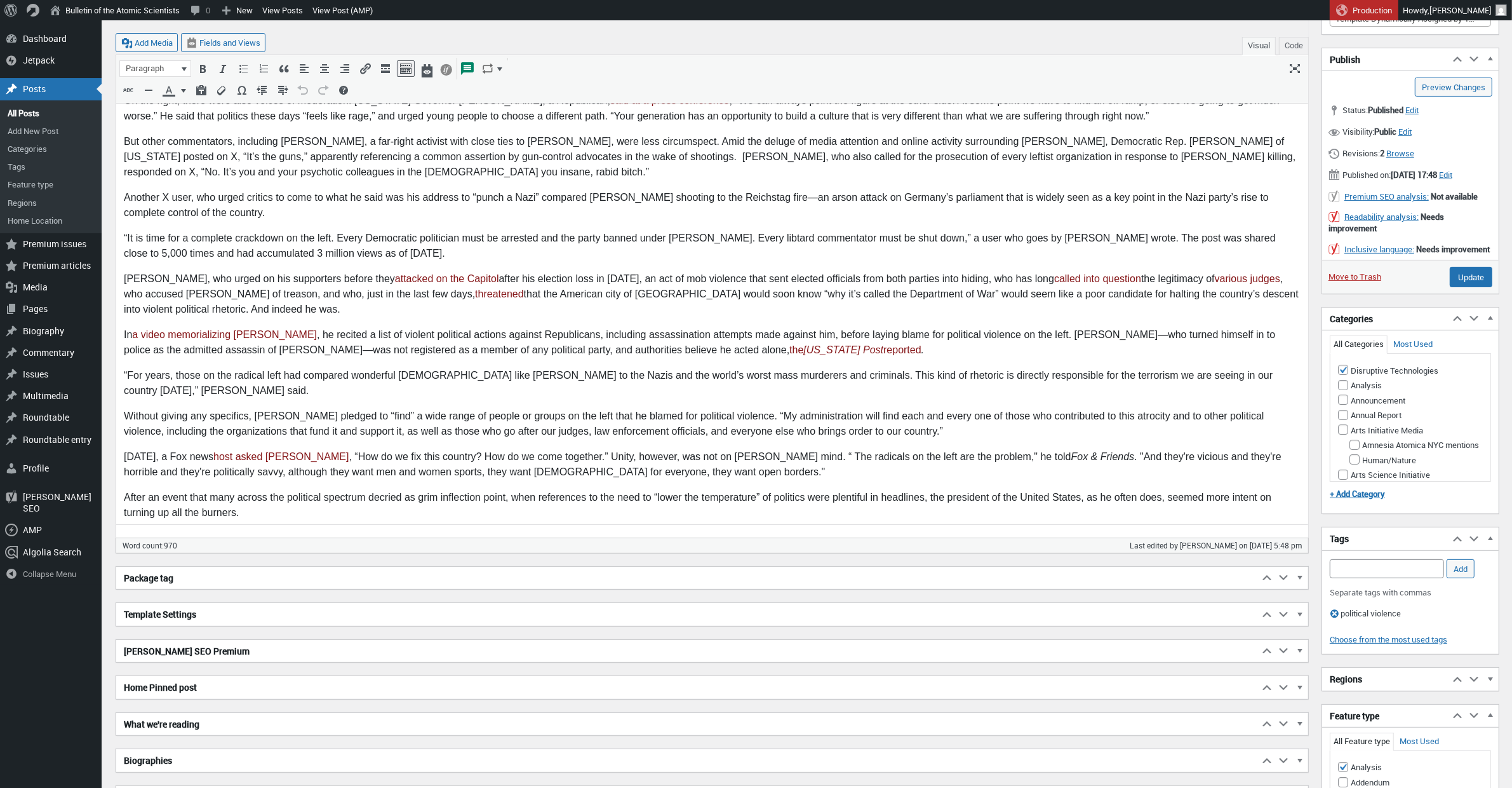
drag, startPoint x: 210, startPoint y: 441, endPoint x: 208, endPoint y: 489, distance: 48.0
click at [210, 450] on p "On Friday, a Fox news host asked Trump , “How do we fix this country? How do we…" at bounding box center [711, 465] width 1177 height 30
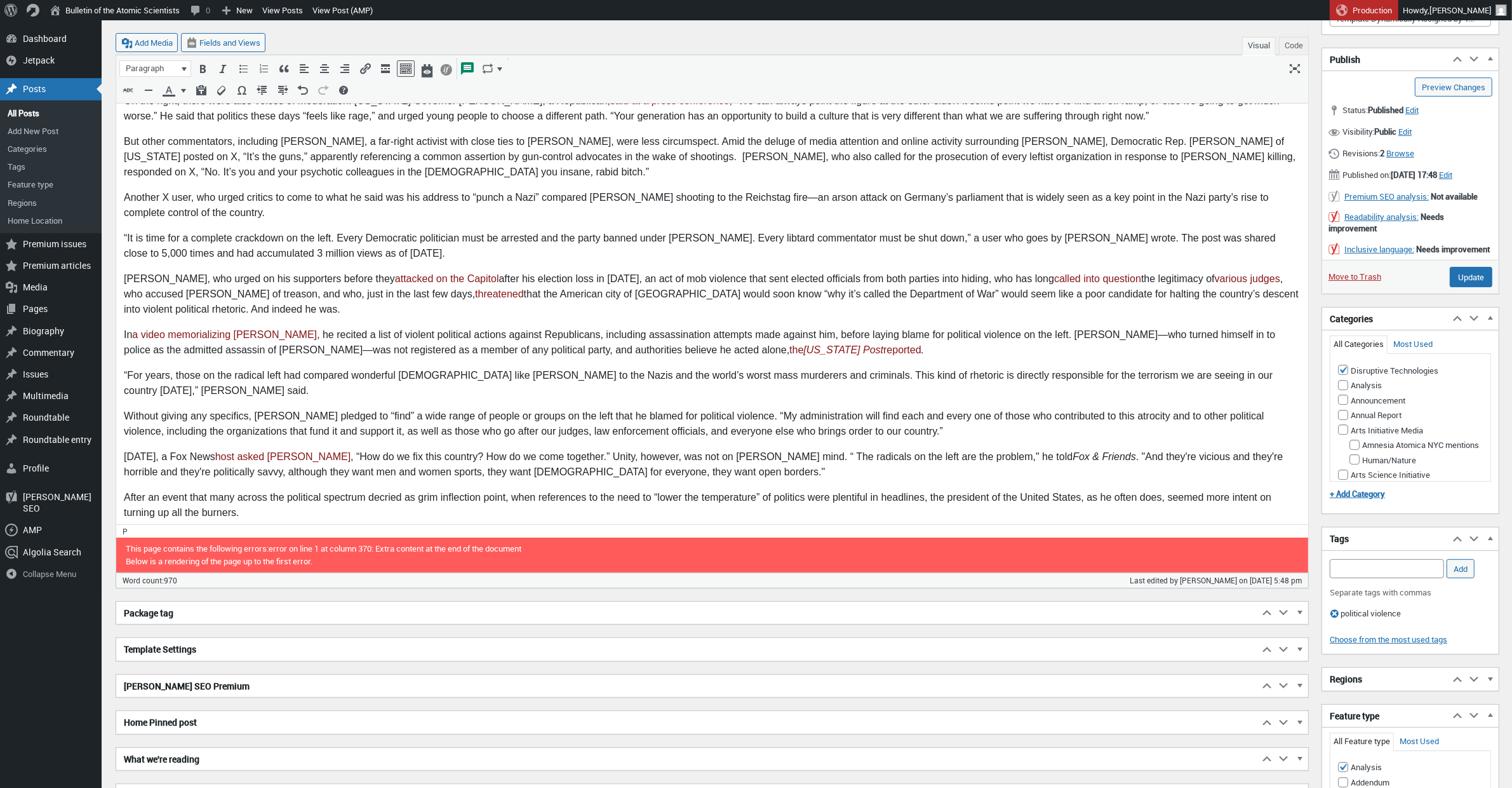
drag, startPoint x: 227, startPoint y: 442, endPoint x: 183, endPoint y: 443, distance: 44.0
click at [183, 450] on p "On Friday, a Fox News host asked Trump , “How do we fix this country? How do we…" at bounding box center [711, 465] width 1177 height 30
click at [1466, 287] on input "Update" at bounding box center [1471, 276] width 43 height 20
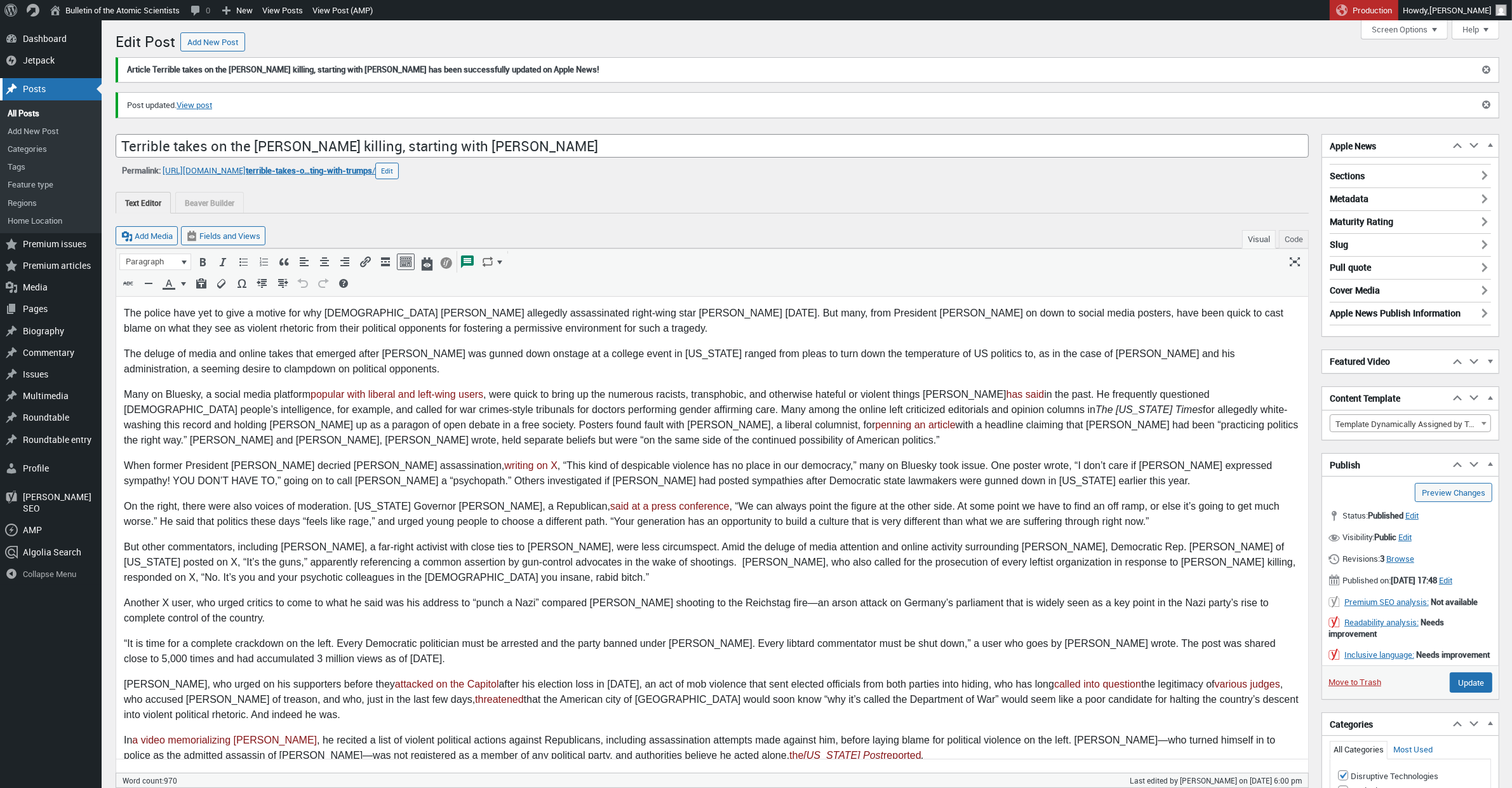
click at [37, 91] on div "Posts" at bounding box center [50, 89] width 102 height 21
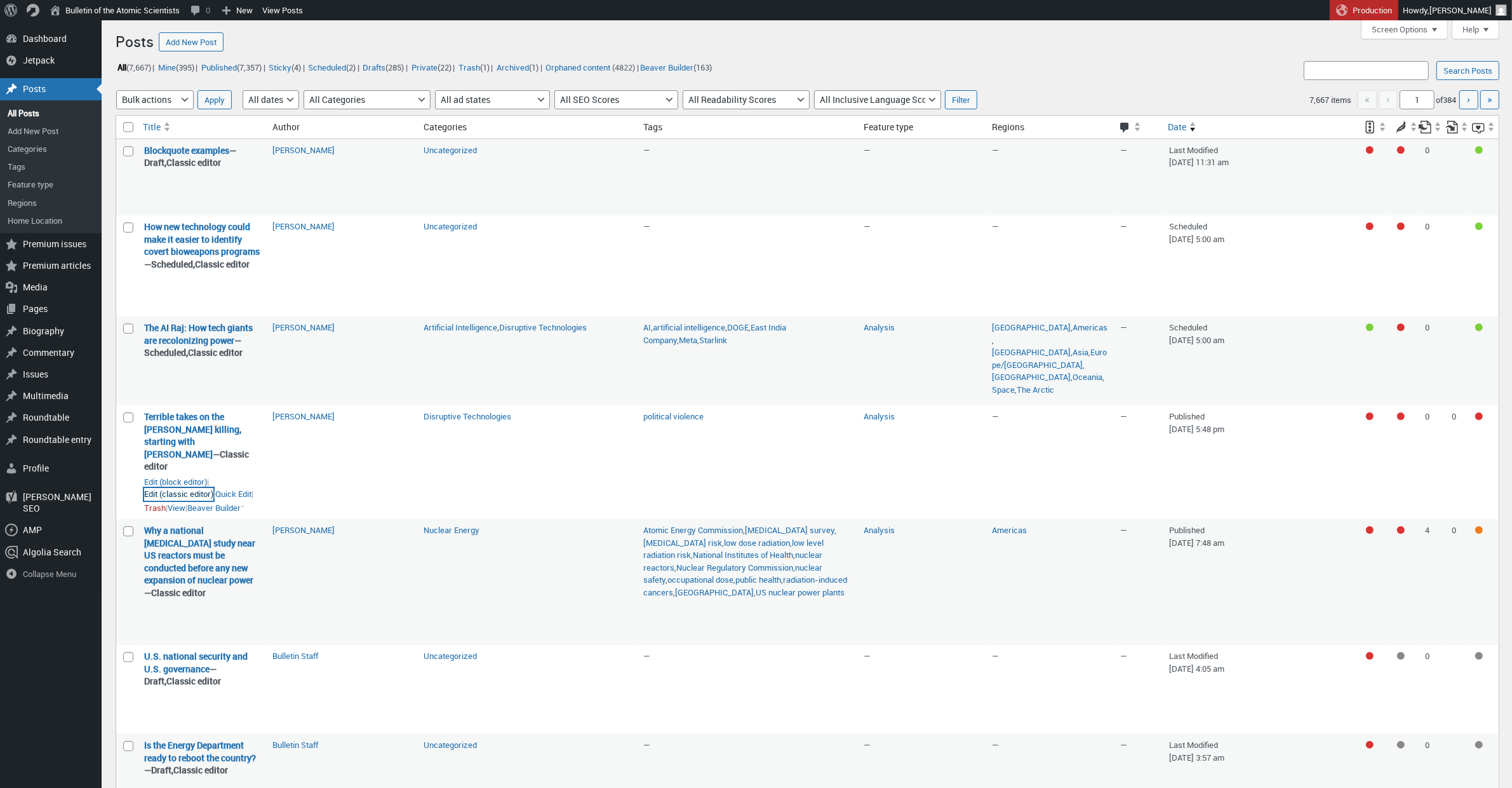
click at [176, 501] on link "Edit (classic editor)" at bounding box center [179, 495] width 69 height 13
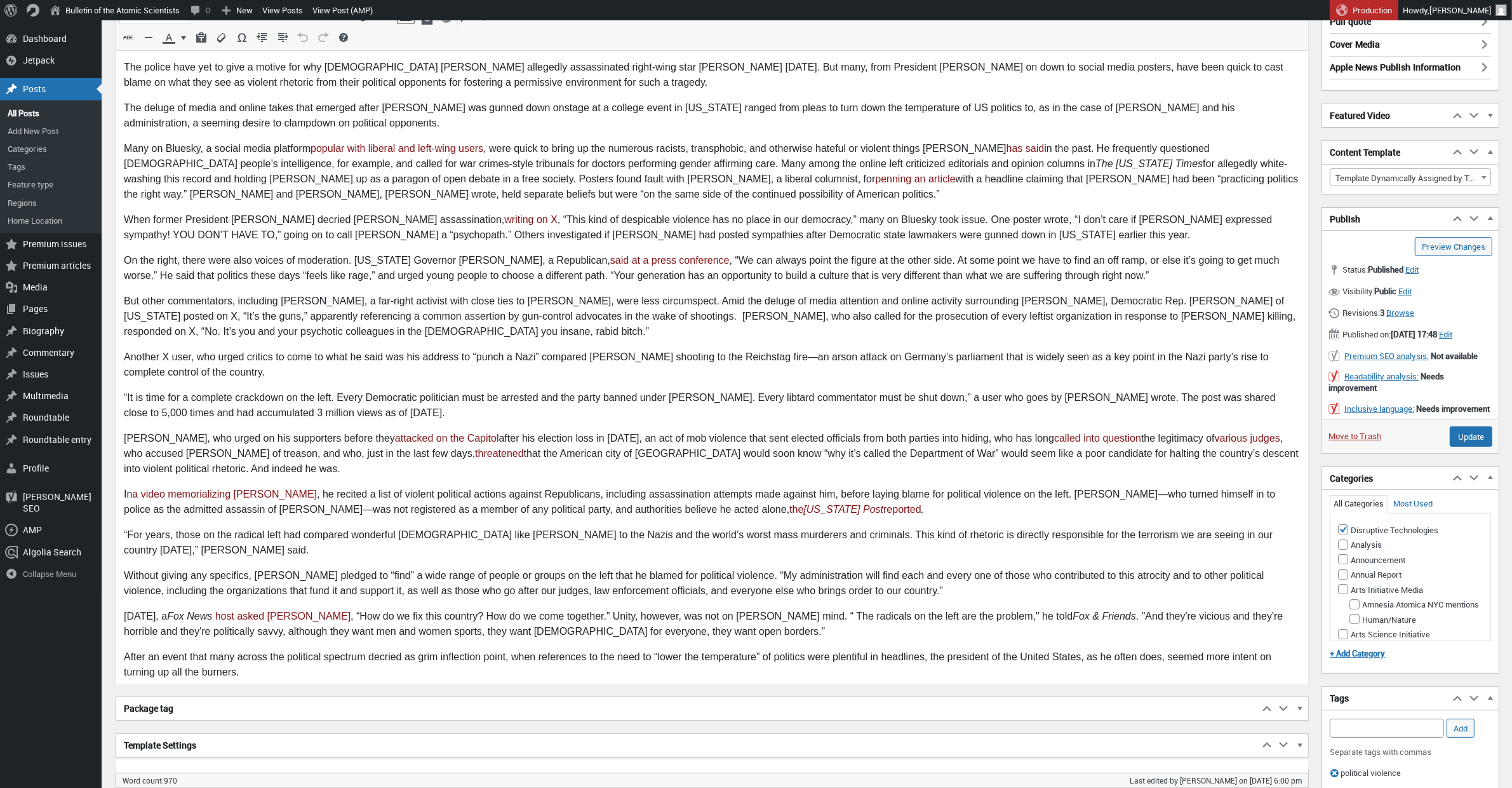
scroll to position [173, 0]
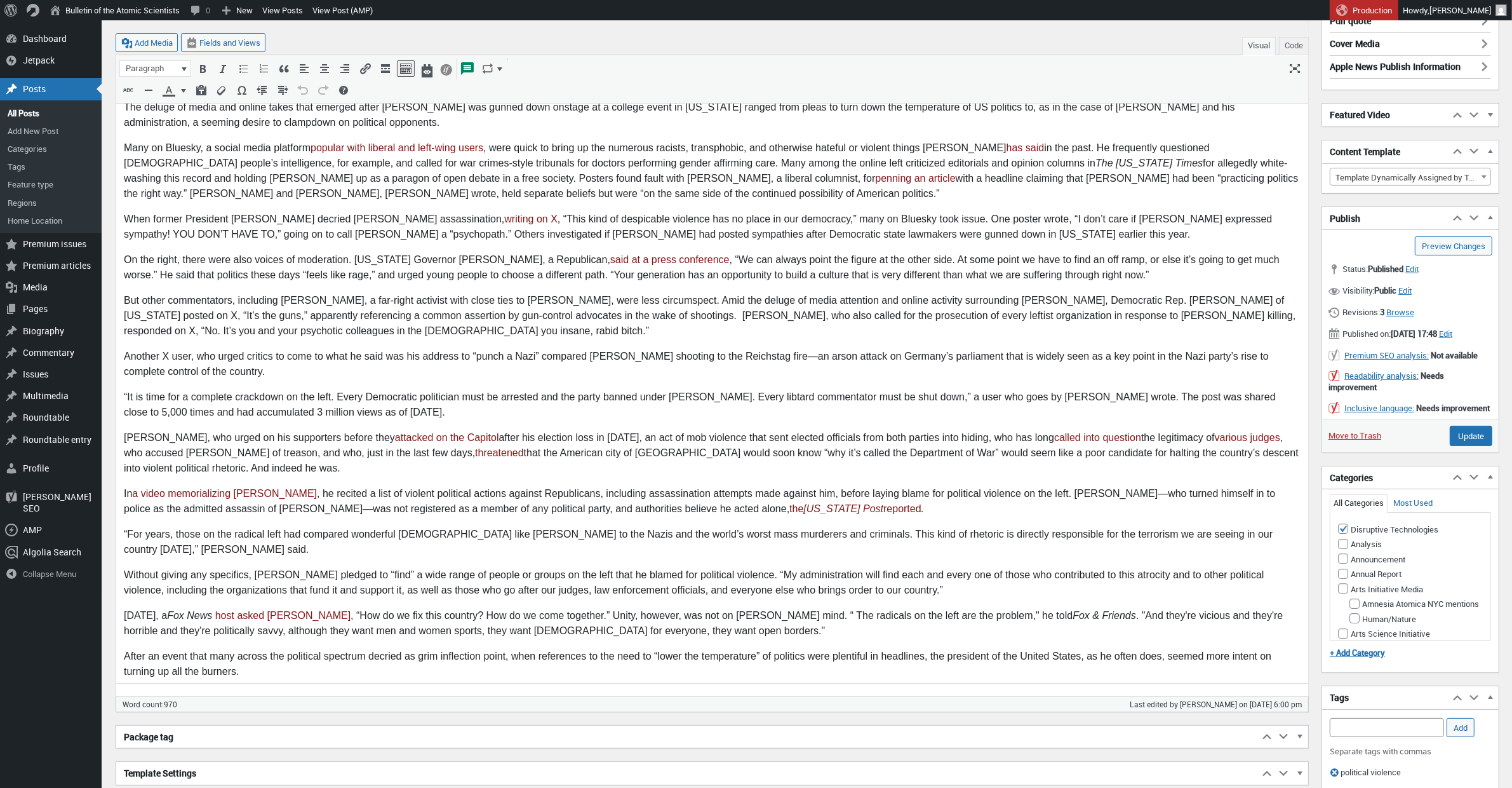
drag, startPoint x: 929, startPoint y: 228, endPoint x: 922, endPoint y: 234, distance: 9.2
click at [928, 228] on p "When former President Barack Obama decried Kirk’s assassination, writing on X ,…" at bounding box center [711, 227] width 1177 height 30
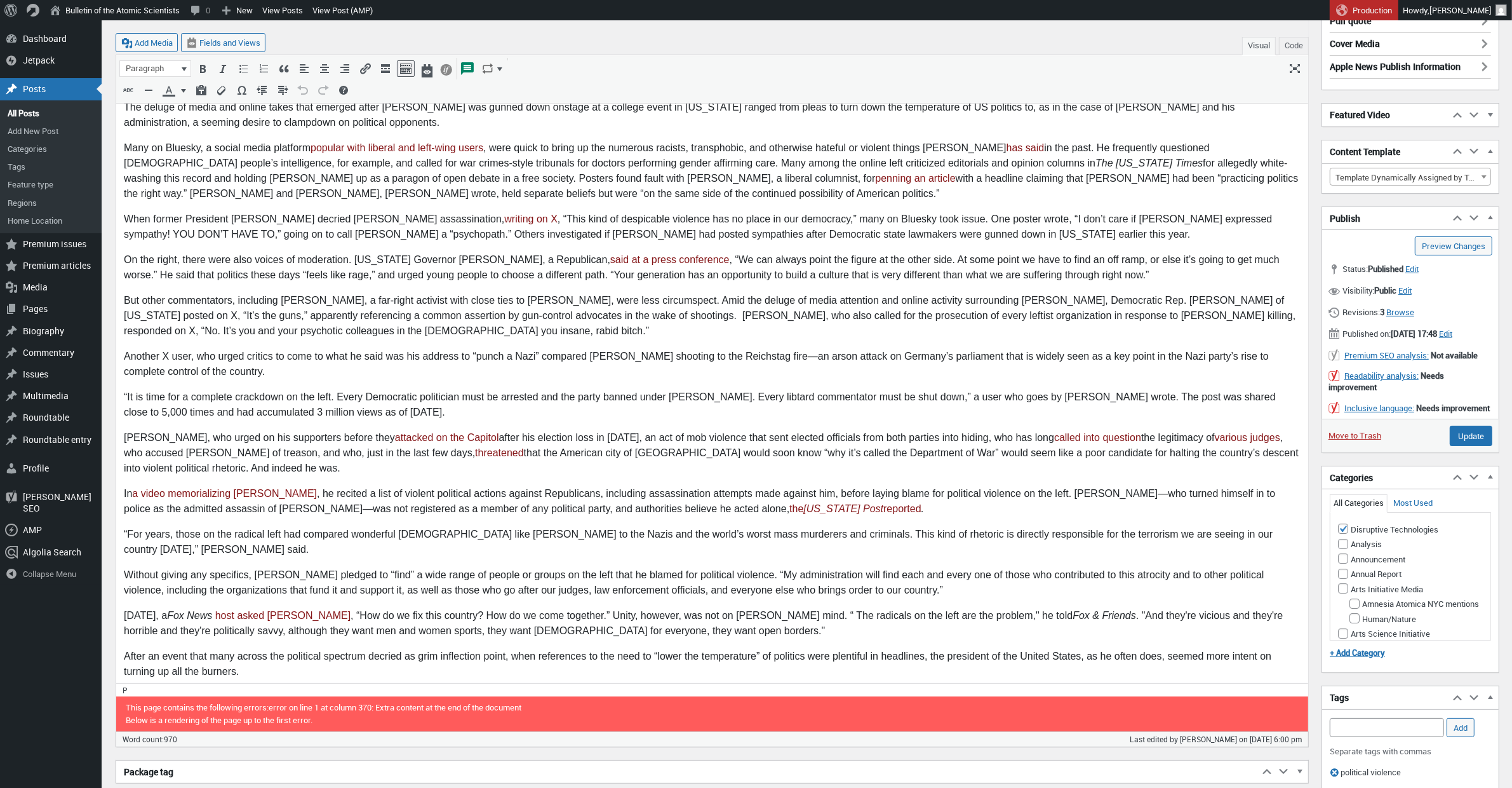
click at [805, 258] on p "On the right, there were also voices of moderation. Utah Governor Spencer Cox, …" at bounding box center [711, 267] width 1177 height 30
click at [821, 258] on p "On the right, there were also voices of moderation. Utah Governor Spencer Cox, …" at bounding box center [711, 267] width 1177 height 30
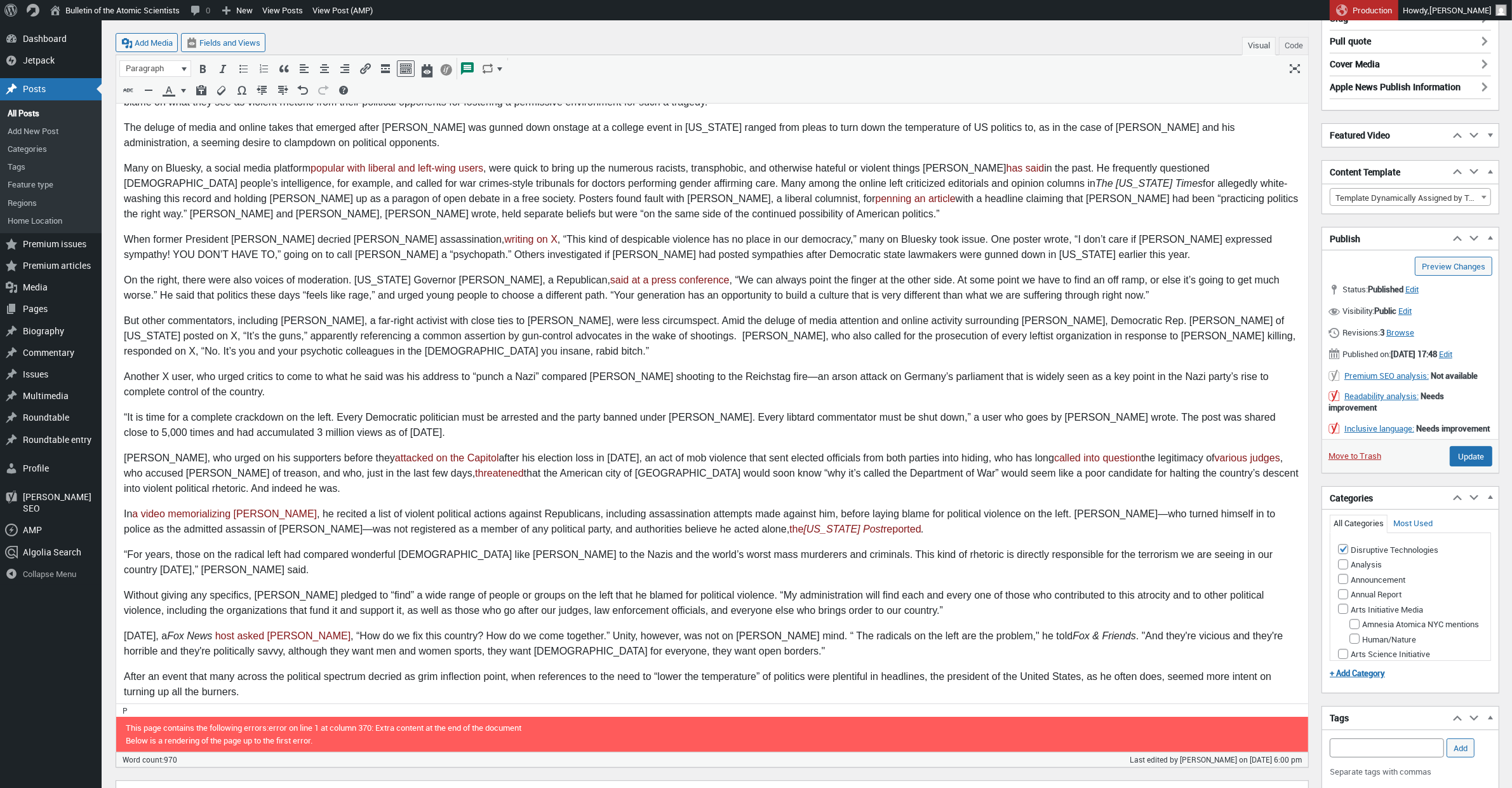
scroll to position [144, 0]
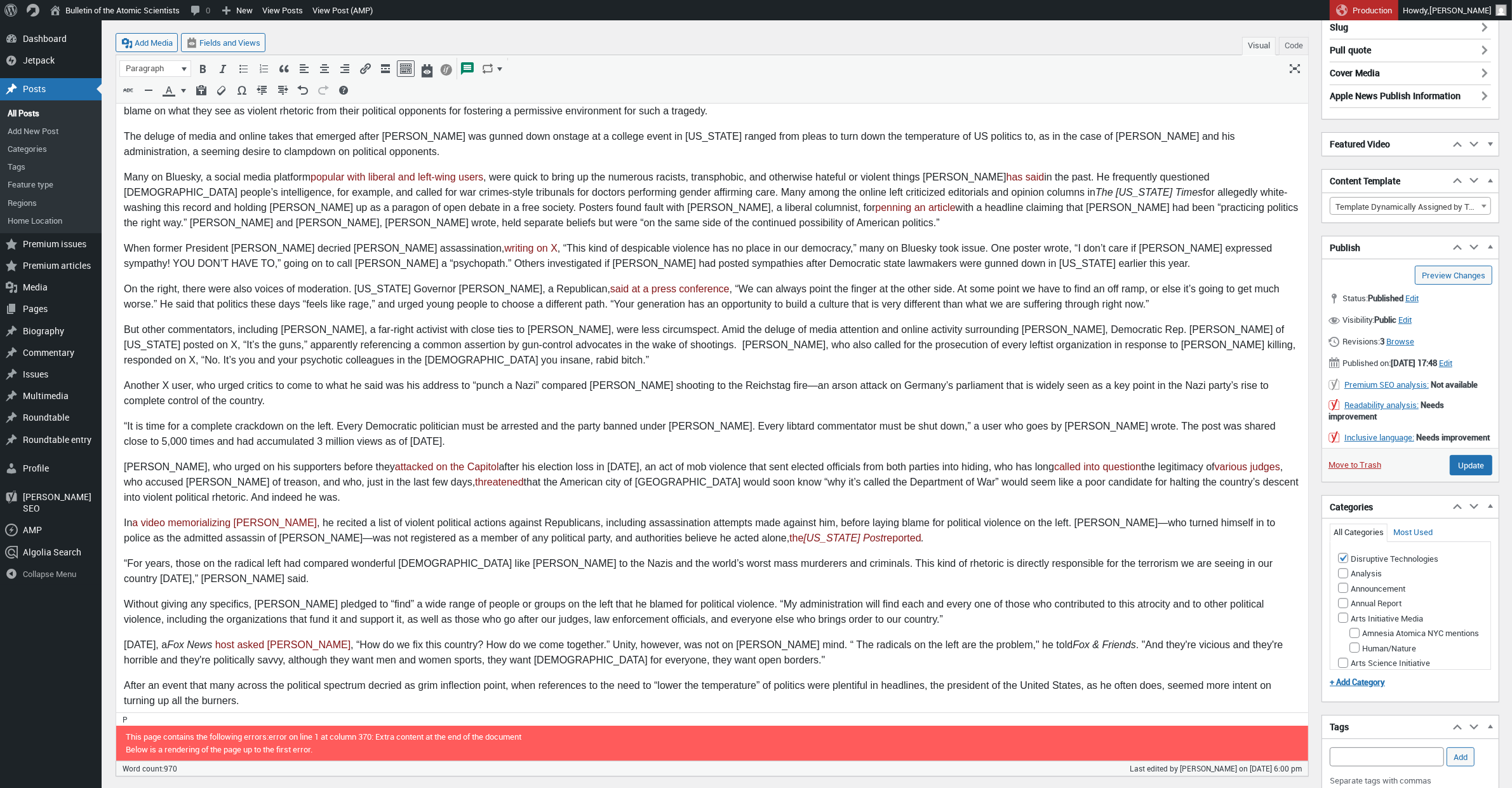
click at [339, 464] on p "Trump, who urged on his supporters before they attacked on the Capitol after hi…" at bounding box center [711, 482] width 1177 height 46
click at [394, 469] on link "attacked on the Capitol" at bounding box center [447, 466] width 107 height 11
drag, startPoint x: 459, startPoint y: 467, endPoint x: 438, endPoint y: 467, distance: 21.0
click at [438, 467] on p "Trump, who urged on his supporters before their attack on the Capitol after his…" at bounding box center [711, 482] width 1177 height 46
click at [1467, 475] on input "Update" at bounding box center [1471, 464] width 43 height 20
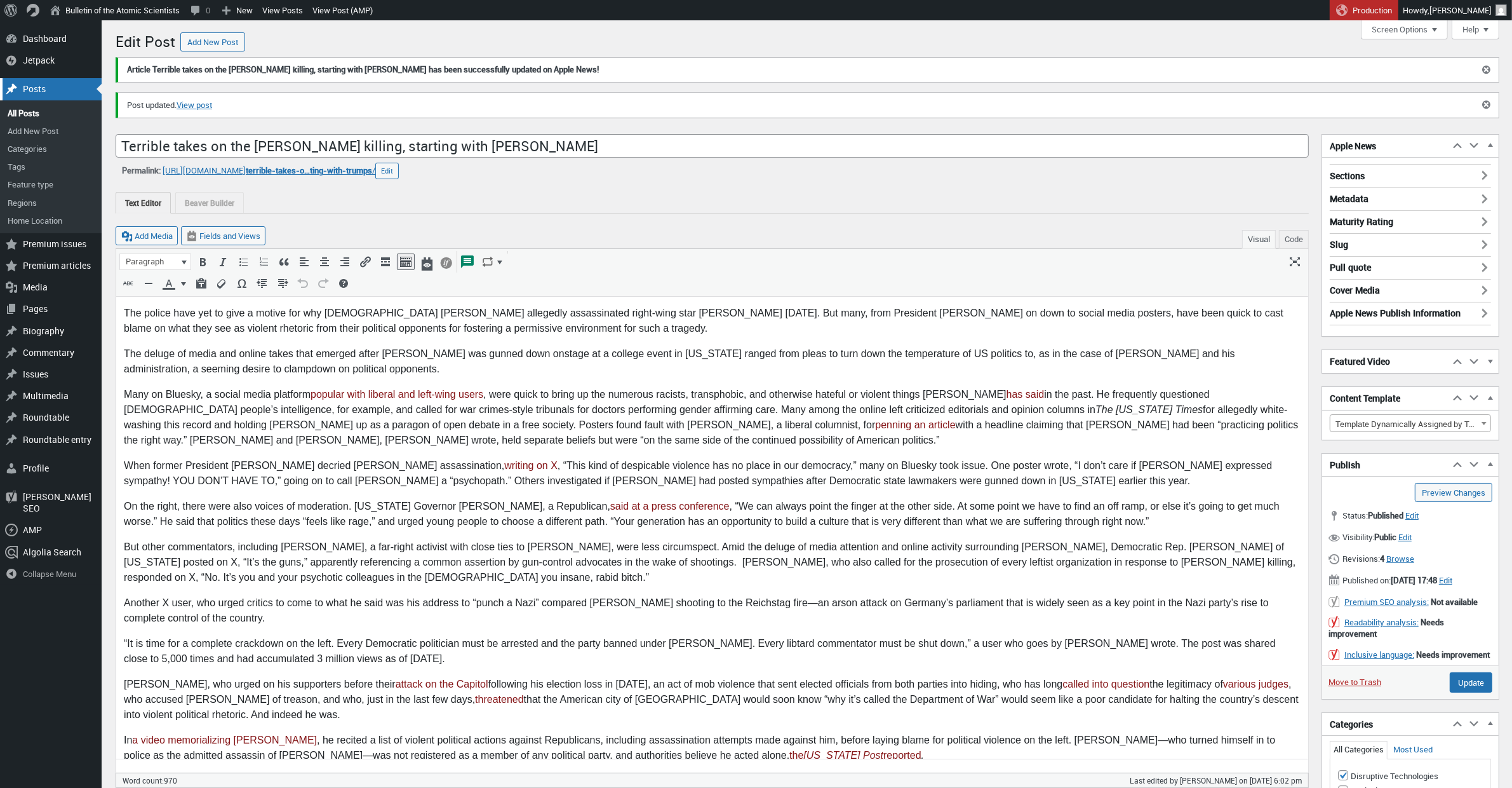
click at [31, 89] on div "Posts" at bounding box center [50, 89] width 102 height 21
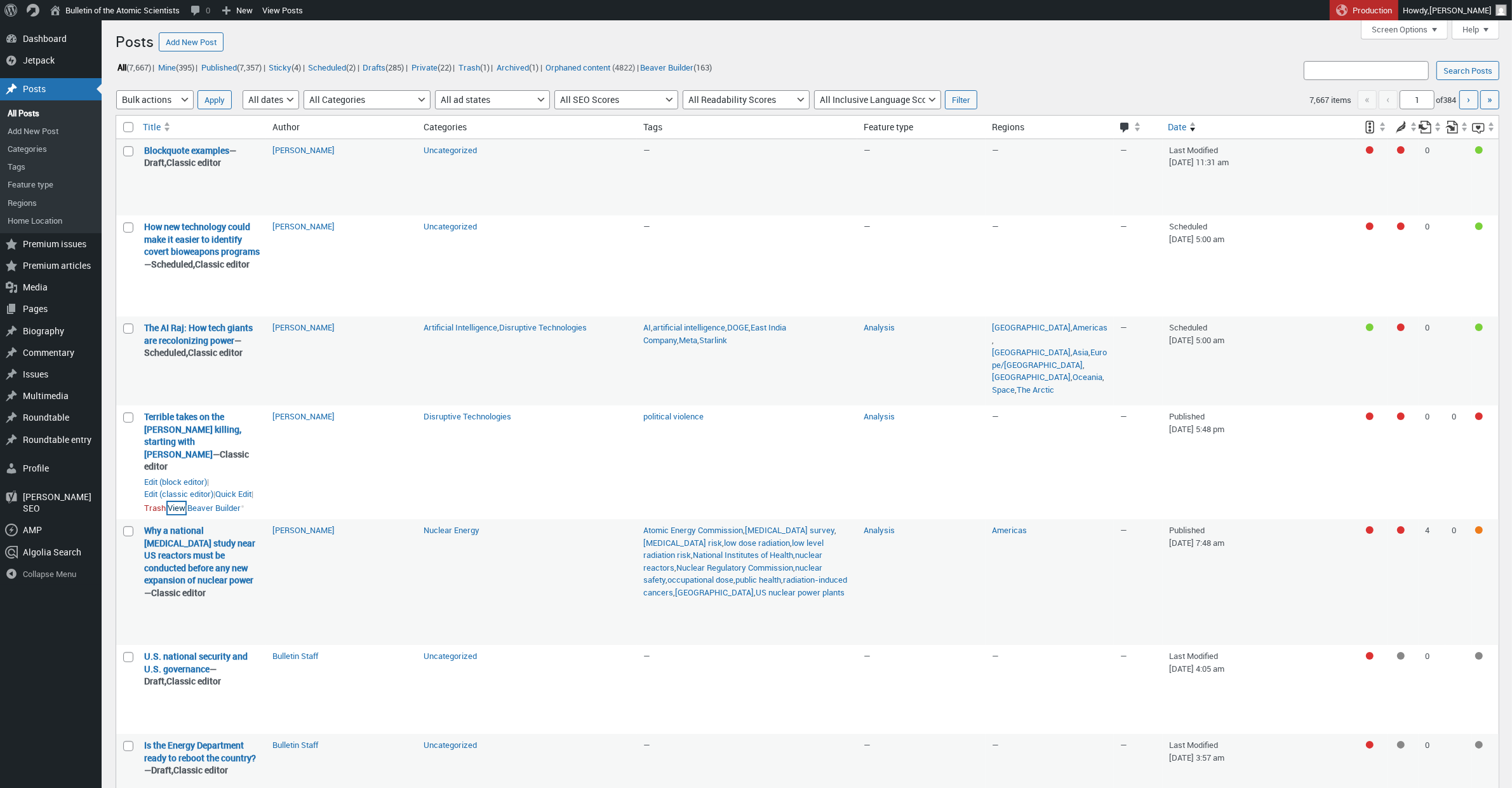
click at [185, 515] on link "View" at bounding box center [176, 508] width 17 height 13
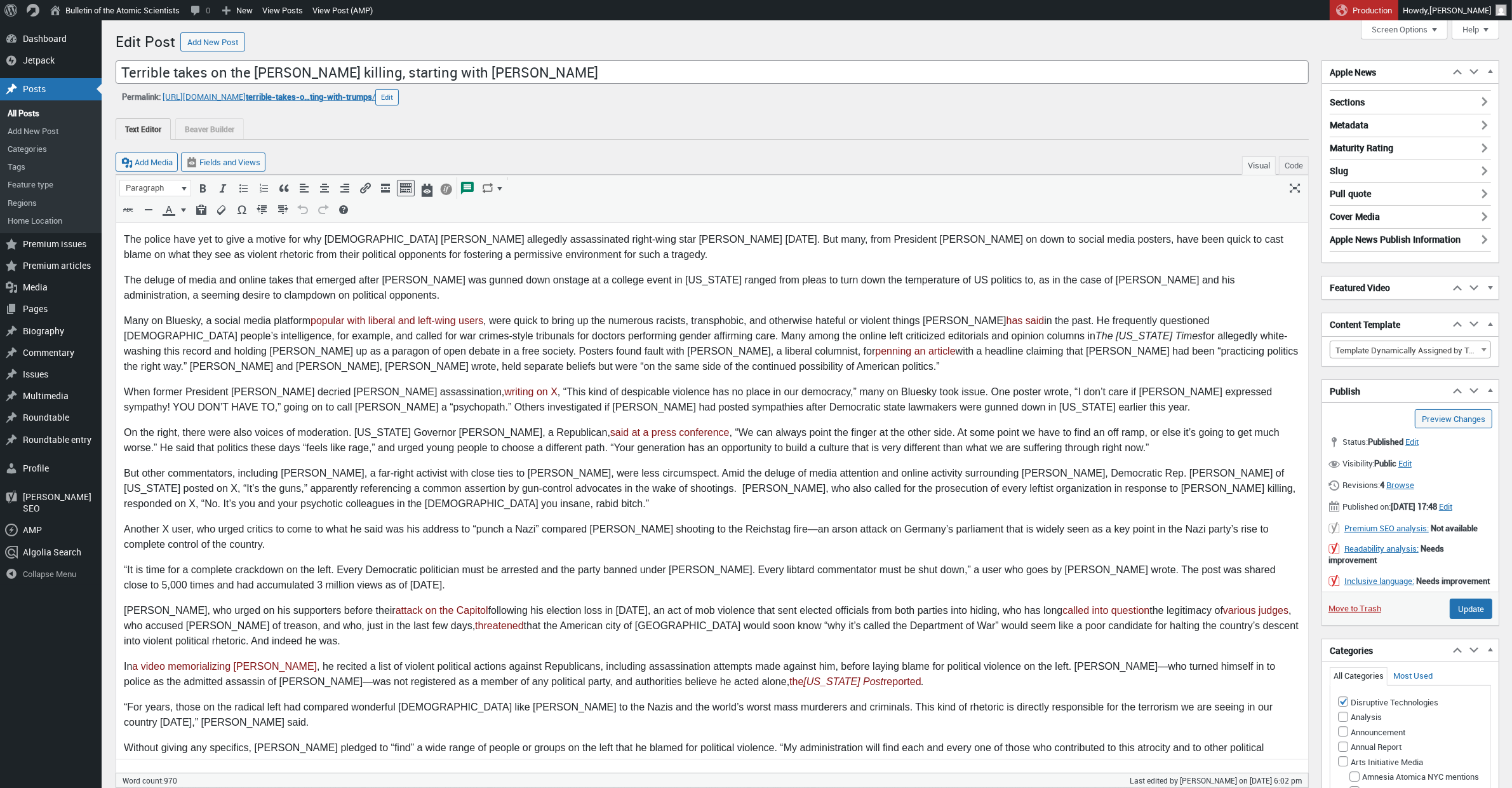
scroll to position [154, 0]
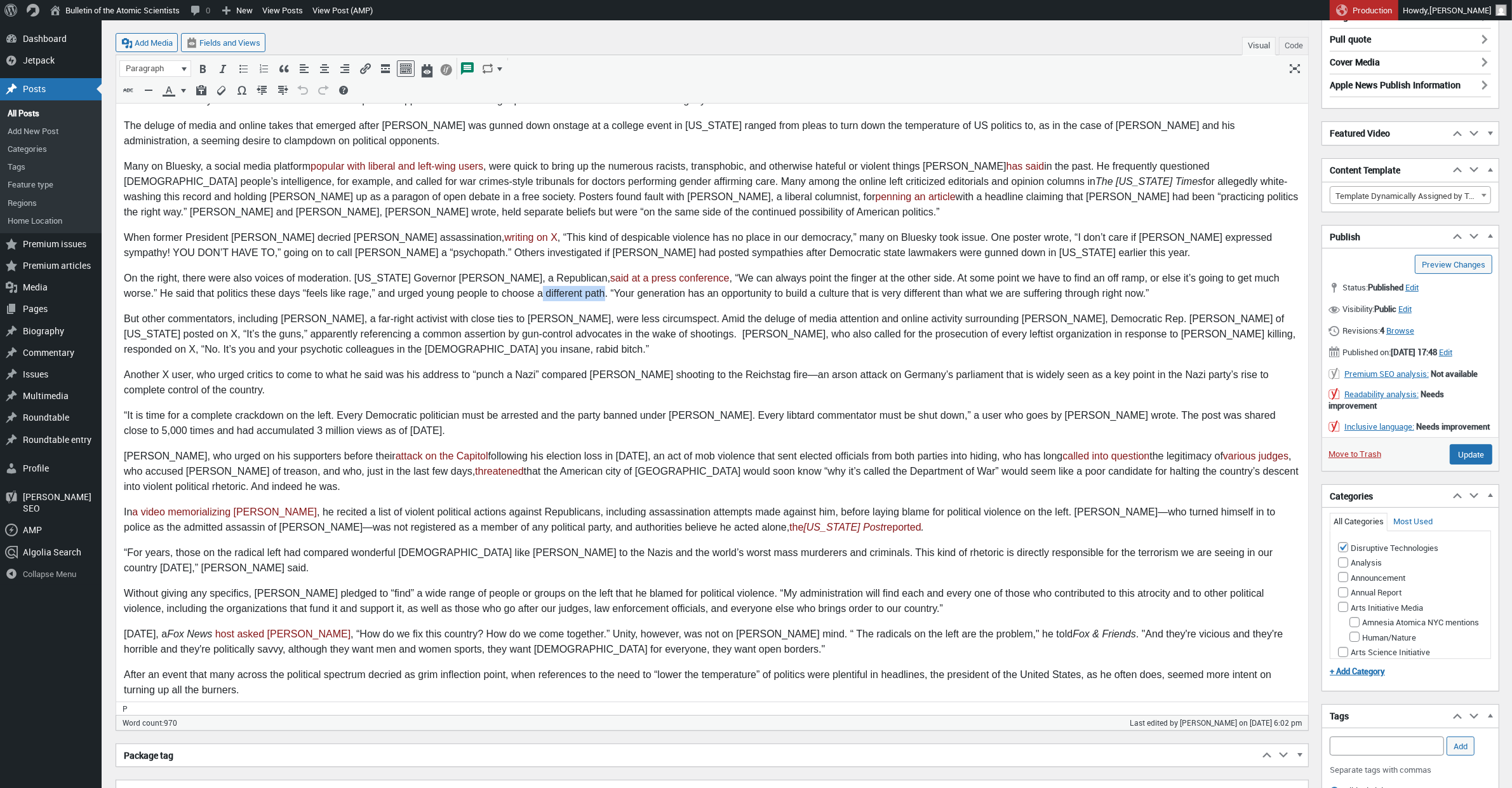
drag, startPoint x: 531, startPoint y: 289, endPoint x: 466, endPoint y: 292, distance: 65.1
click at [466, 292] on p "On the right, there were also voices of moderation. [US_STATE] Governor [PERSON…" at bounding box center [711, 286] width 1177 height 30
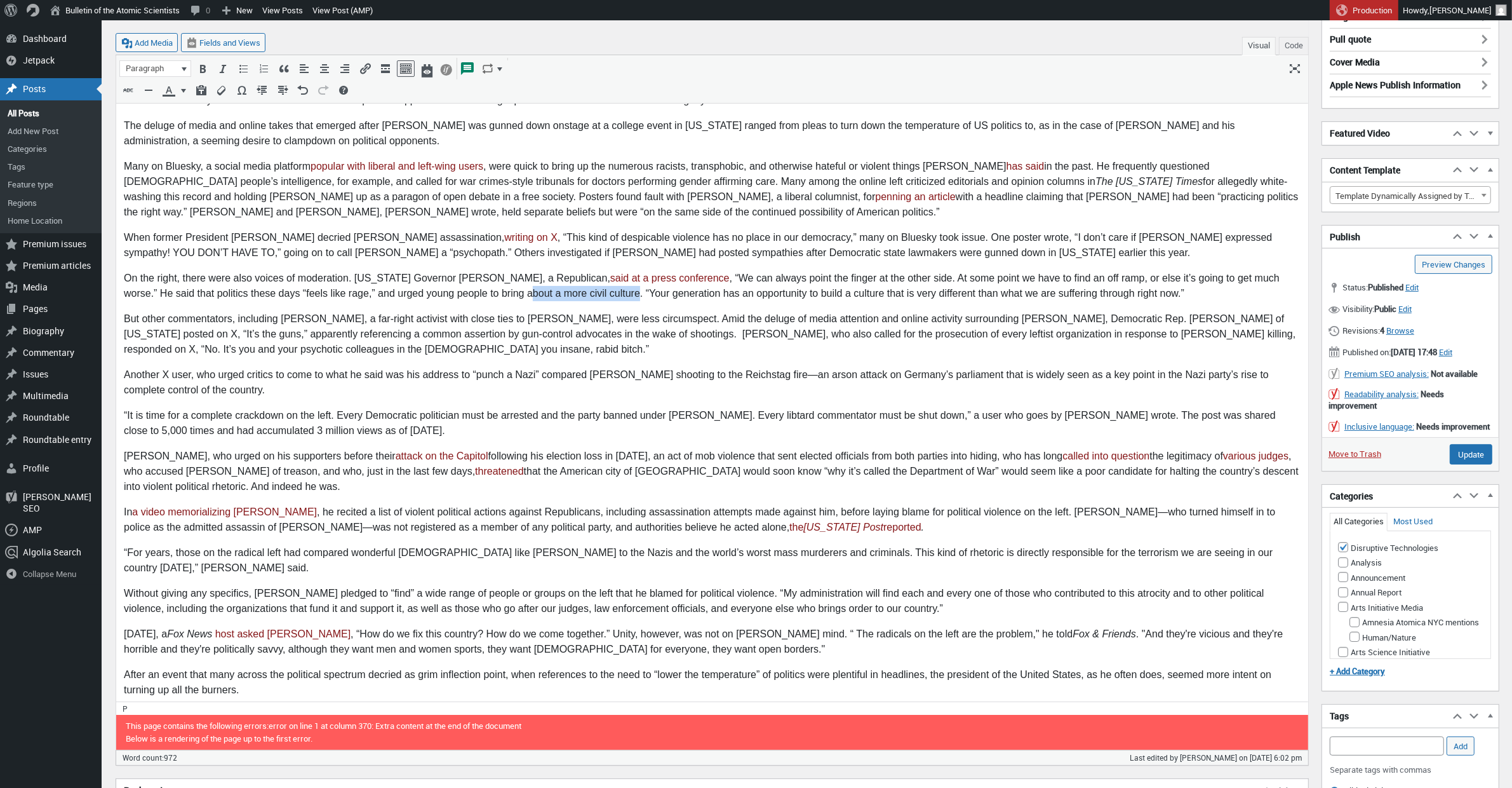
drag, startPoint x: 566, startPoint y: 294, endPoint x: 455, endPoint y: 293, distance: 111.0
click at [455, 293] on p "On the right, there were also voices of moderation. [US_STATE] Governor [PERSON…" at bounding box center [711, 286] width 1177 height 30
drag, startPoint x: 533, startPoint y: 295, endPoint x: 513, endPoint y: 294, distance: 20.0
click at [513, 294] on p "On the right, there were also voices of moderation. [US_STATE] Governor [PERSON…" at bounding box center [711, 286] width 1177 height 30
drag, startPoint x: 606, startPoint y: 293, endPoint x: 572, endPoint y: 304, distance: 35.7
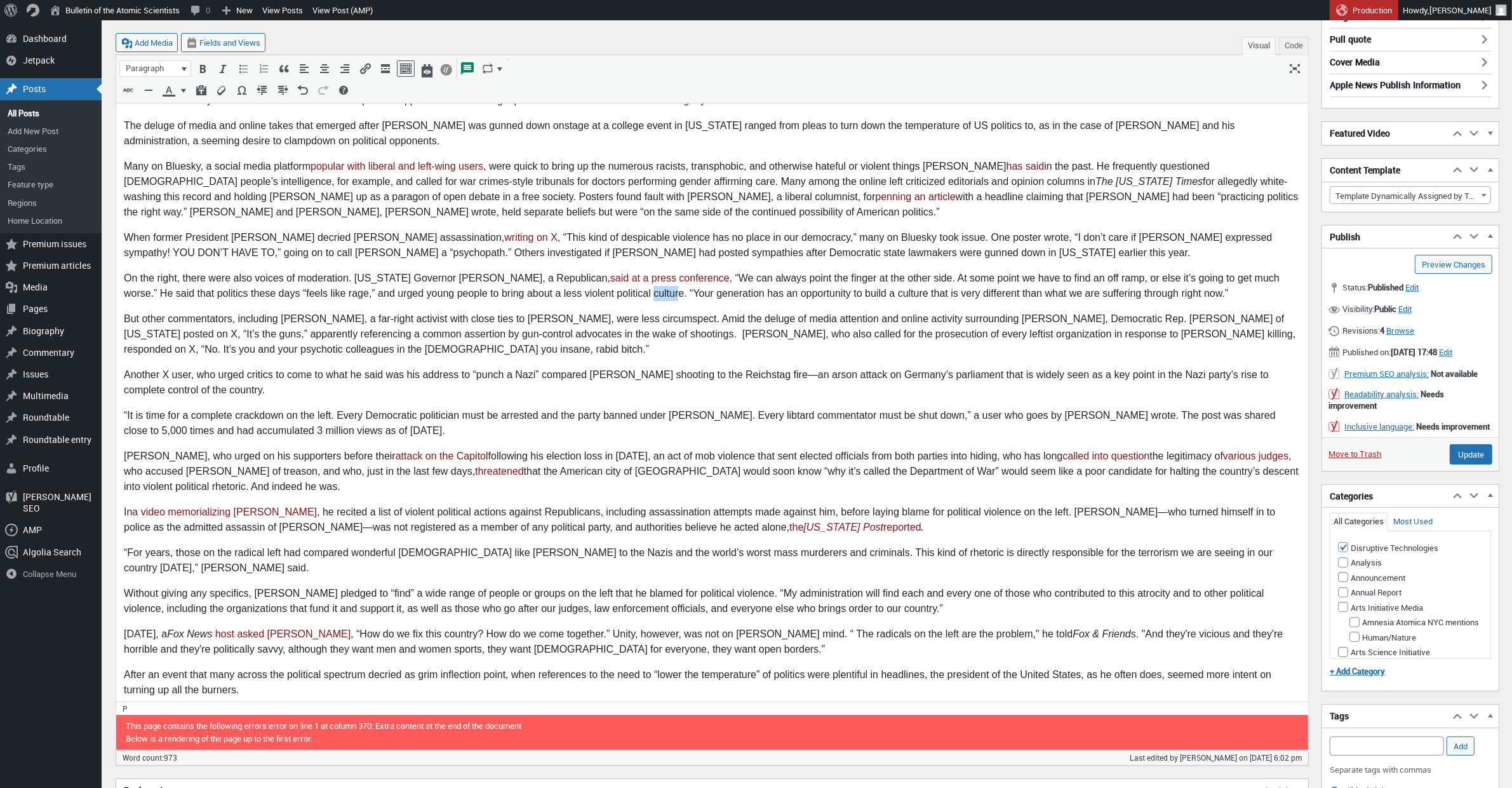
click at [578, 293] on p "On the right, there were also voices of moderation. [US_STATE] Governor [PERSON…" at bounding box center [711, 286] width 1177 height 30
drag, startPoint x: 665, startPoint y: 332, endPoint x: 646, endPoint y: 332, distance: 19.0
click at [647, 332] on p "But other commentators, including [PERSON_NAME], a far-right activist with clos…" at bounding box center [711, 334] width 1177 height 46
drag, startPoint x: 1015, startPoint y: 337, endPoint x: 1135, endPoint y: 337, distance: 120.0
click at [1135, 337] on p "But other commentators, including [PERSON_NAME], a far-right activist with clos…" at bounding box center [711, 334] width 1177 height 46
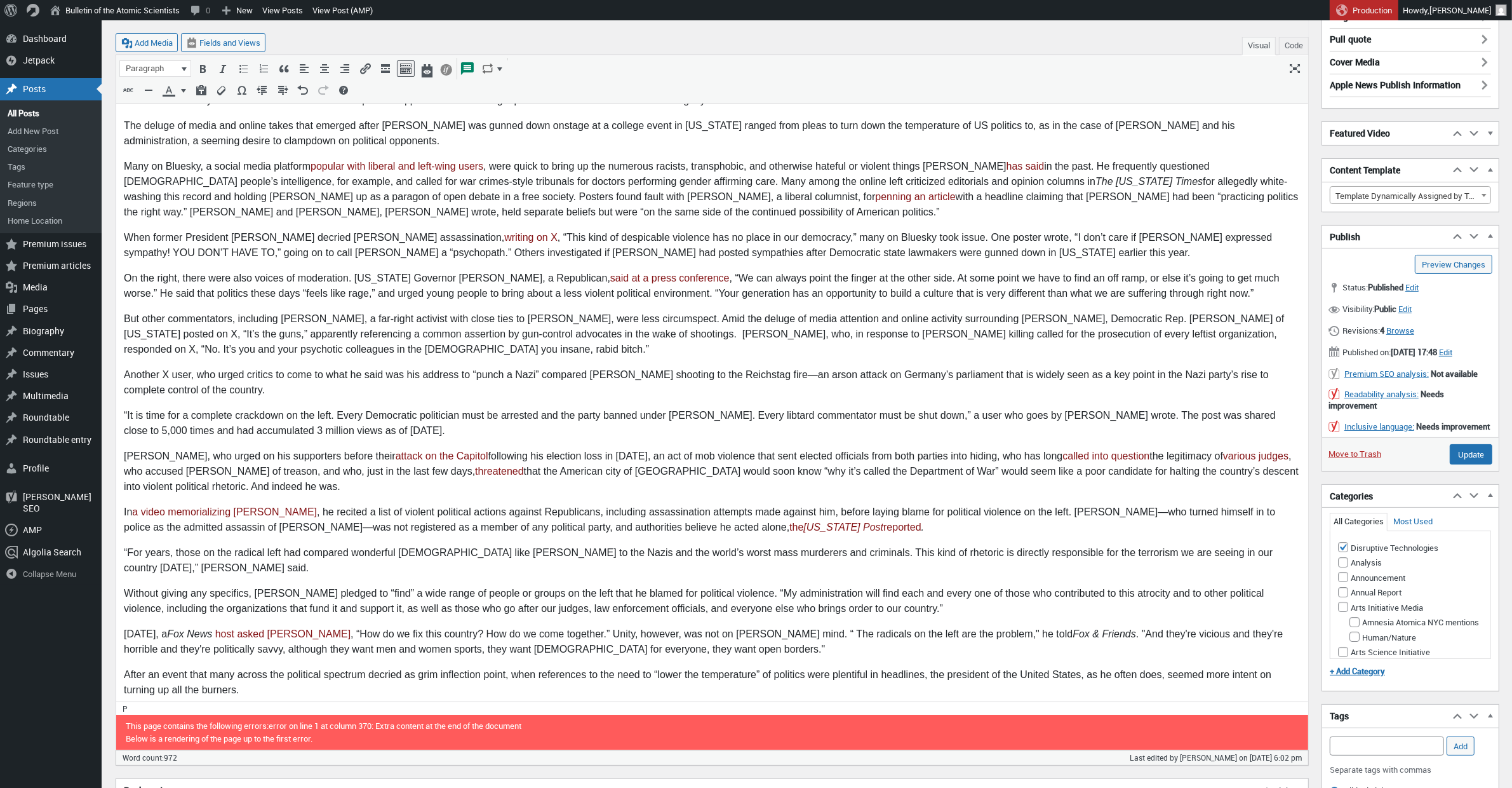
click at [1078, 334] on p "But other commentators, including [PERSON_NAME], a far-right activist with clos…" at bounding box center [711, 334] width 1177 height 46
drag, startPoint x: 704, startPoint y: 335, endPoint x: 648, endPoint y: 340, distance: 56.2
click at [648, 340] on p "But other commentators, including Laura Loomer, a far-right activist with close…" at bounding box center [711, 334] width 1177 height 46
click at [649, 333] on p "But other commentators, including Laura Loomer, a far-right activist with close…" at bounding box center [711, 334] width 1177 height 46
click at [727, 337] on p "But other commentators, including Laura Loomer, a far-right activist with close…" at bounding box center [711, 334] width 1177 height 46
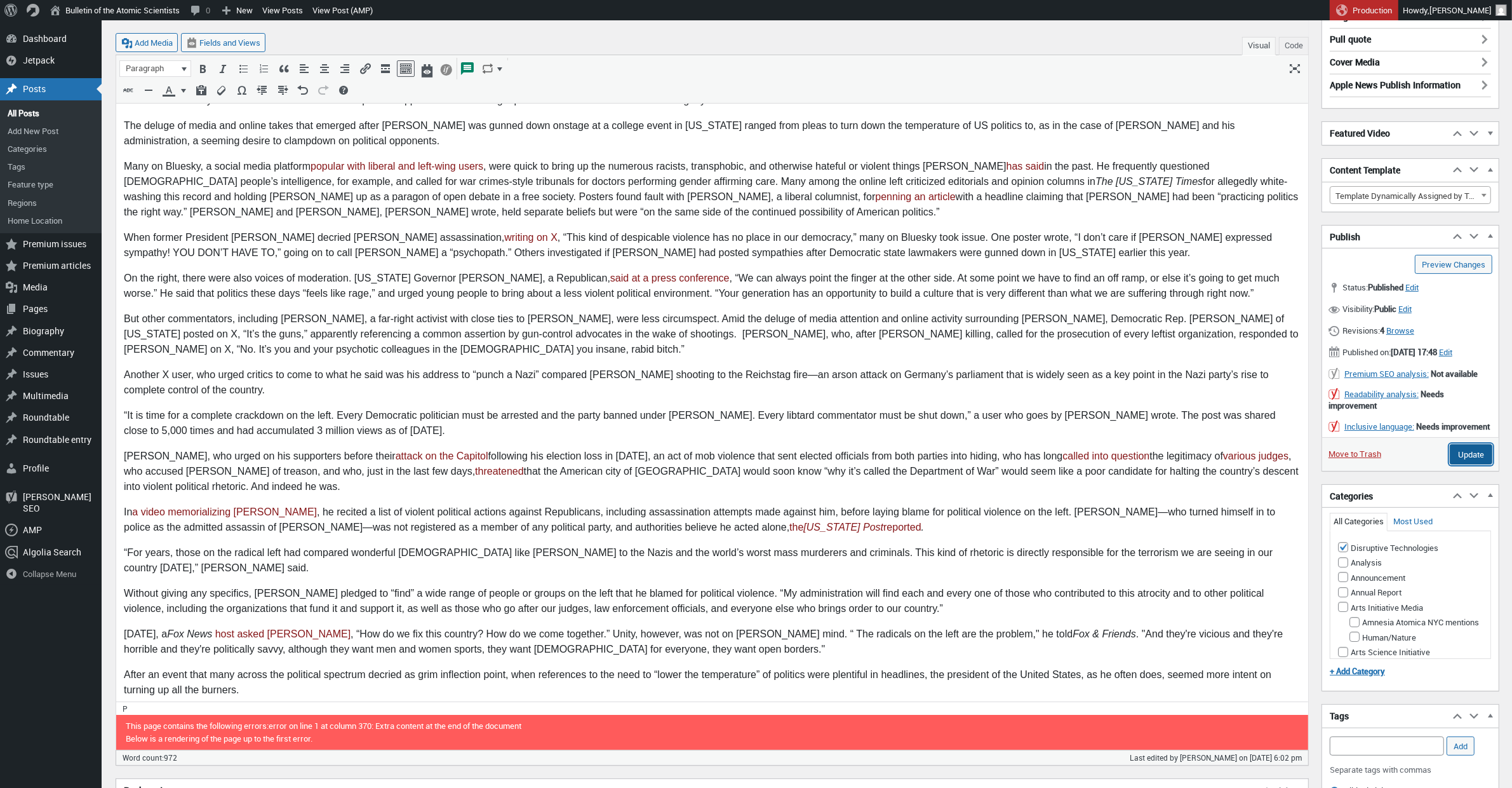
click at [1478, 464] on input "Update" at bounding box center [1471, 454] width 43 height 20
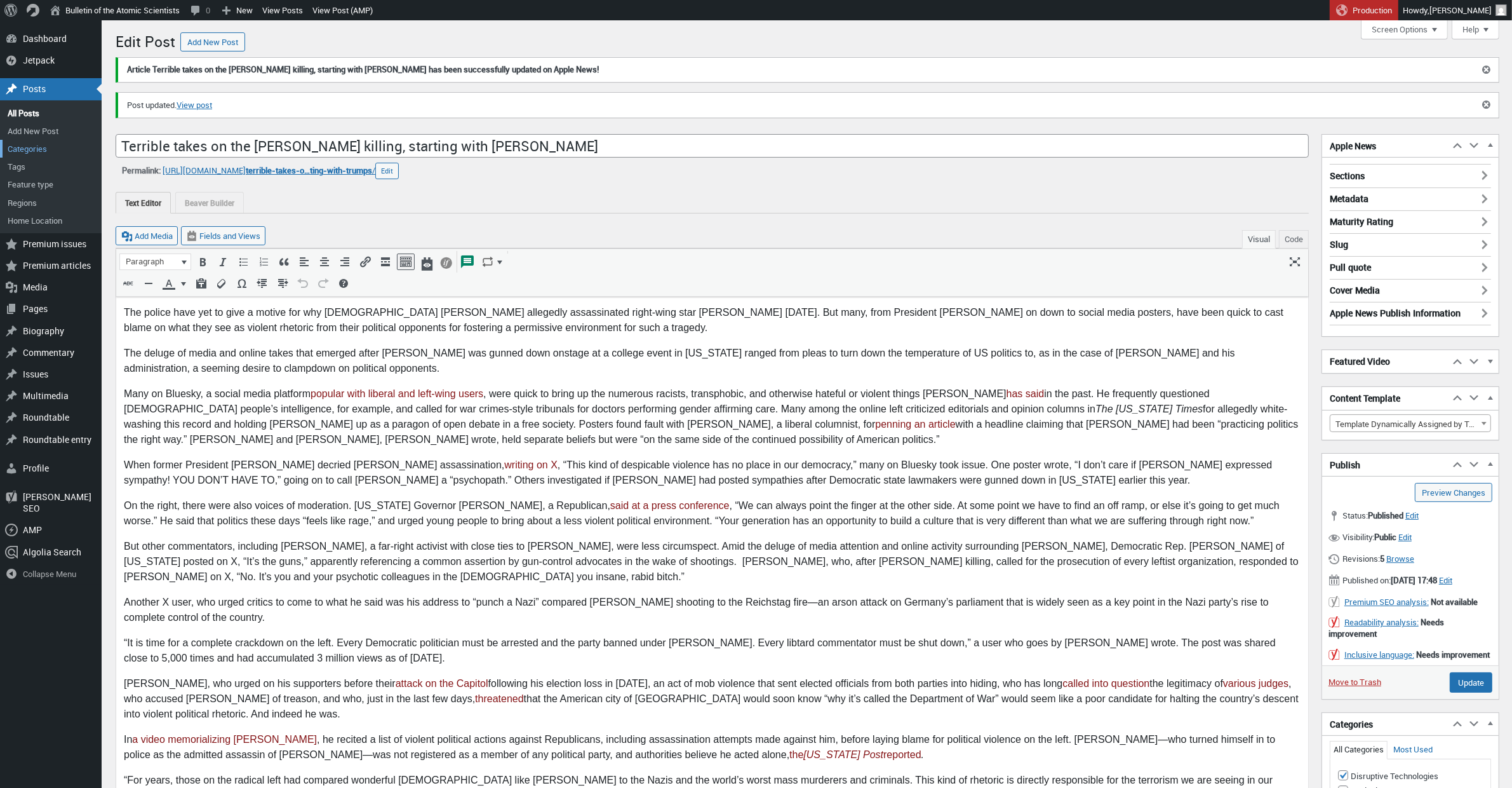
scroll to position [10, 0]
click at [49, 85] on div "Posts" at bounding box center [50, 89] width 102 height 21
